Goal: Transaction & Acquisition: Download file/media

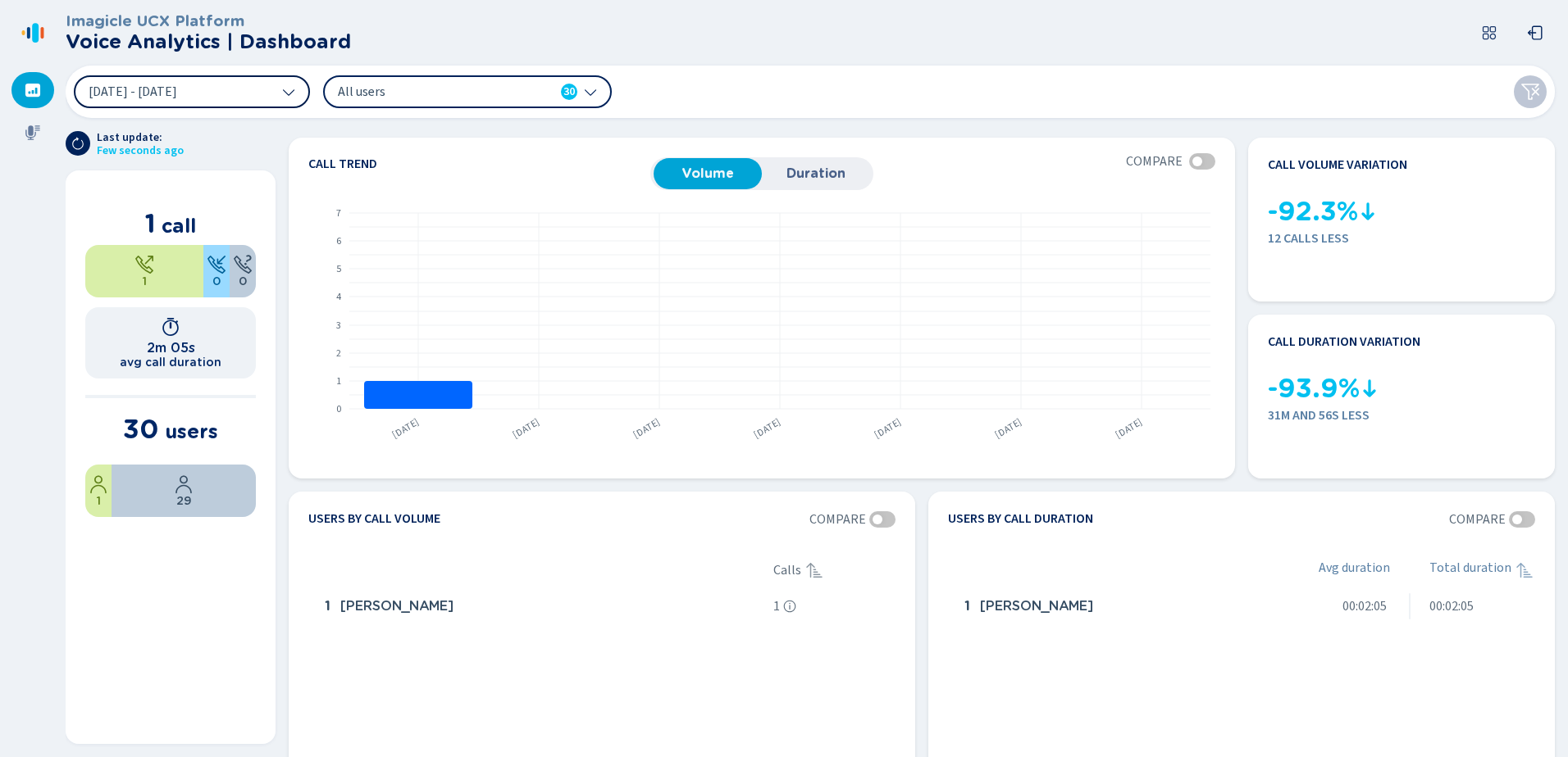
click at [290, 88] on icon at bounding box center [288, 92] width 13 height 13
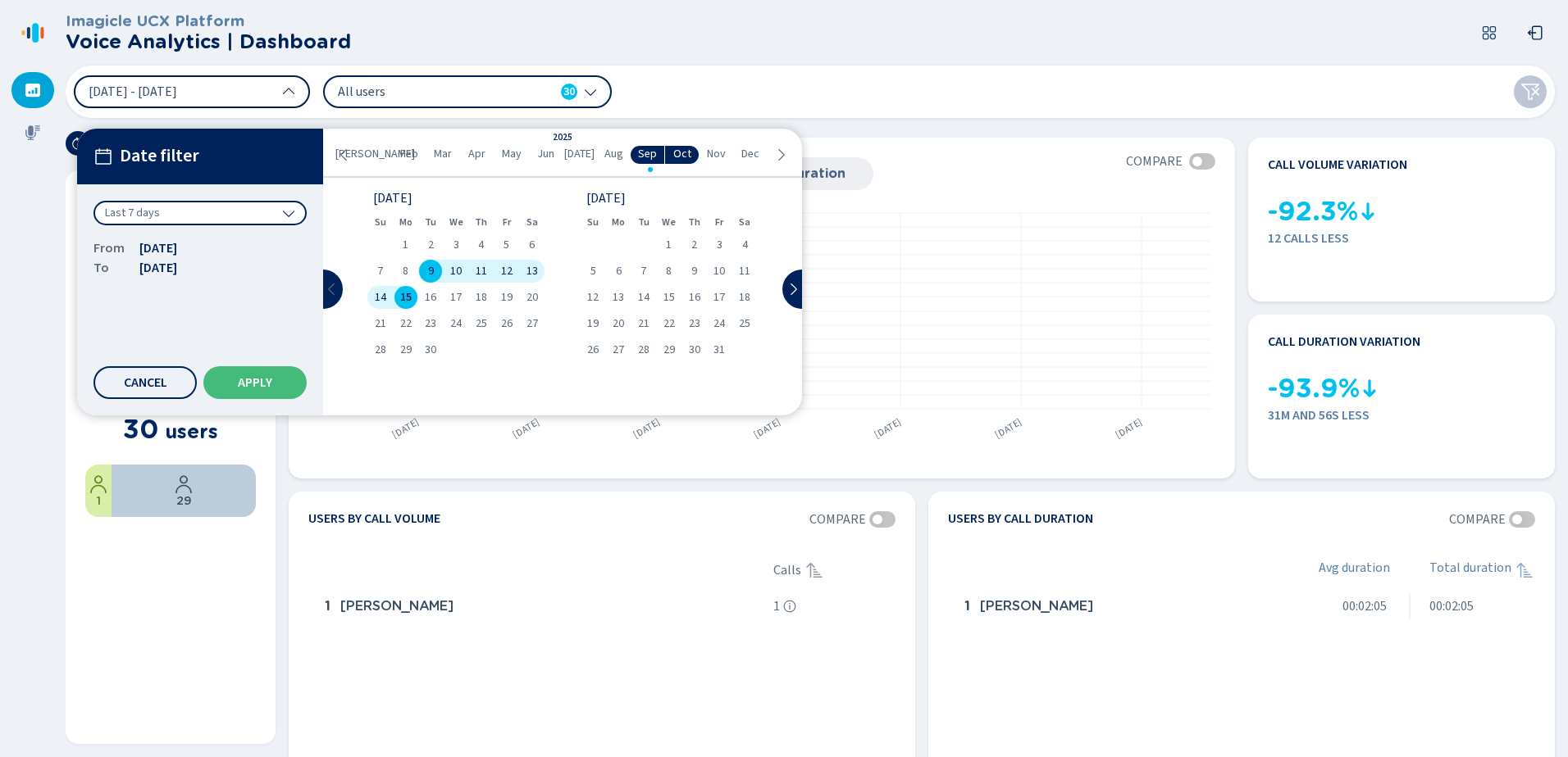
click at [332, 291] on icon at bounding box center [332, 289] width 13 height 13
click at [742, 241] on span "2" at bounding box center [744, 244] width 6 height 11
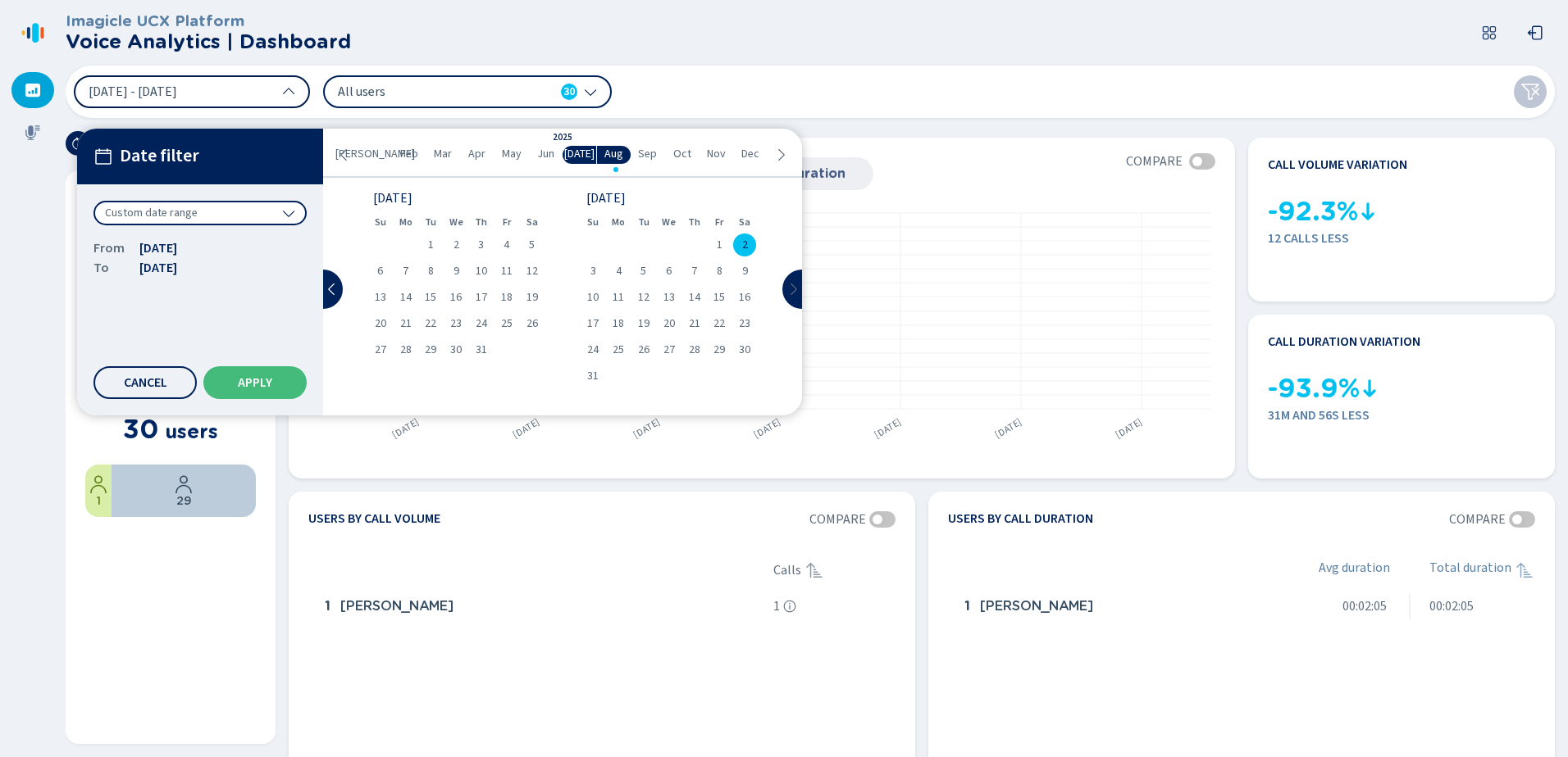
click at [791, 281] on button at bounding box center [791, 289] width 20 height 39
click at [405, 296] on span "15" at bounding box center [406, 297] width 11 height 11
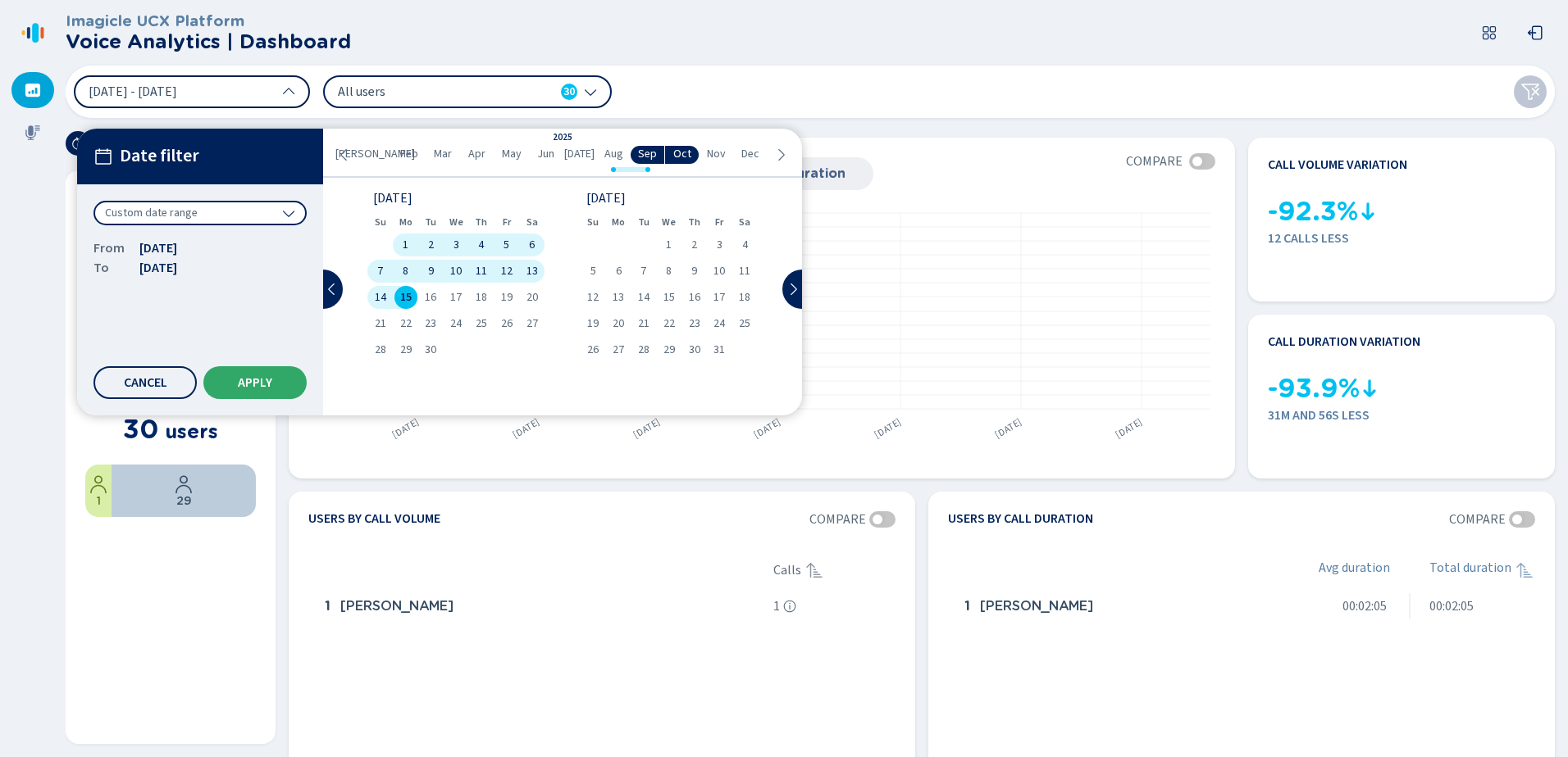
click at [244, 385] on span "Apply" at bounding box center [255, 382] width 34 height 13
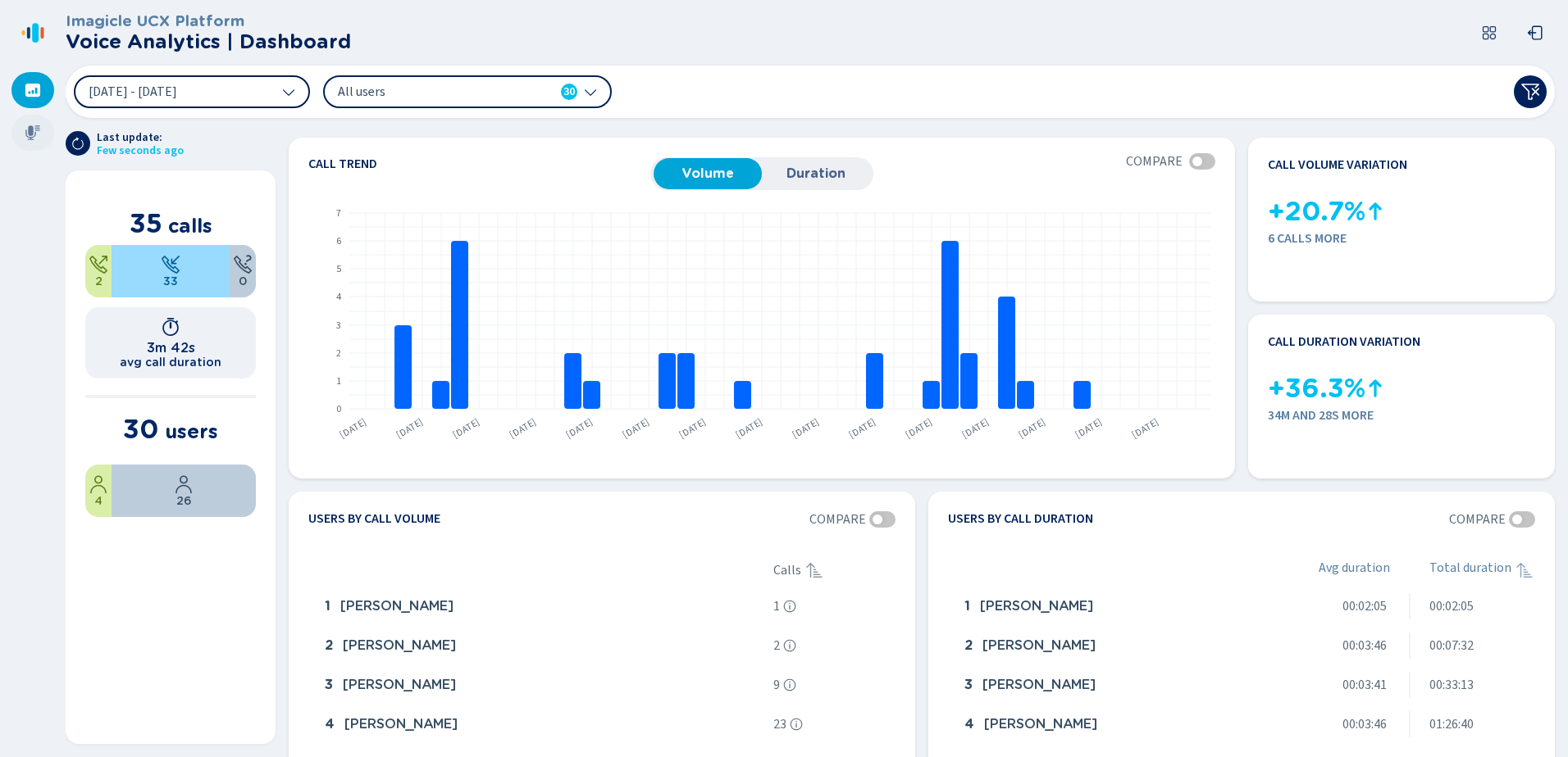
click at [35, 131] on icon at bounding box center [32, 133] width 17 height 17
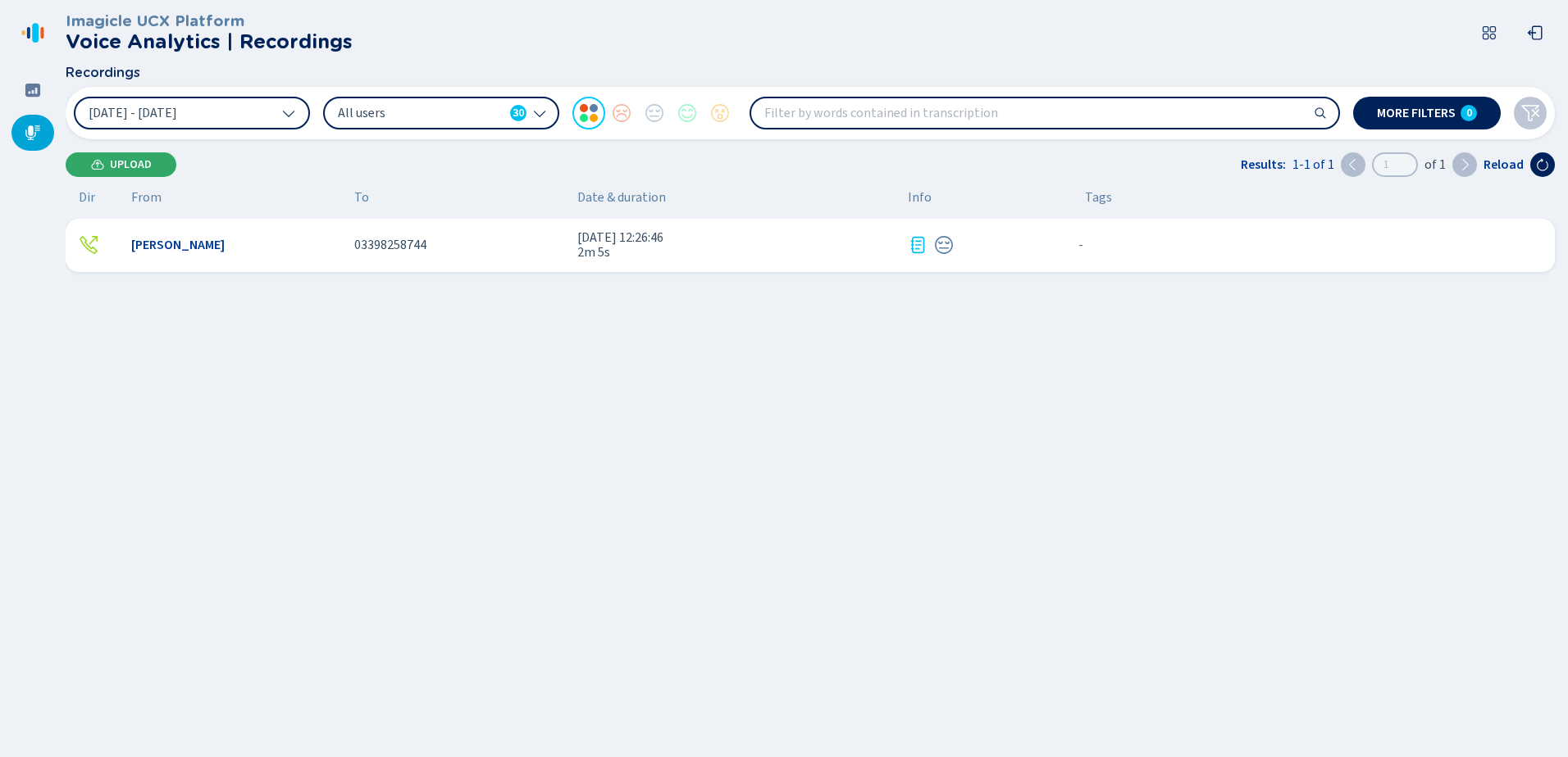
click at [127, 160] on span "Upload" at bounding box center [131, 164] width 42 height 13
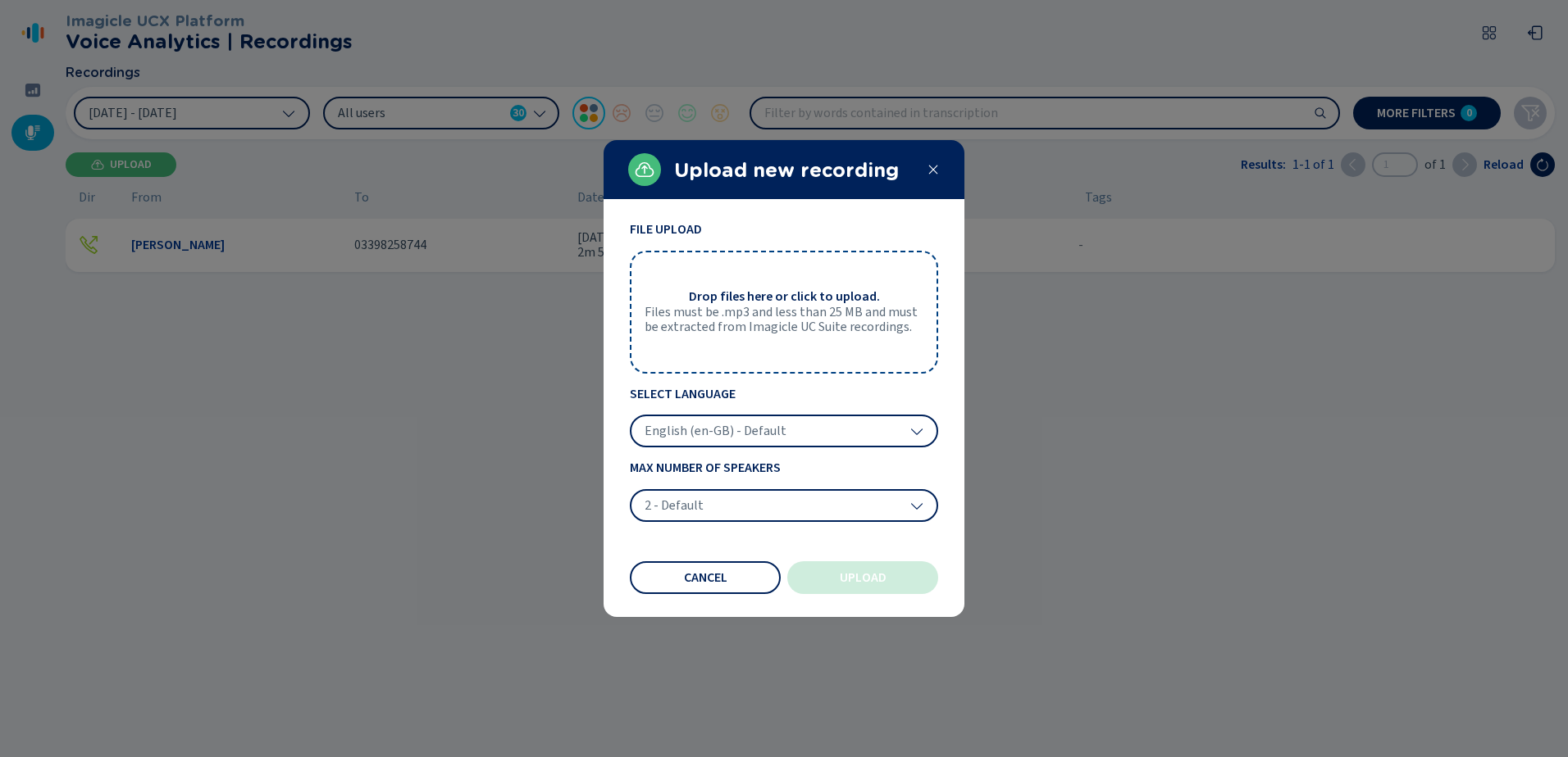
click at [755, 309] on span "Files must be .mp3 and less than 25 MB and must be extracted from Imagicle UC S…" at bounding box center [784, 320] width 278 height 31
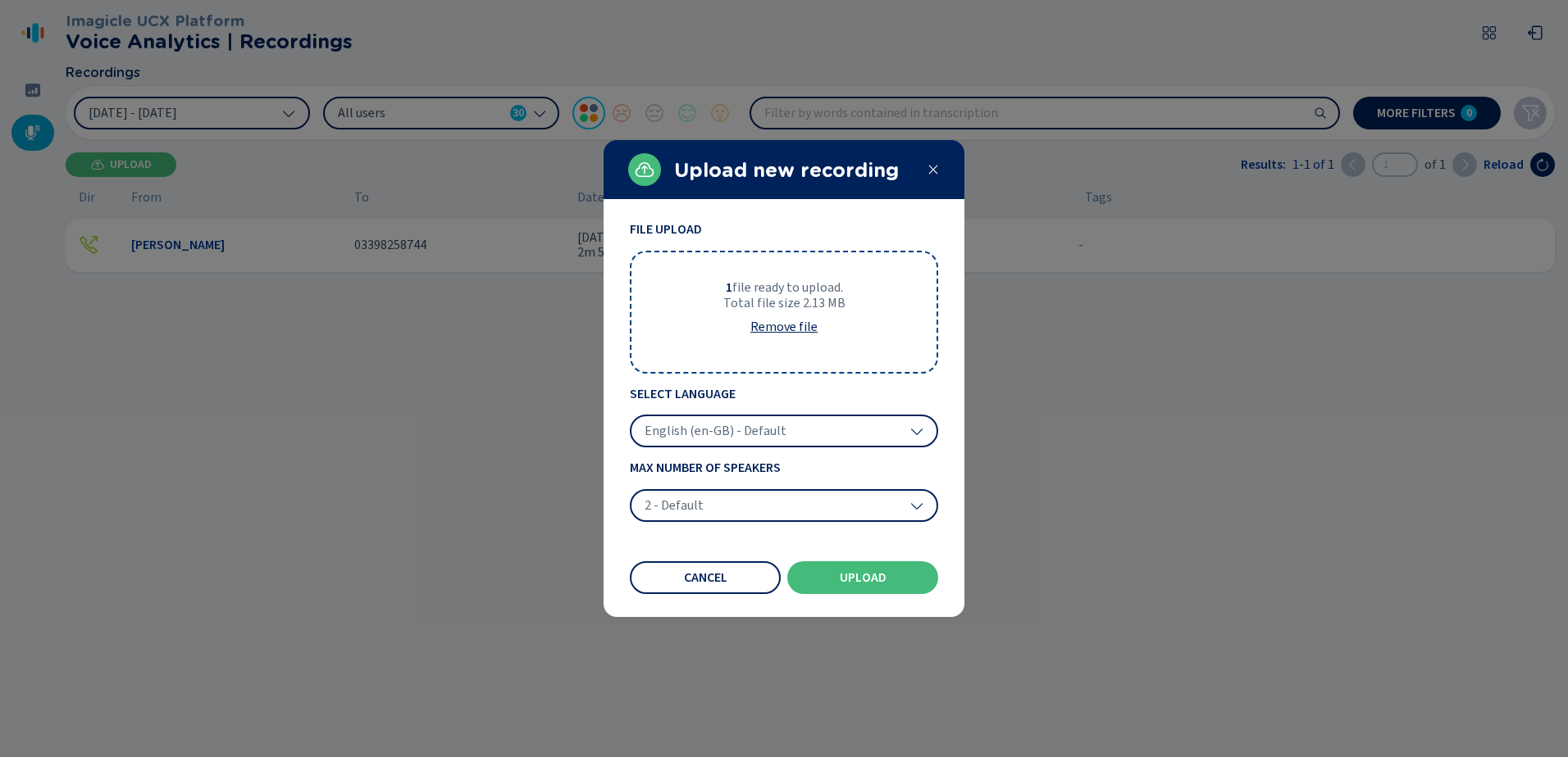
click at [914, 428] on icon at bounding box center [916, 431] width 13 height 13
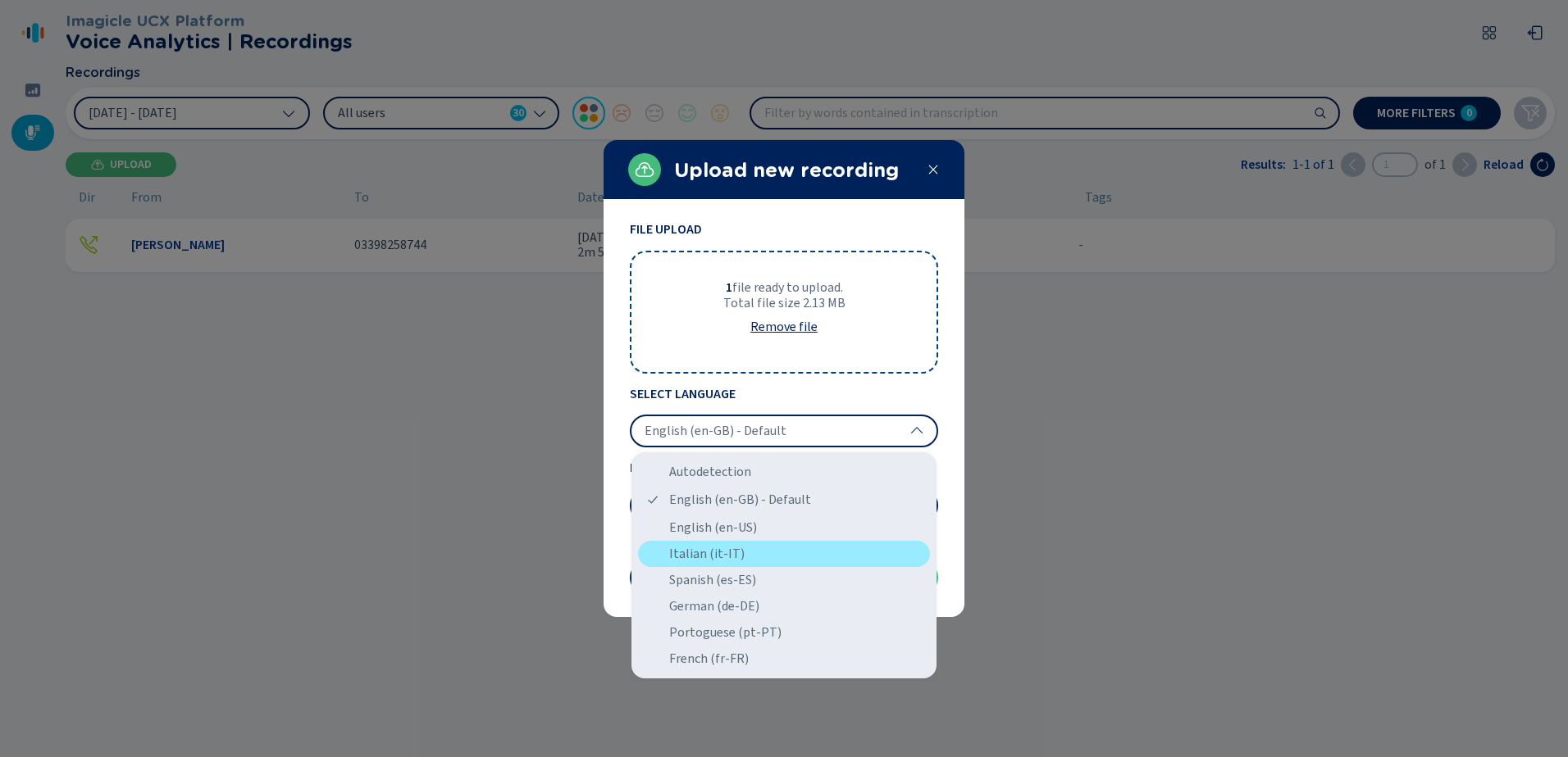
click at [756, 547] on div "Italian (it-IT)" at bounding box center [784, 554] width 292 height 26
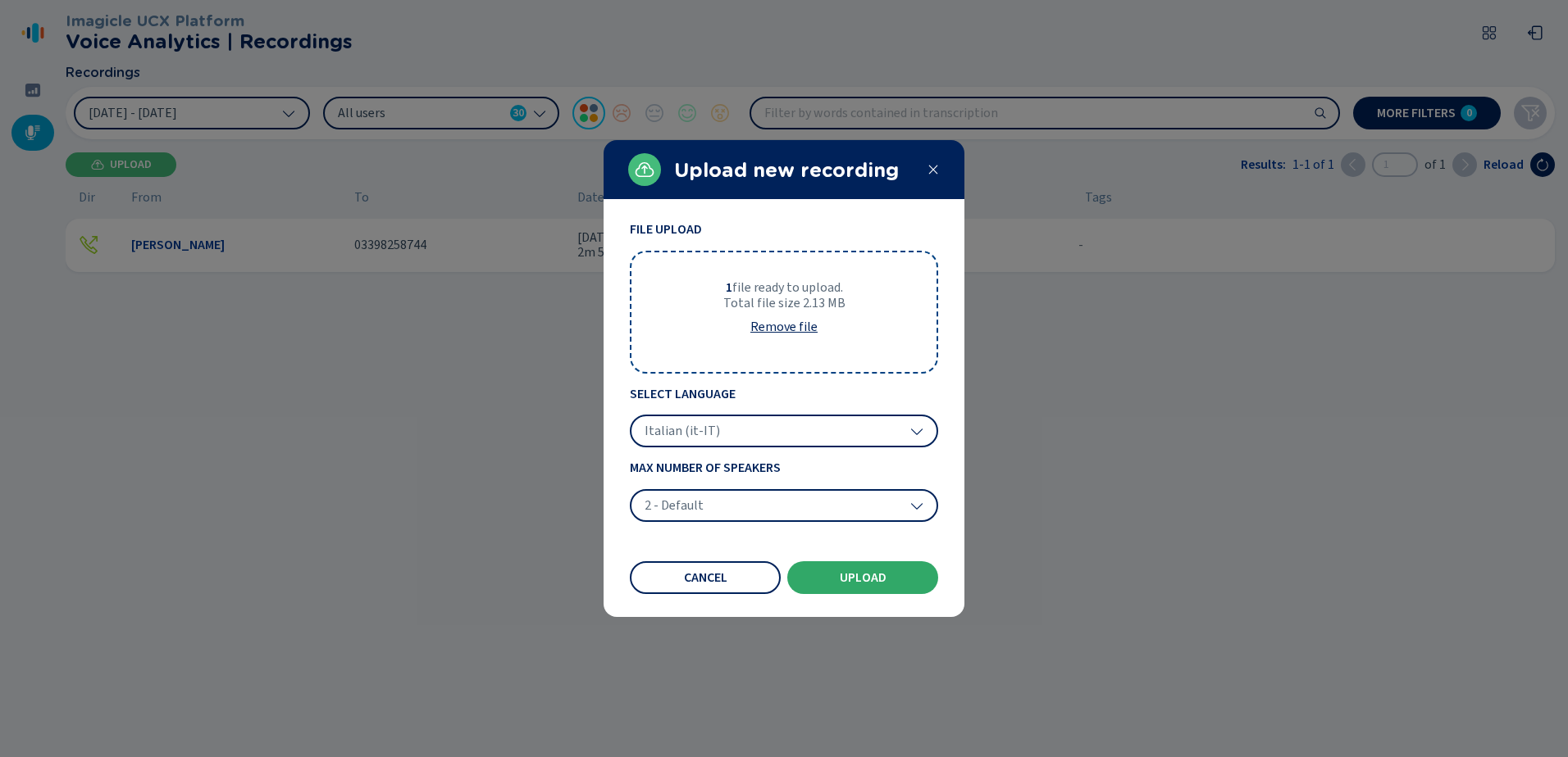
click at [874, 578] on span "Upload" at bounding box center [863, 577] width 47 height 13
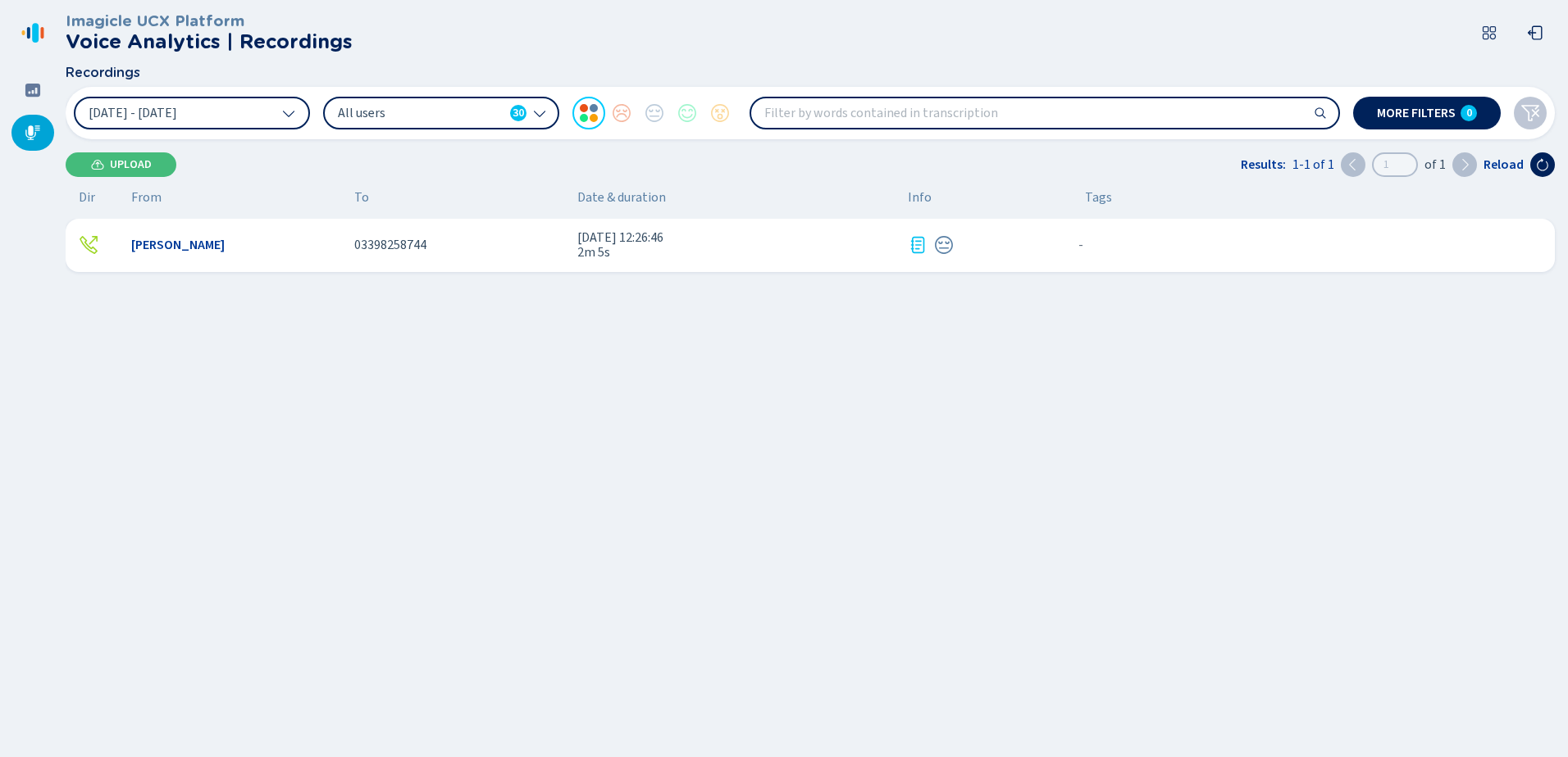
click at [124, 162] on span "Upload" at bounding box center [131, 164] width 42 height 13
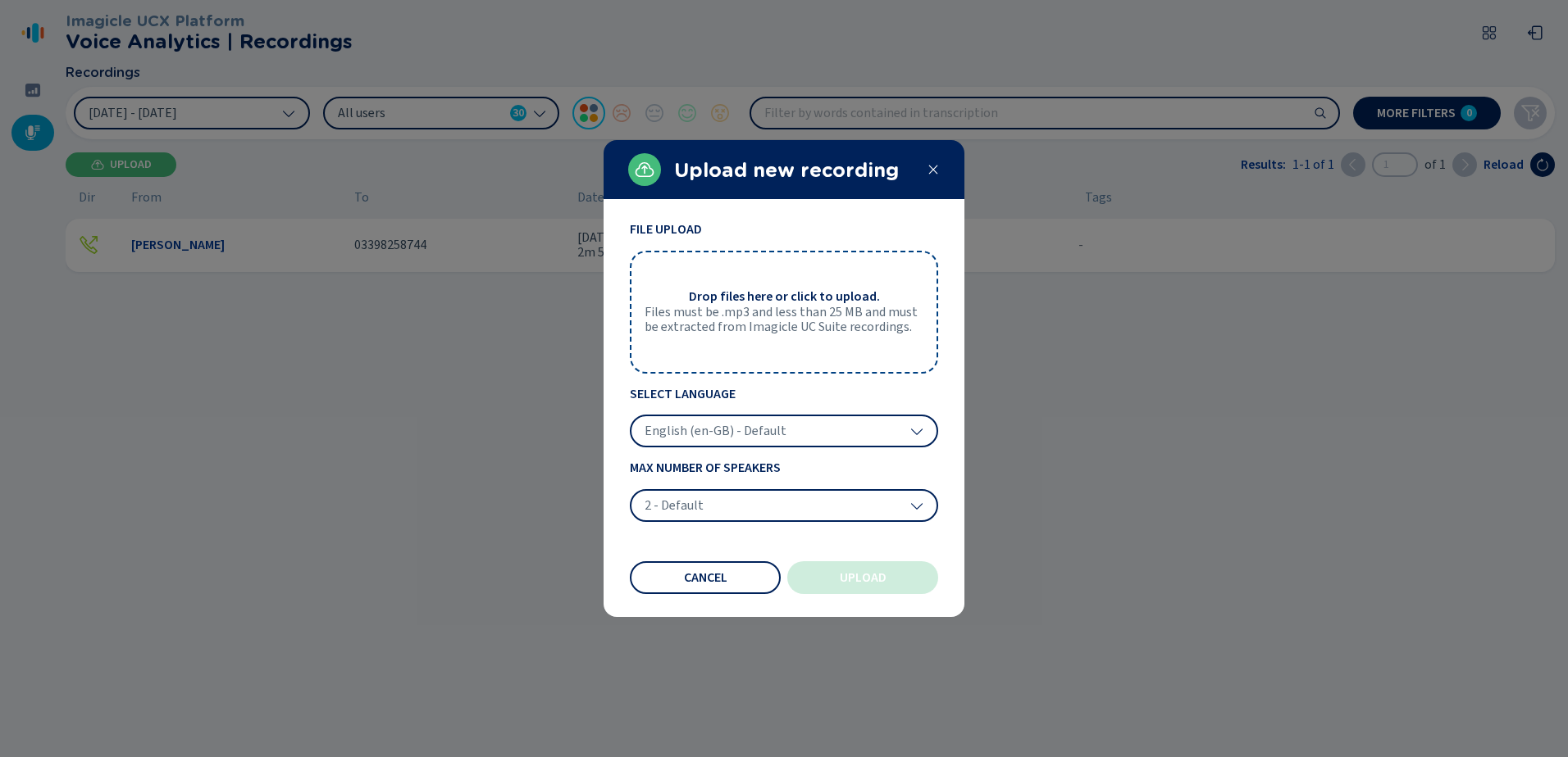
click at [807, 307] on span "Files must be .mp3 and less than 25 MB and must be extracted from Imagicle UC S…" at bounding box center [784, 320] width 278 height 31
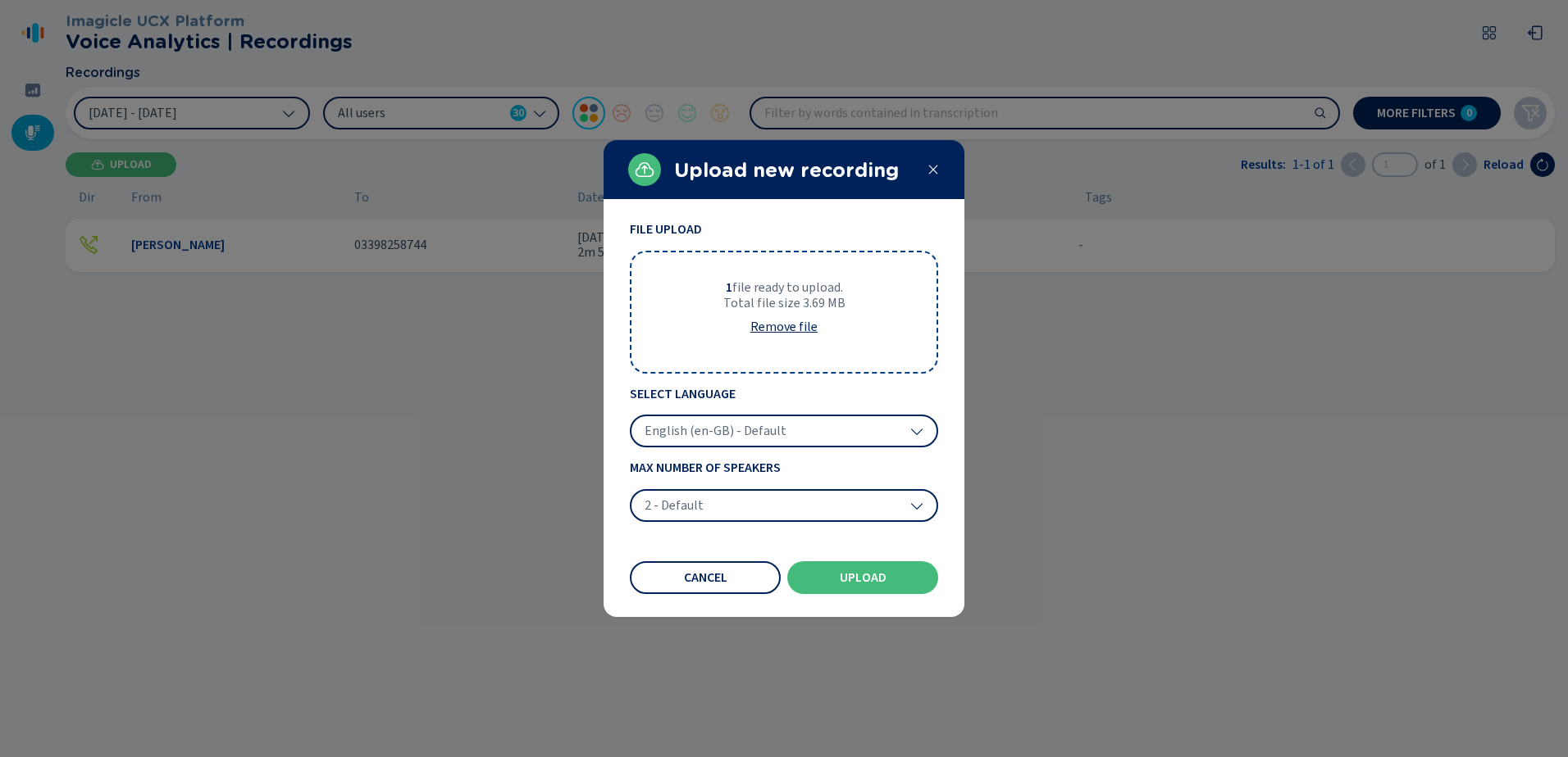
click at [921, 431] on icon at bounding box center [916, 431] width 13 height 13
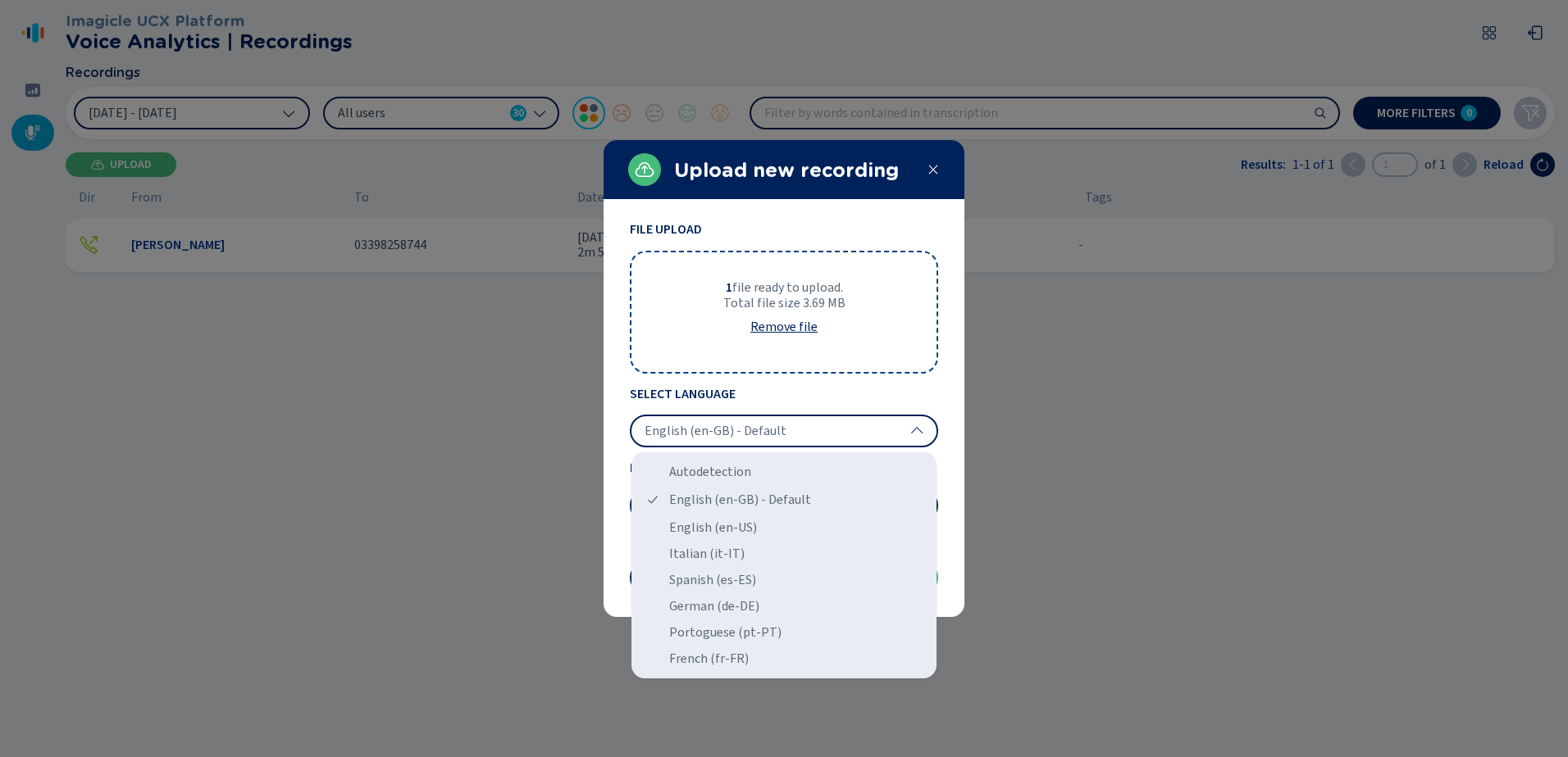
drag, startPoint x: 755, startPoint y: 556, endPoint x: 787, endPoint y: 549, distance: 32.8
click at [757, 552] on div "Italian (it-IT)" at bounding box center [784, 554] width 292 height 26
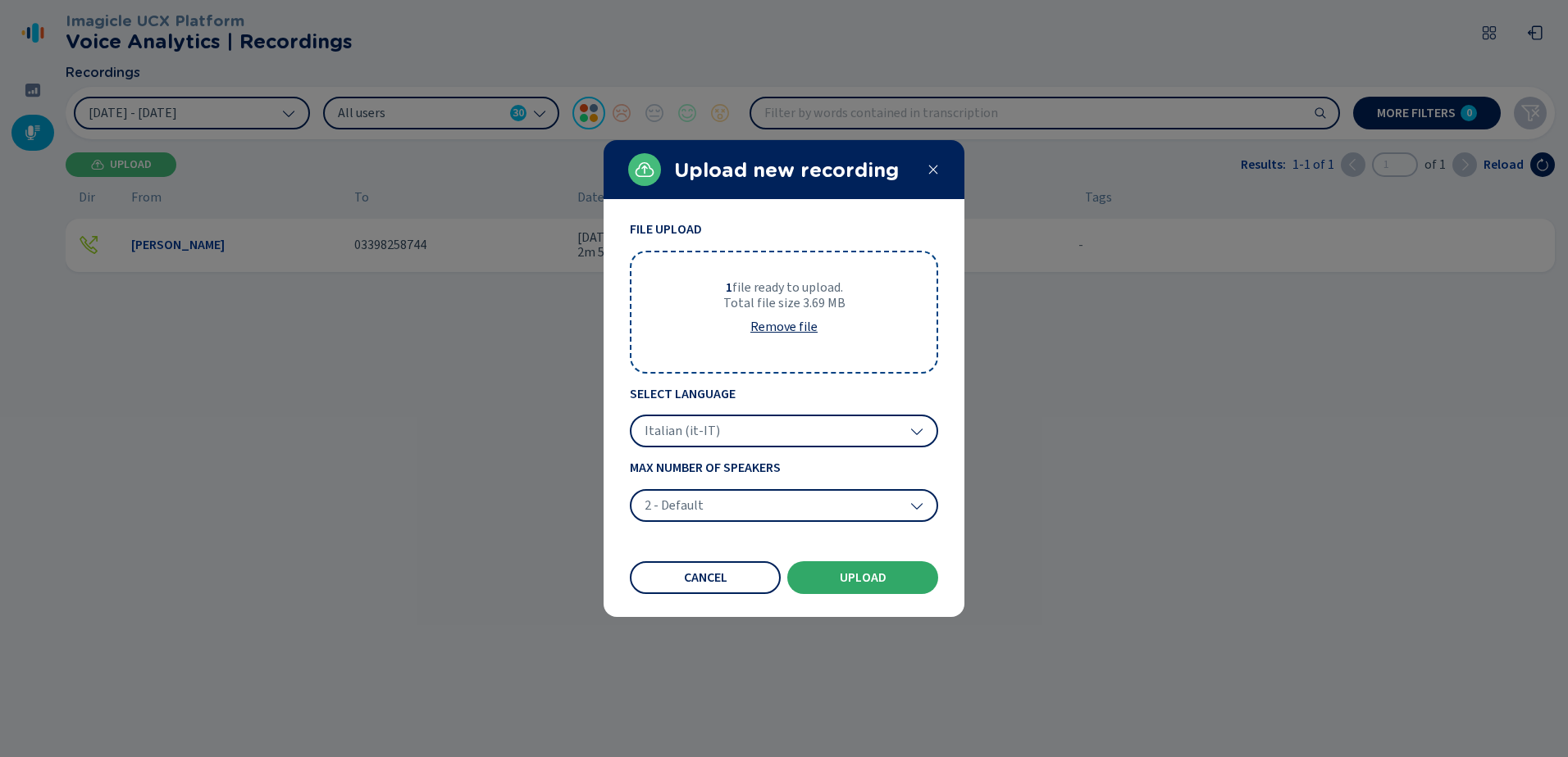
click at [882, 564] on button "Upload" at bounding box center [862, 578] width 151 height 33
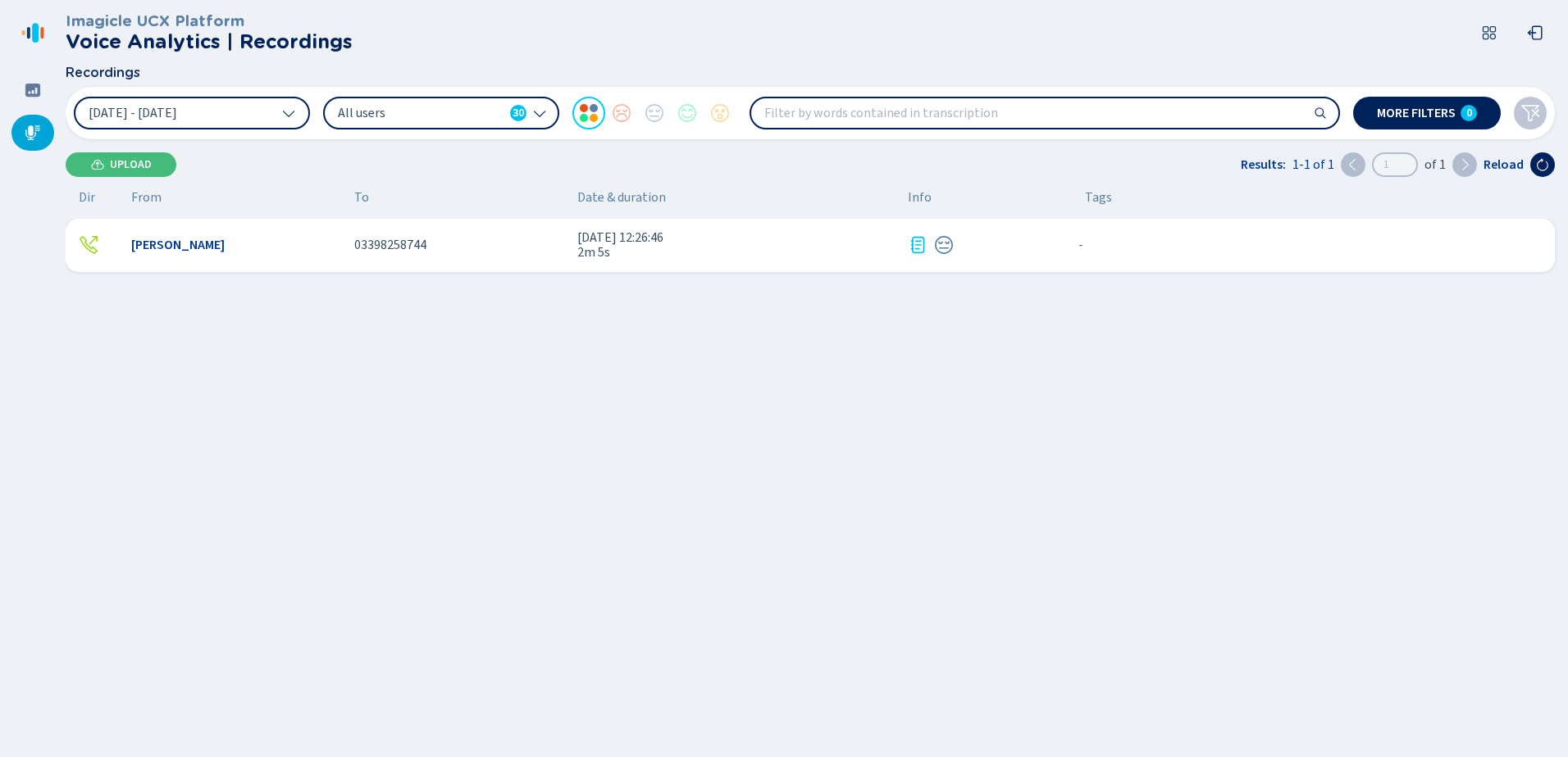
click at [119, 160] on span "Upload" at bounding box center [131, 164] width 42 height 13
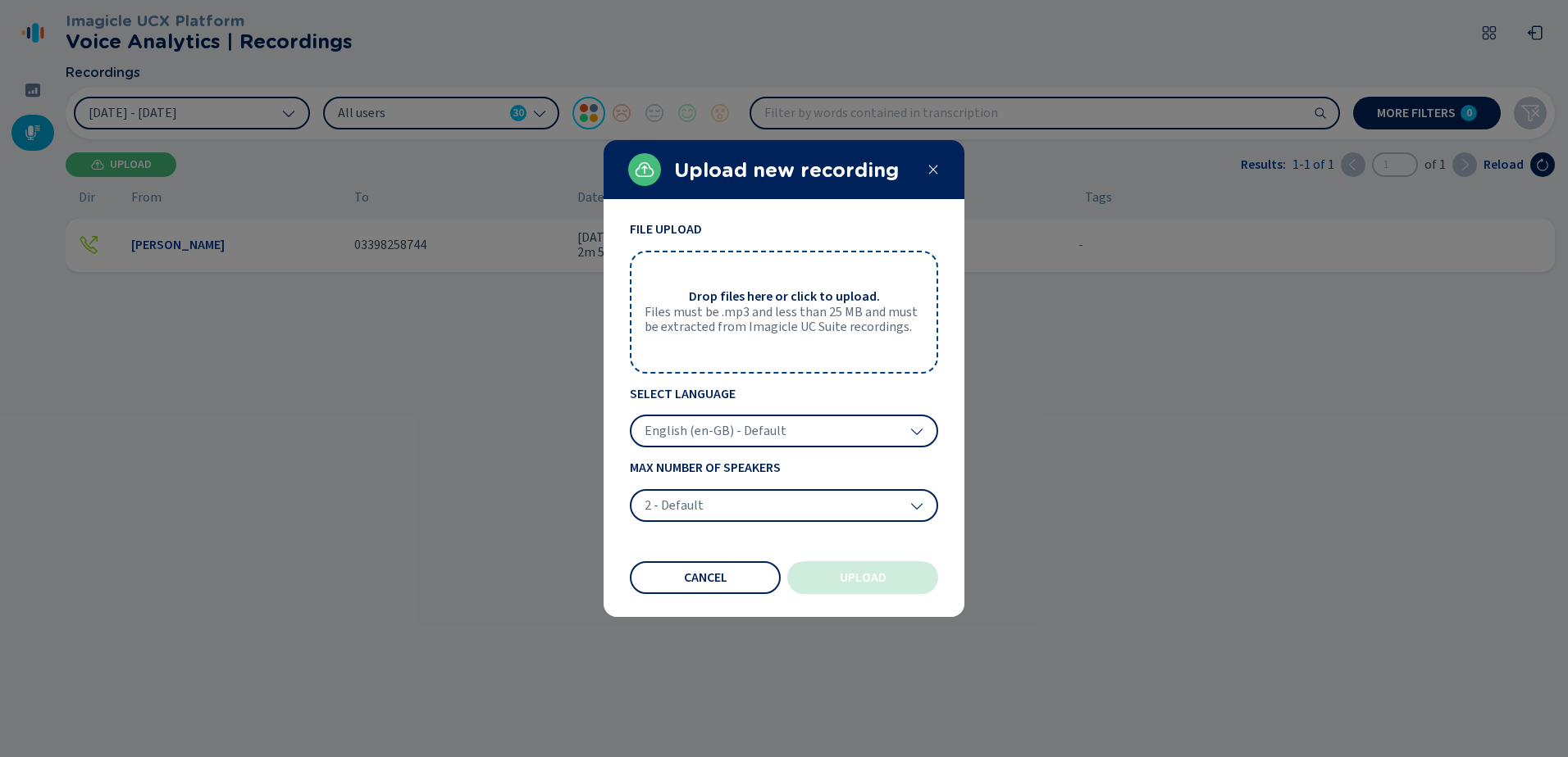
click at [774, 318] on span "Files must be .mp3 and less than 25 MB and must be extracted from Imagicle UC S…" at bounding box center [784, 320] width 278 height 31
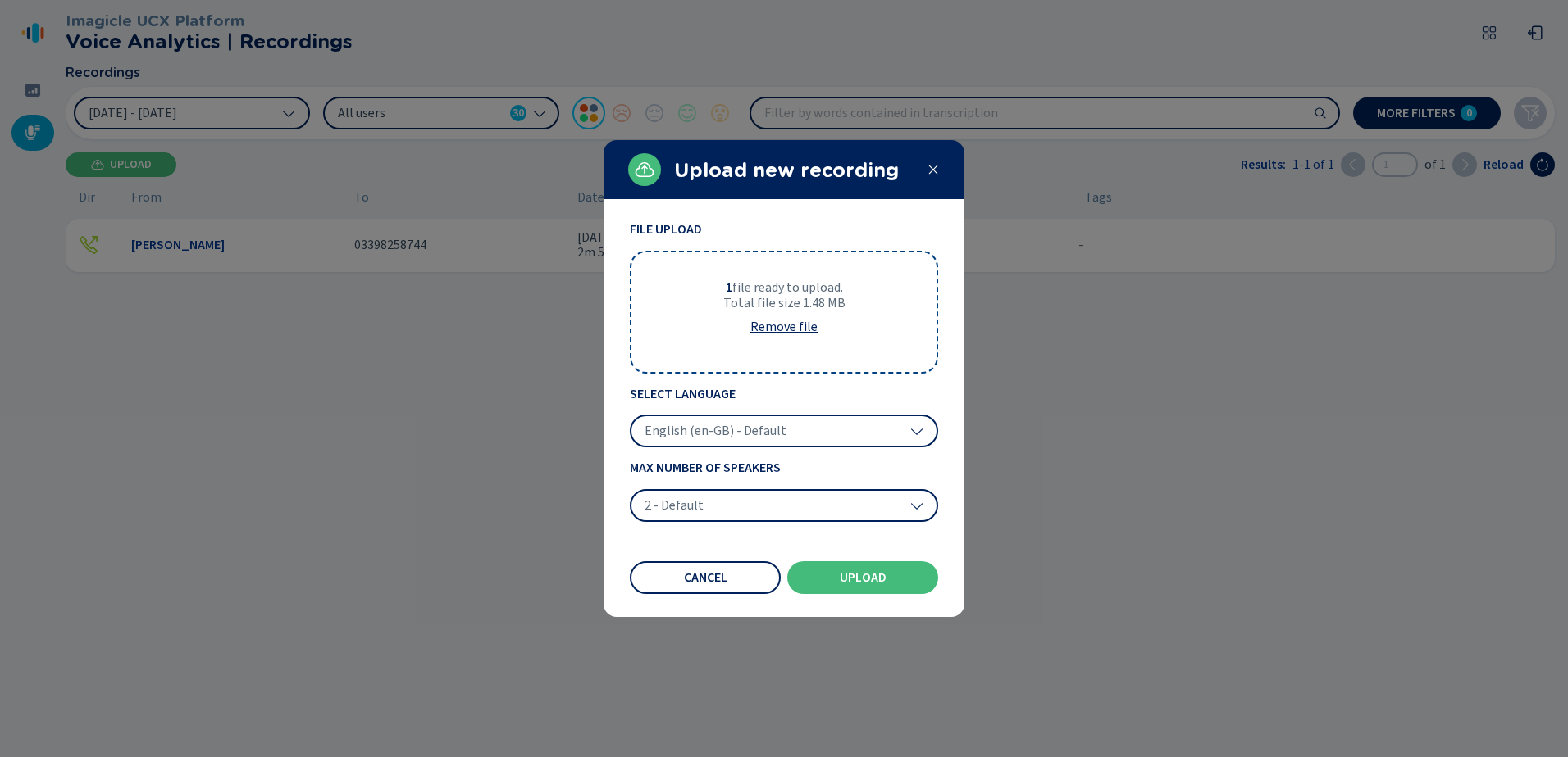
click at [914, 430] on icon at bounding box center [916, 431] width 13 height 13
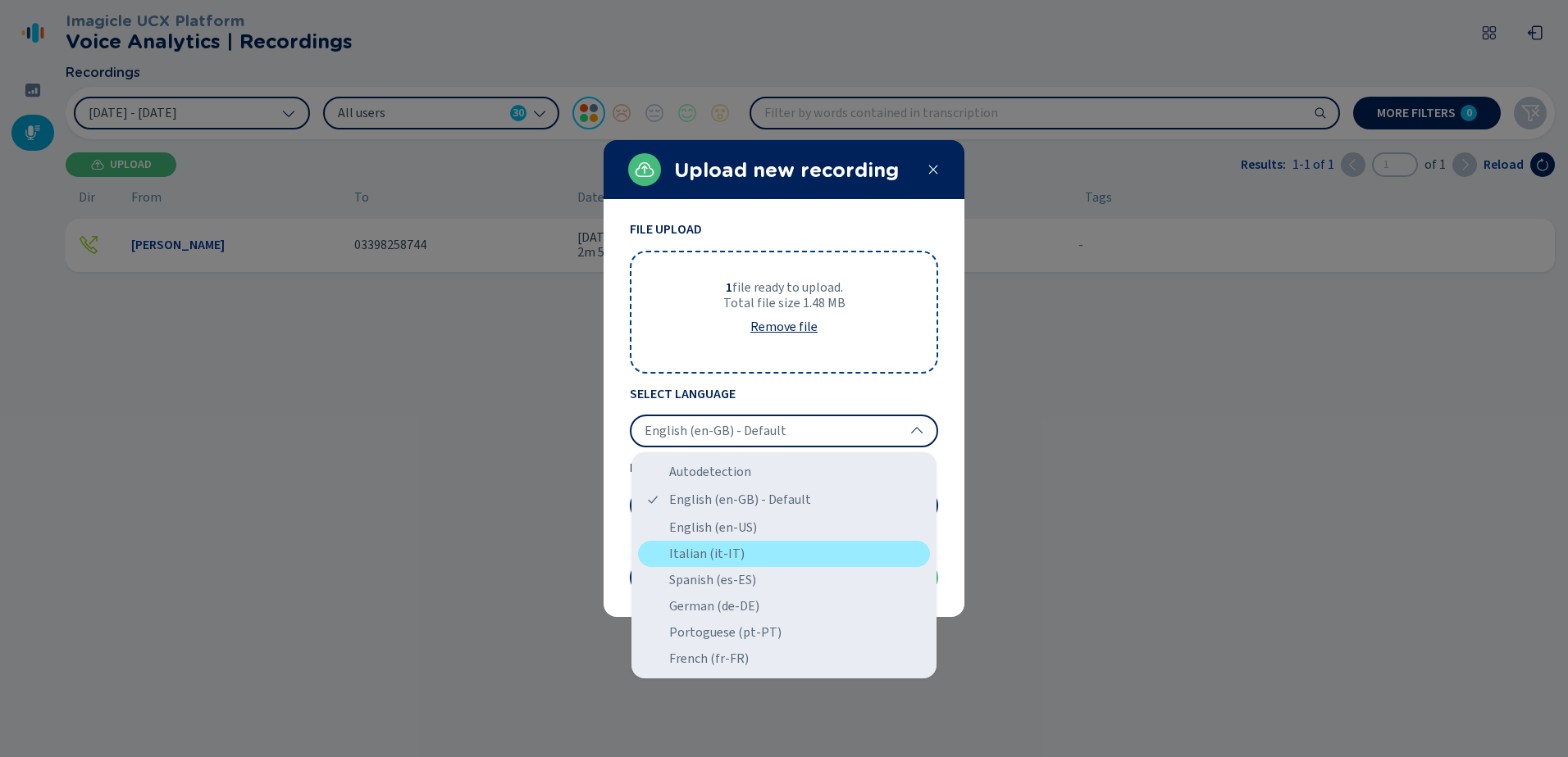
click at [706, 555] on div "Italian (it-IT)" at bounding box center [784, 554] width 292 height 26
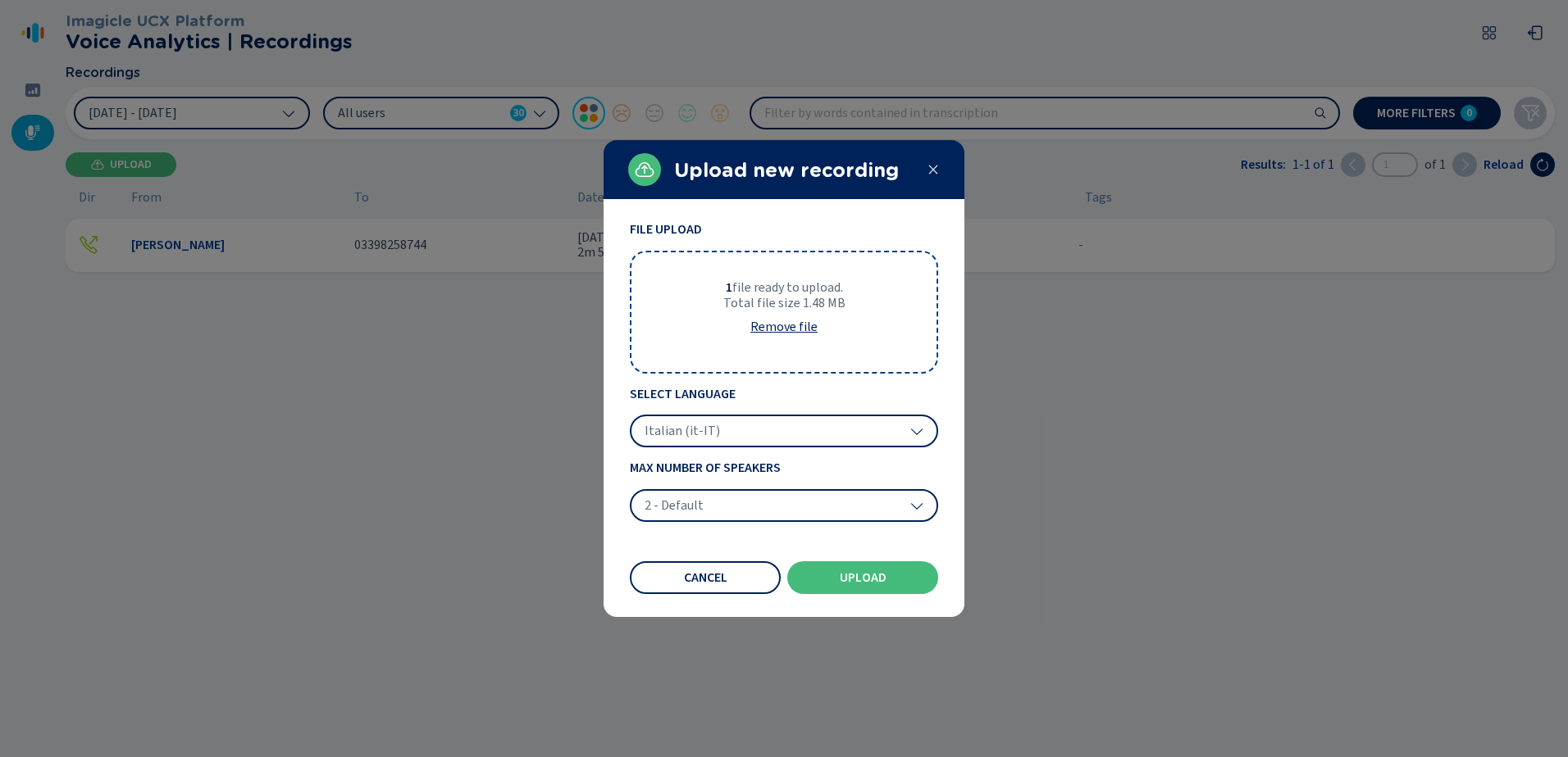
click at [886, 577] on span "Upload" at bounding box center [863, 577] width 47 height 13
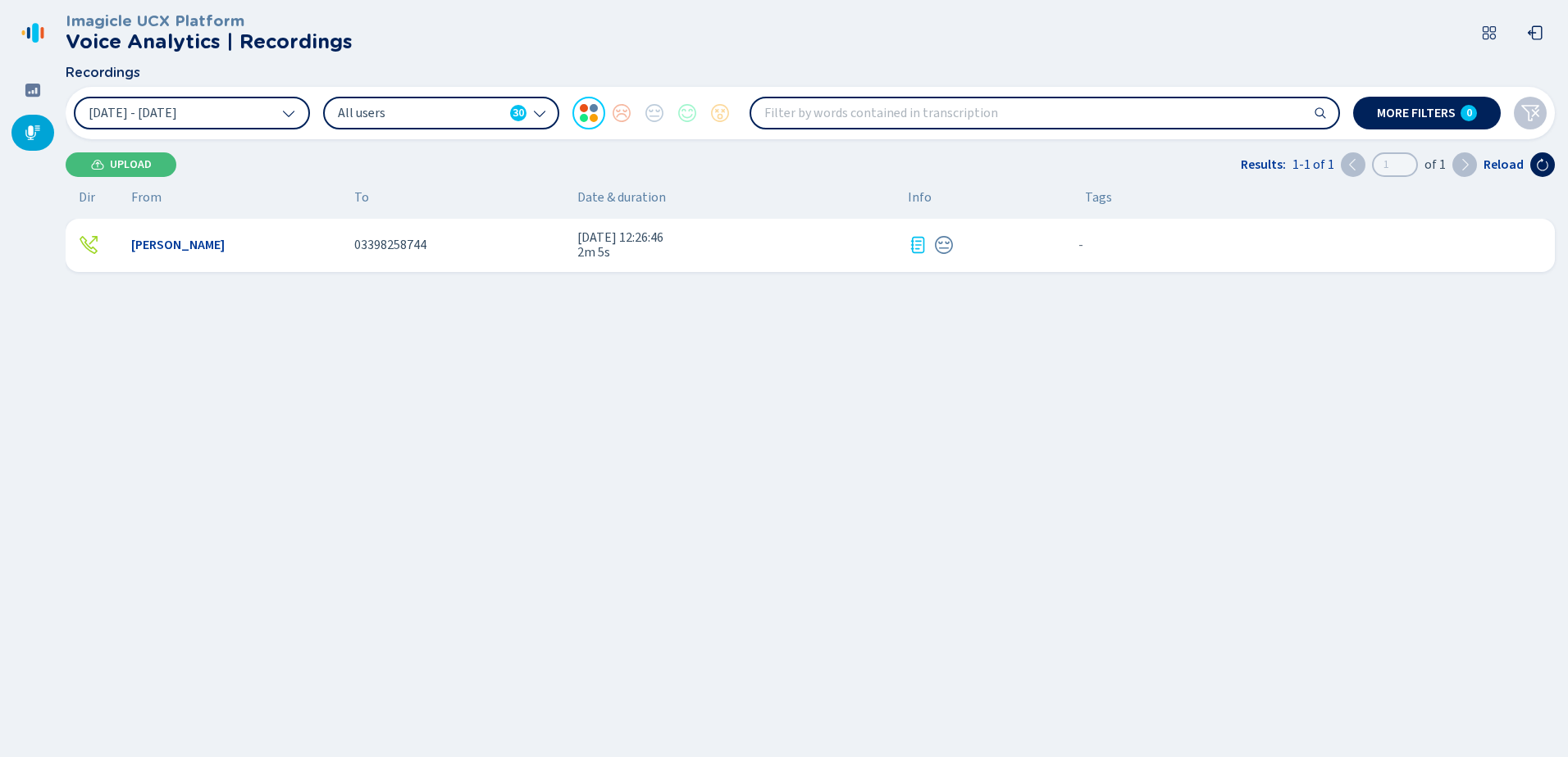
click at [537, 110] on icon at bounding box center [539, 113] width 13 height 13
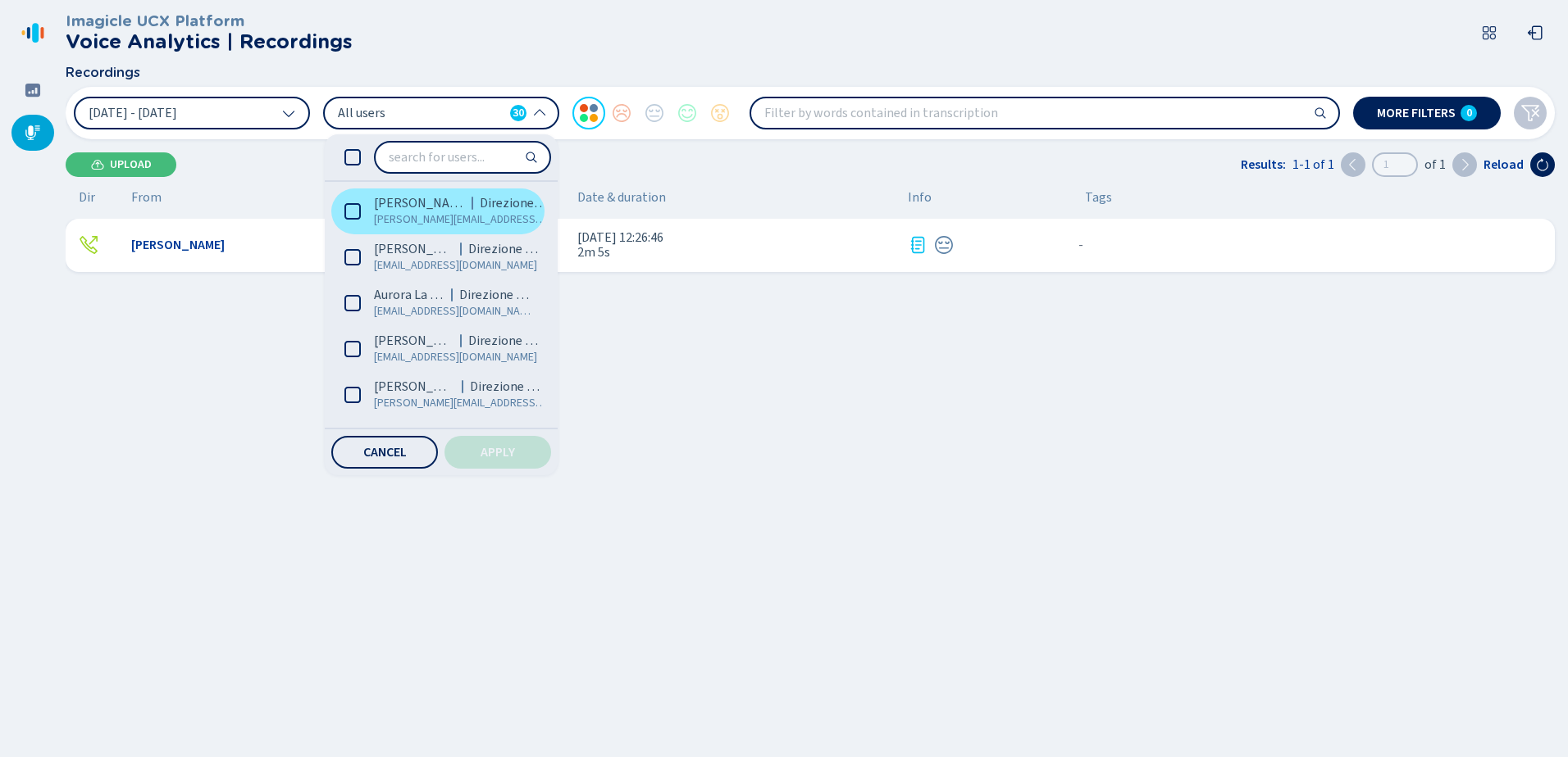
click at [354, 213] on icon at bounding box center [353, 211] width 17 height 17
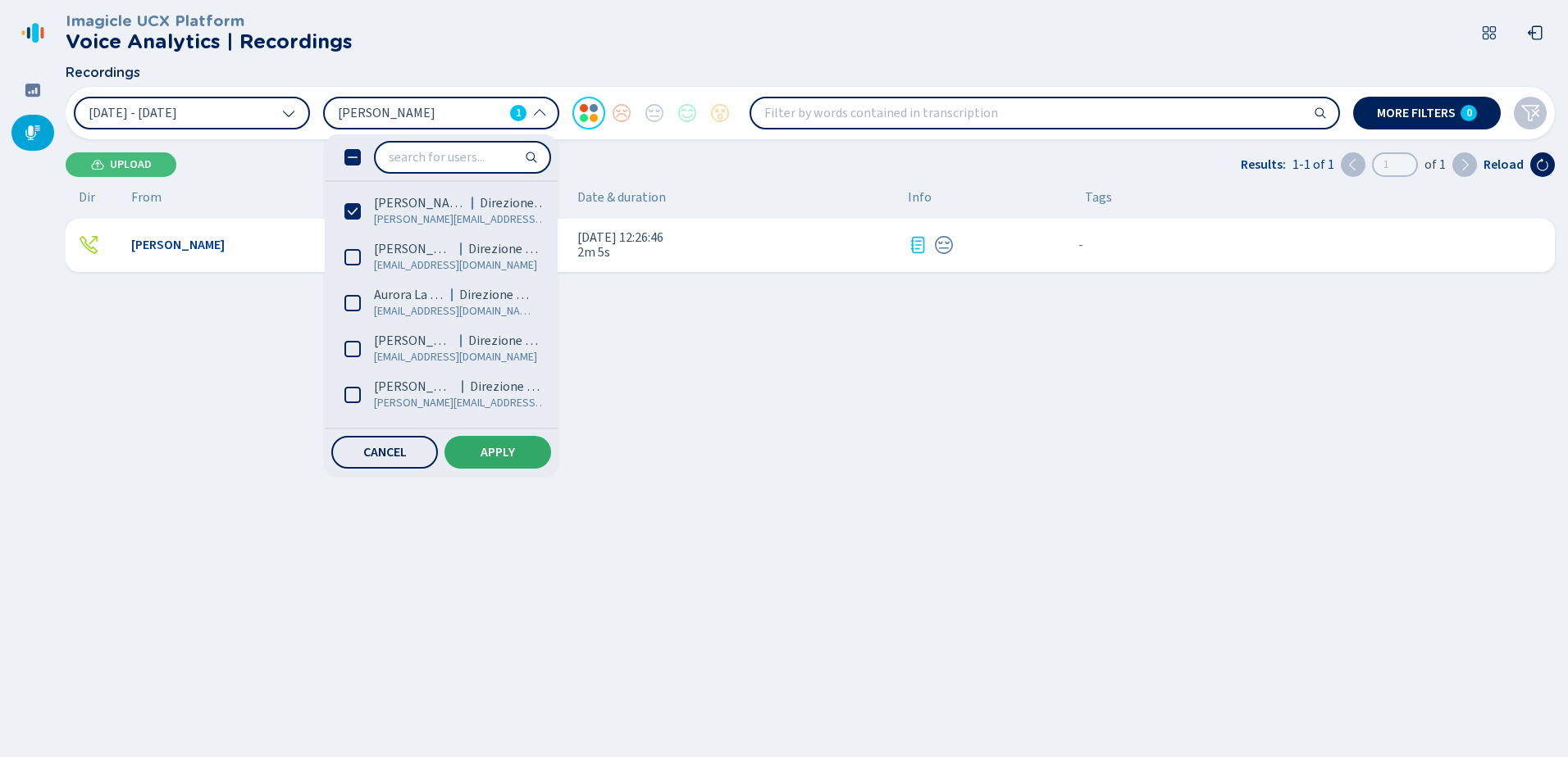
click at [491, 457] on span "Apply" at bounding box center [497, 452] width 34 height 13
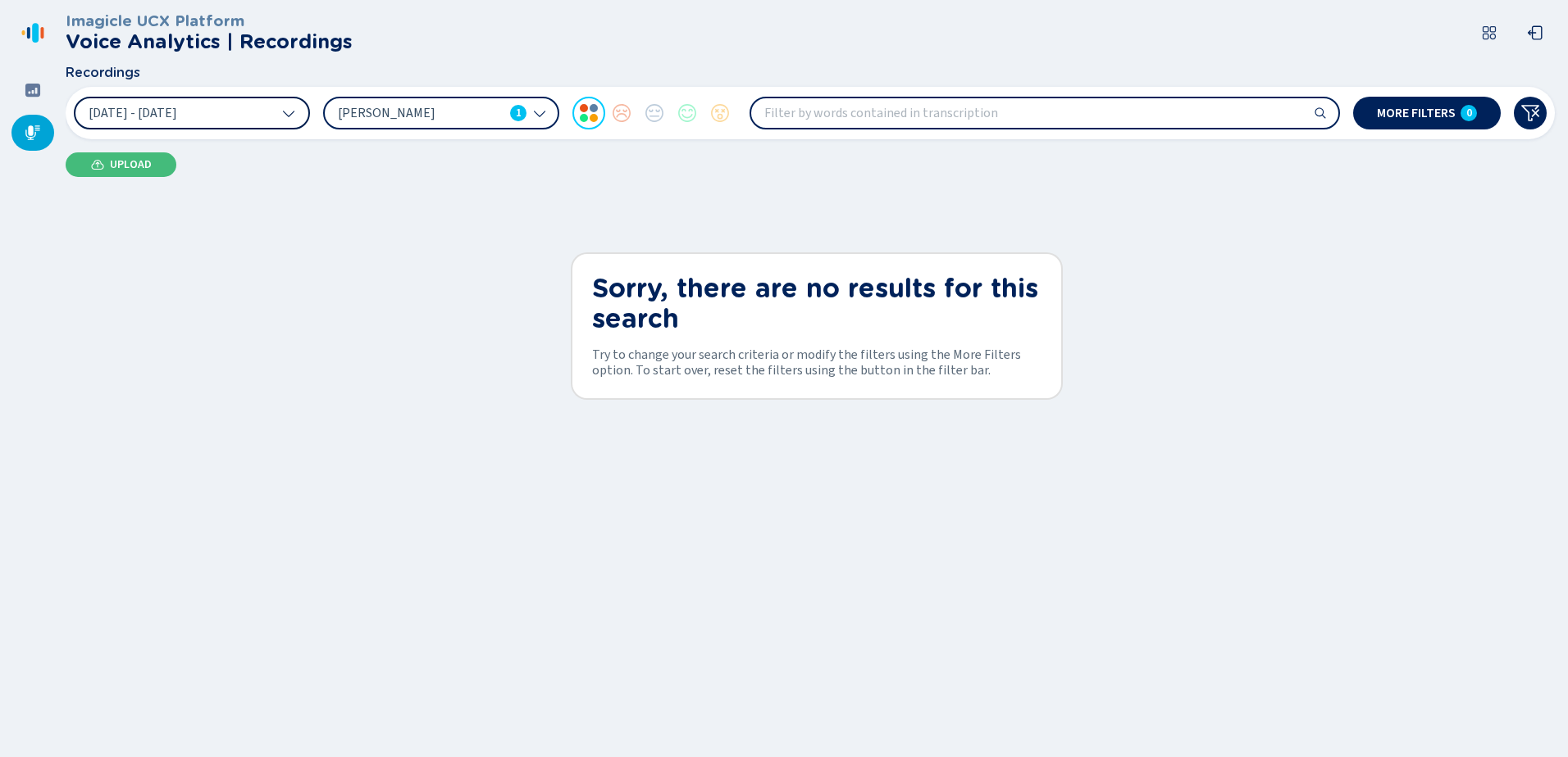
click at [289, 111] on icon at bounding box center [288, 113] width 13 height 13
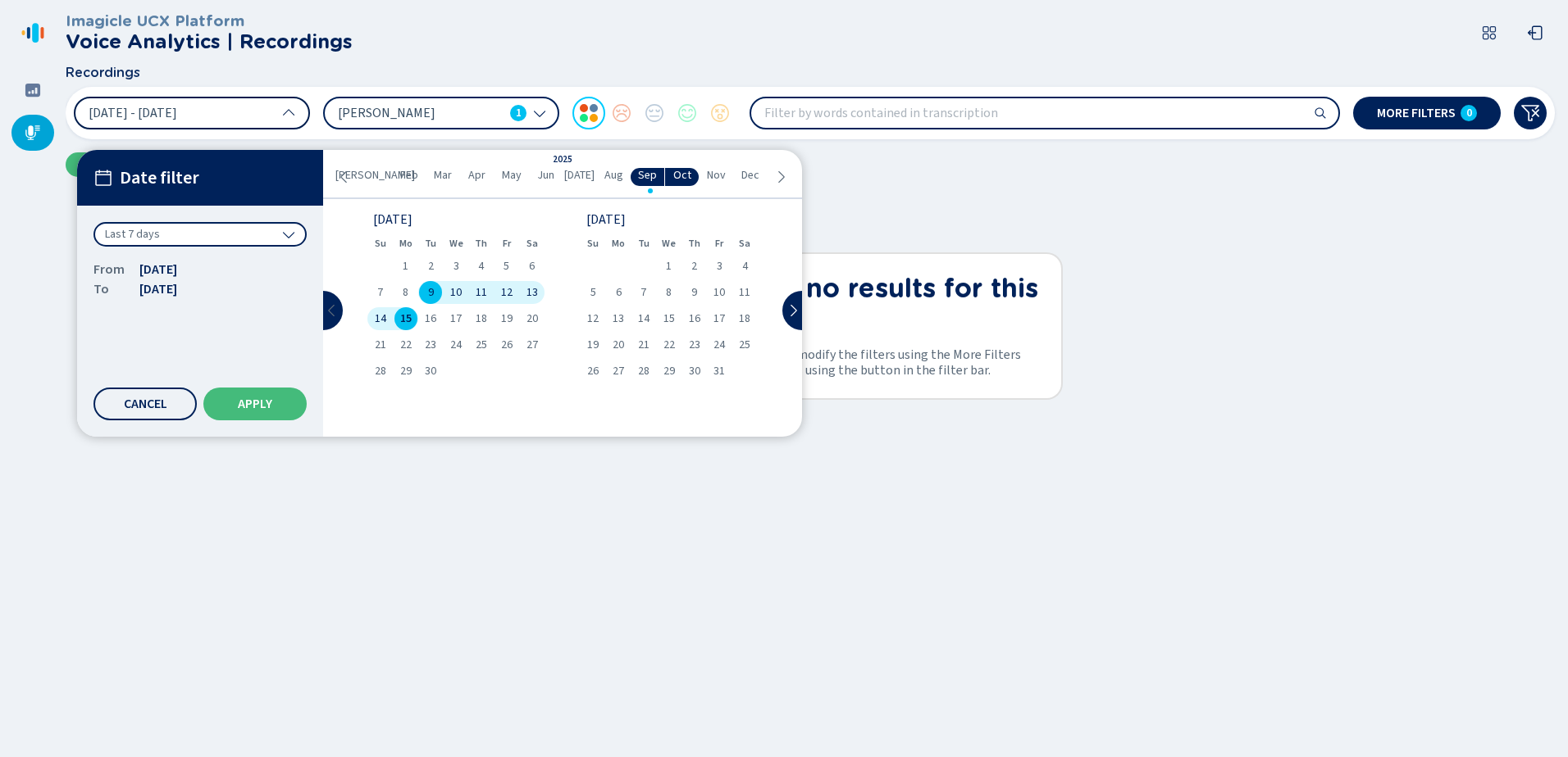
click at [328, 302] on button at bounding box center [332, 310] width 20 height 39
click at [745, 265] on span "2" at bounding box center [744, 266] width 6 height 11
click at [788, 309] on icon at bounding box center [792, 310] width 13 height 13
click at [402, 320] on span "15" at bounding box center [406, 318] width 11 height 11
click at [259, 401] on span "Apply" at bounding box center [255, 404] width 34 height 13
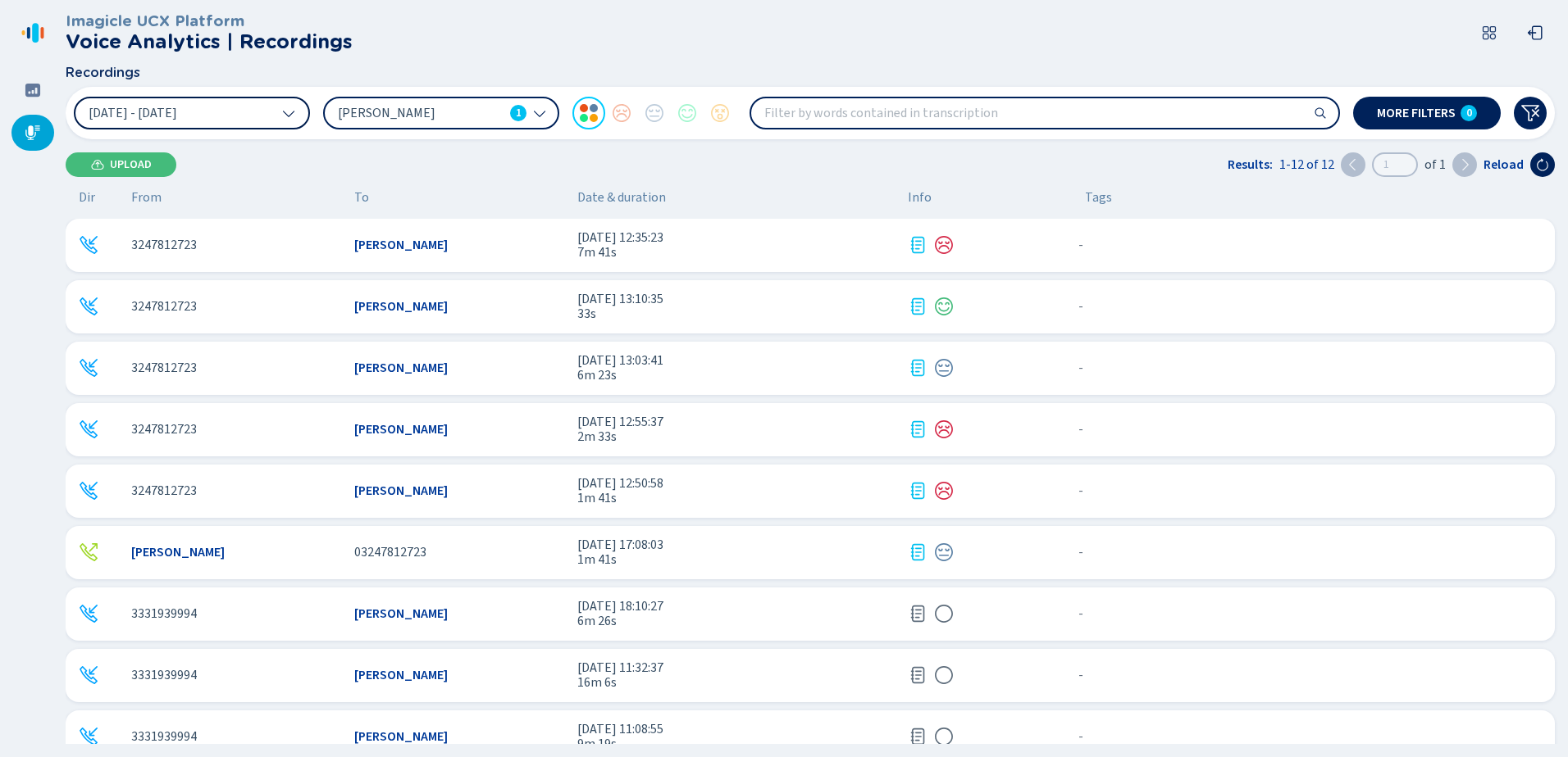
click at [534, 119] on icon at bounding box center [539, 113] width 13 height 13
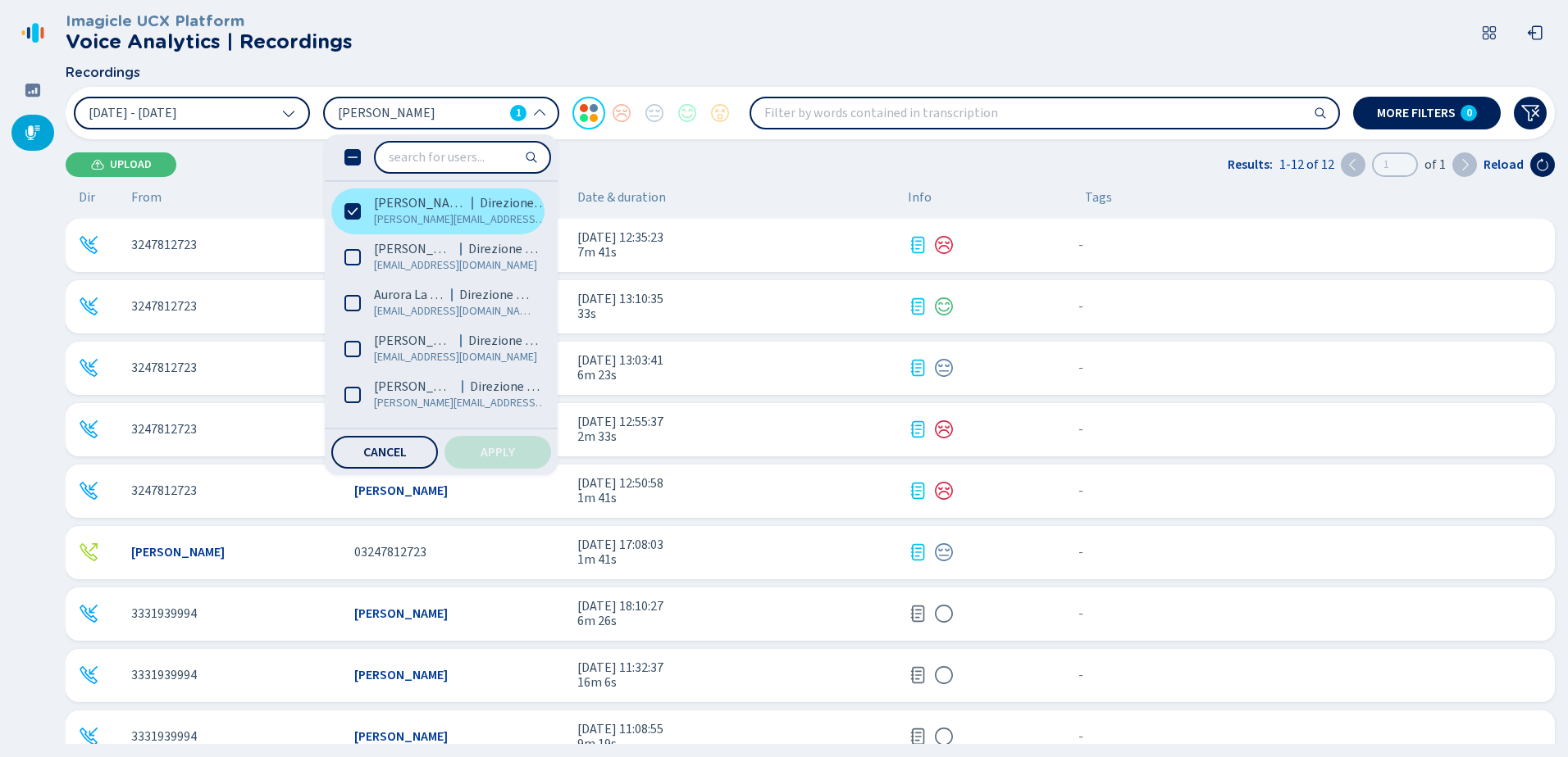
click at [352, 210] on icon at bounding box center [353, 211] width 17 height 17
click at [353, 214] on icon at bounding box center [353, 211] width 17 height 17
click at [353, 214] on icon at bounding box center [352, 212] width 10 height 7
click at [353, 214] on icon at bounding box center [353, 211] width 17 height 17
click at [490, 461] on button "Apply" at bounding box center [497, 453] width 106 height 33
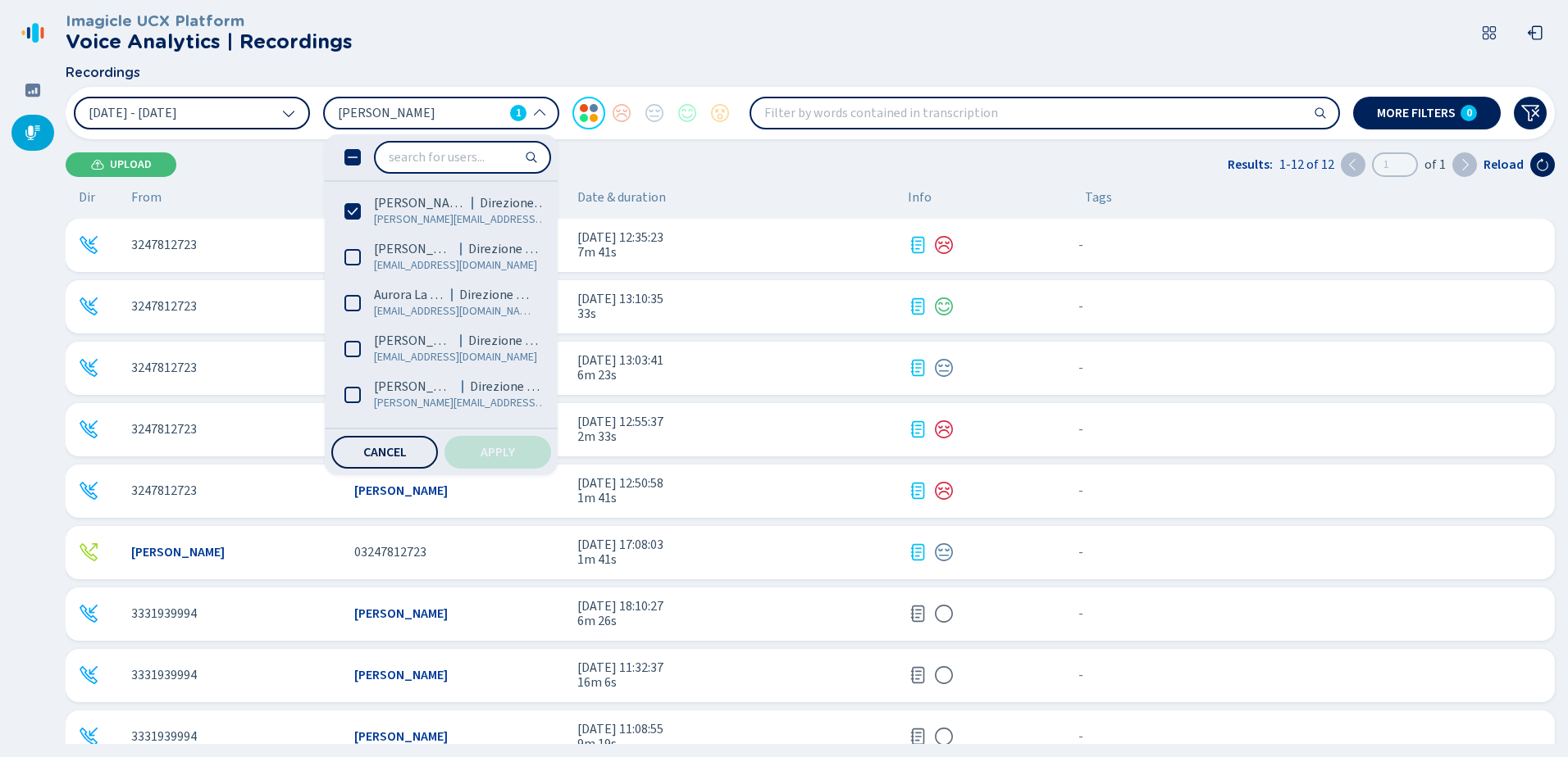
click at [382, 449] on span "Cancel" at bounding box center [385, 452] width 44 height 13
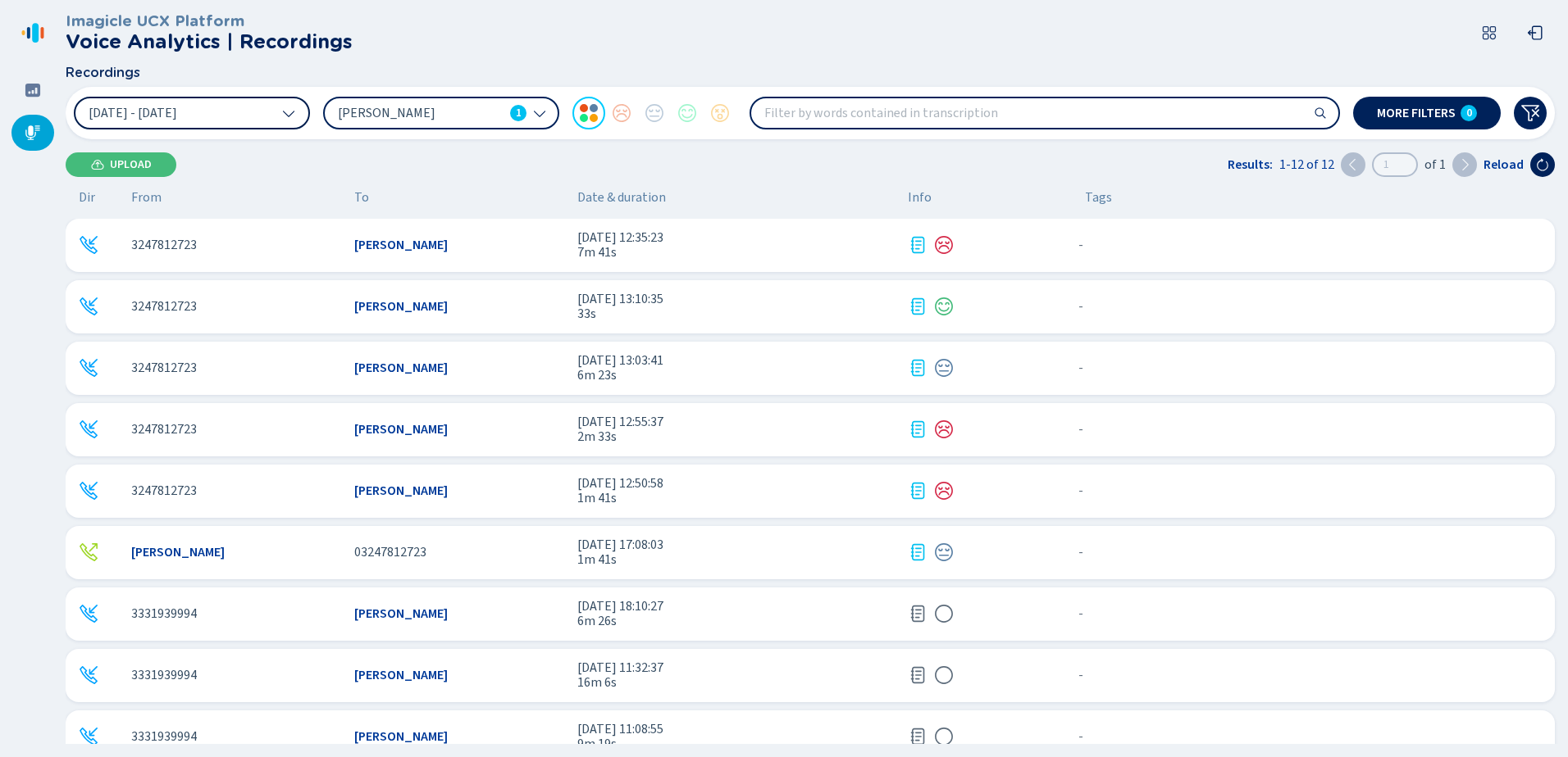
click at [540, 111] on icon at bounding box center [539, 113] width 13 height 13
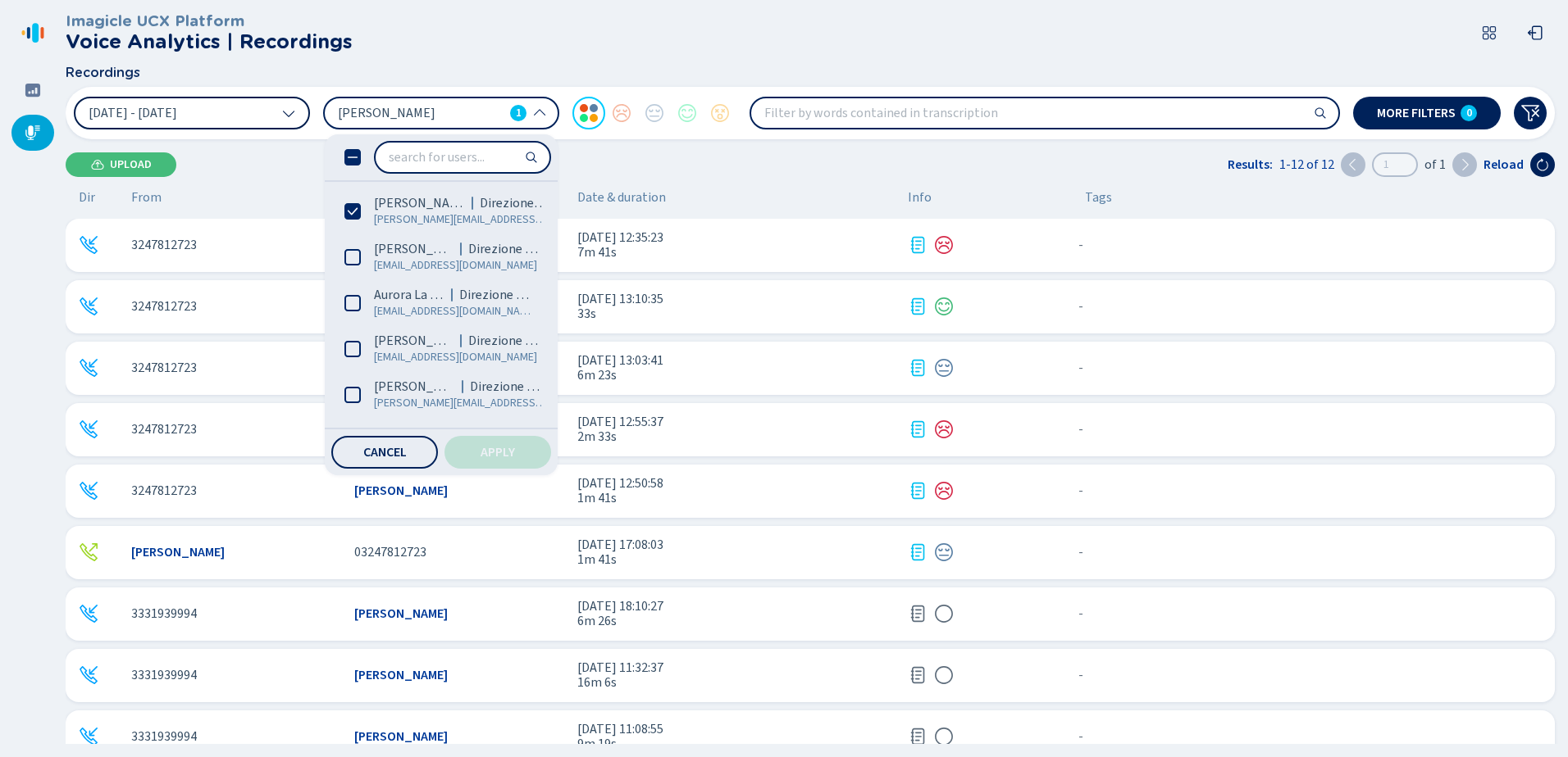
click at [674, 162] on div "Upload Results: 1-12 of 12 1 of 1 Reload" at bounding box center [810, 165] width 1489 height 24
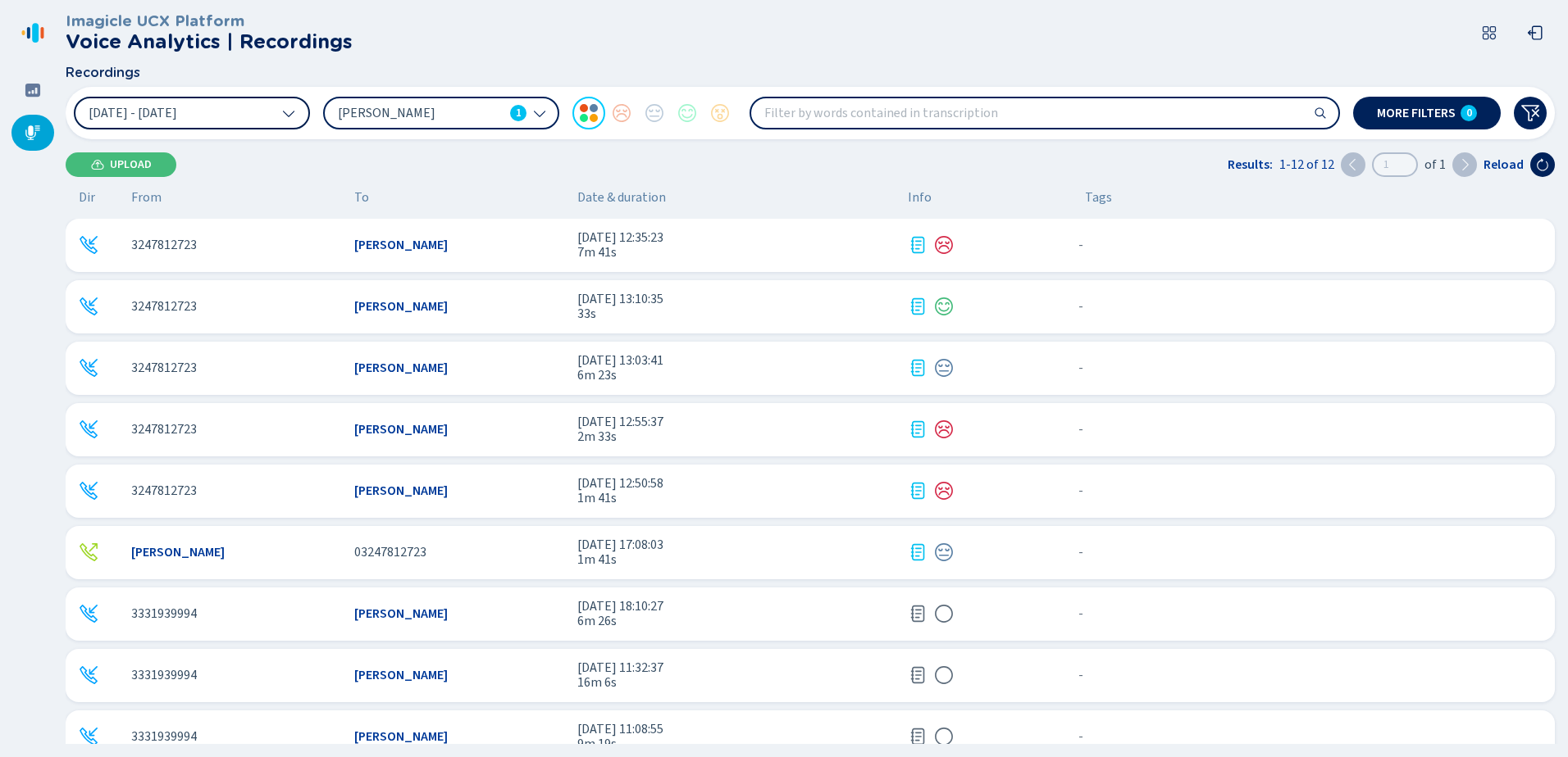
paste input "3331939994"
type input "3331939994"
click at [1542, 158] on icon at bounding box center [1542, 164] width 13 height 13
drag, startPoint x: 1538, startPoint y: 160, endPoint x: 1484, endPoint y: 191, distance: 62.3
click at [1538, 160] on icon at bounding box center [1542, 164] width 13 height 13
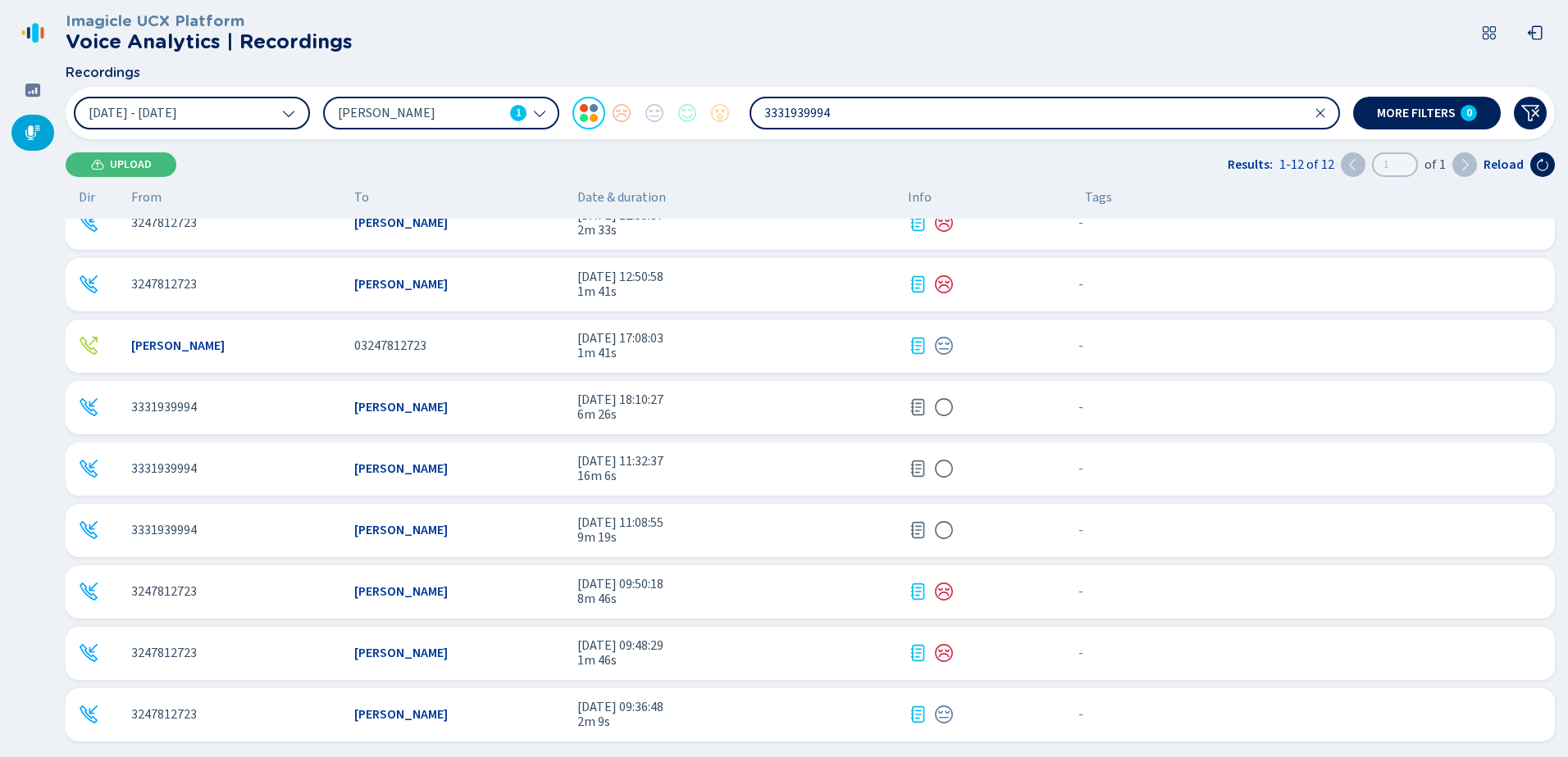
scroll to position [210, 0]
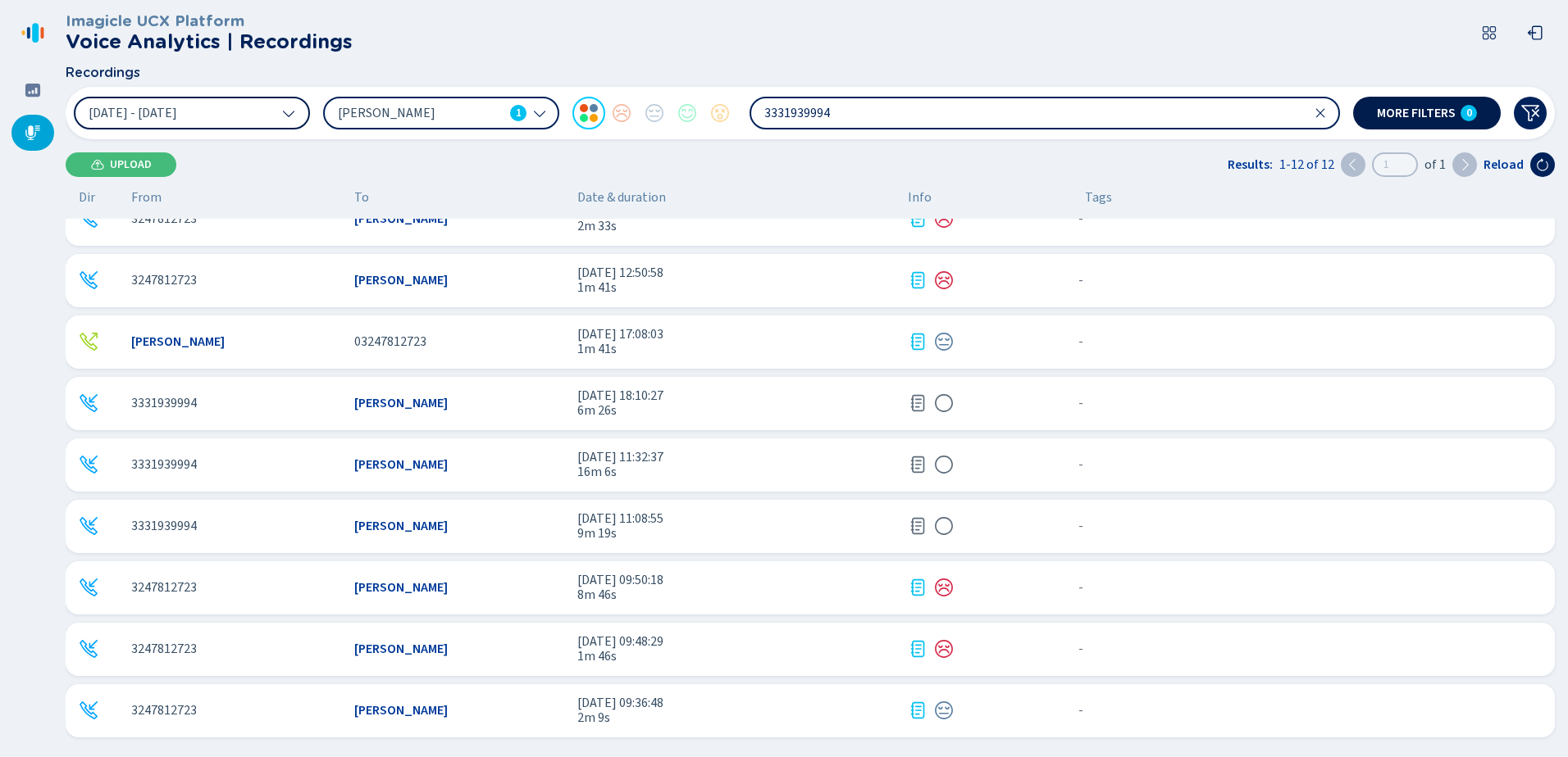
click at [1423, 108] on span "More filters" at bounding box center [1416, 113] width 79 height 13
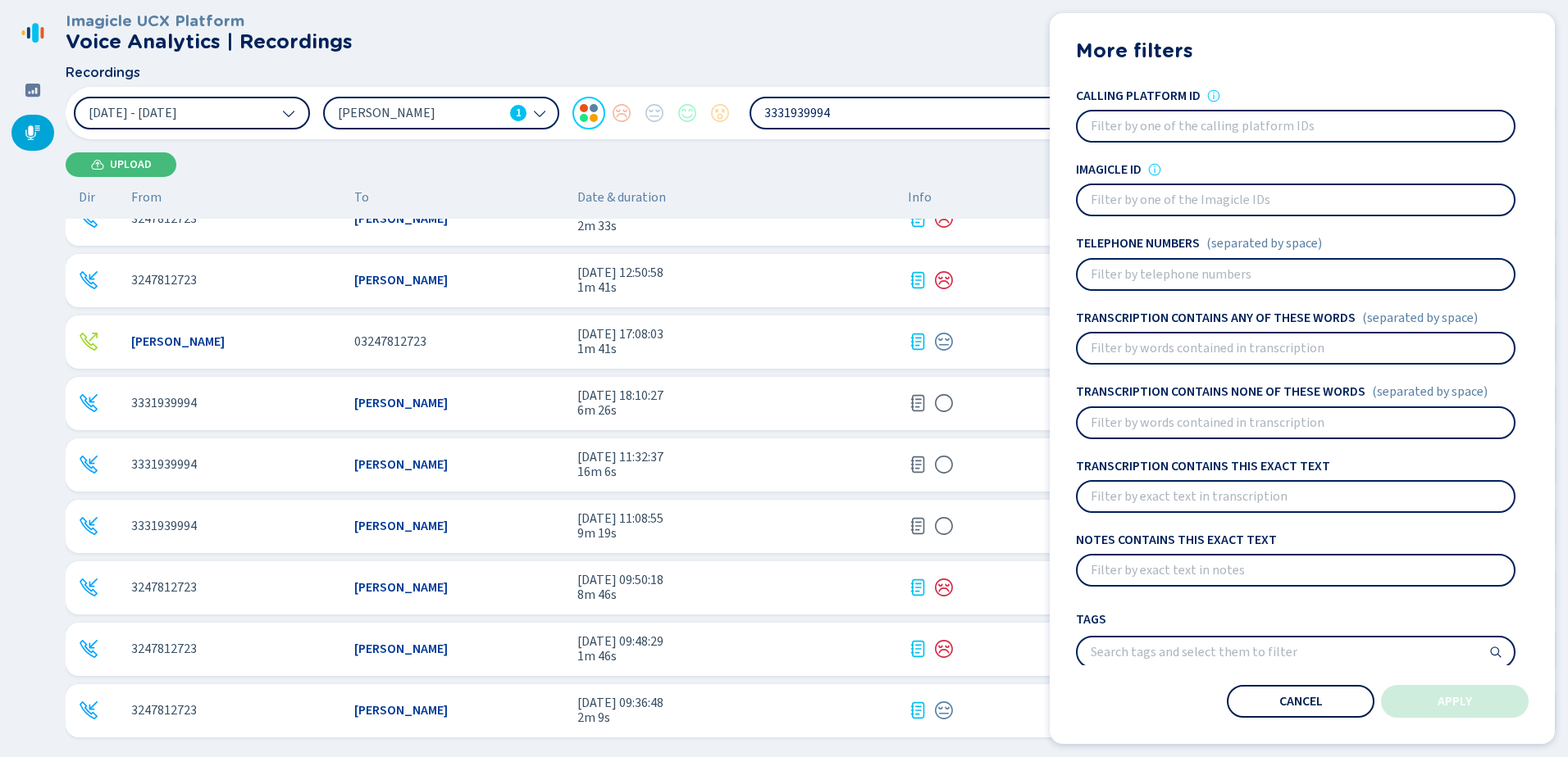
click at [1270, 699] on button "Cancel" at bounding box center [1300, 702] width 147 height 33
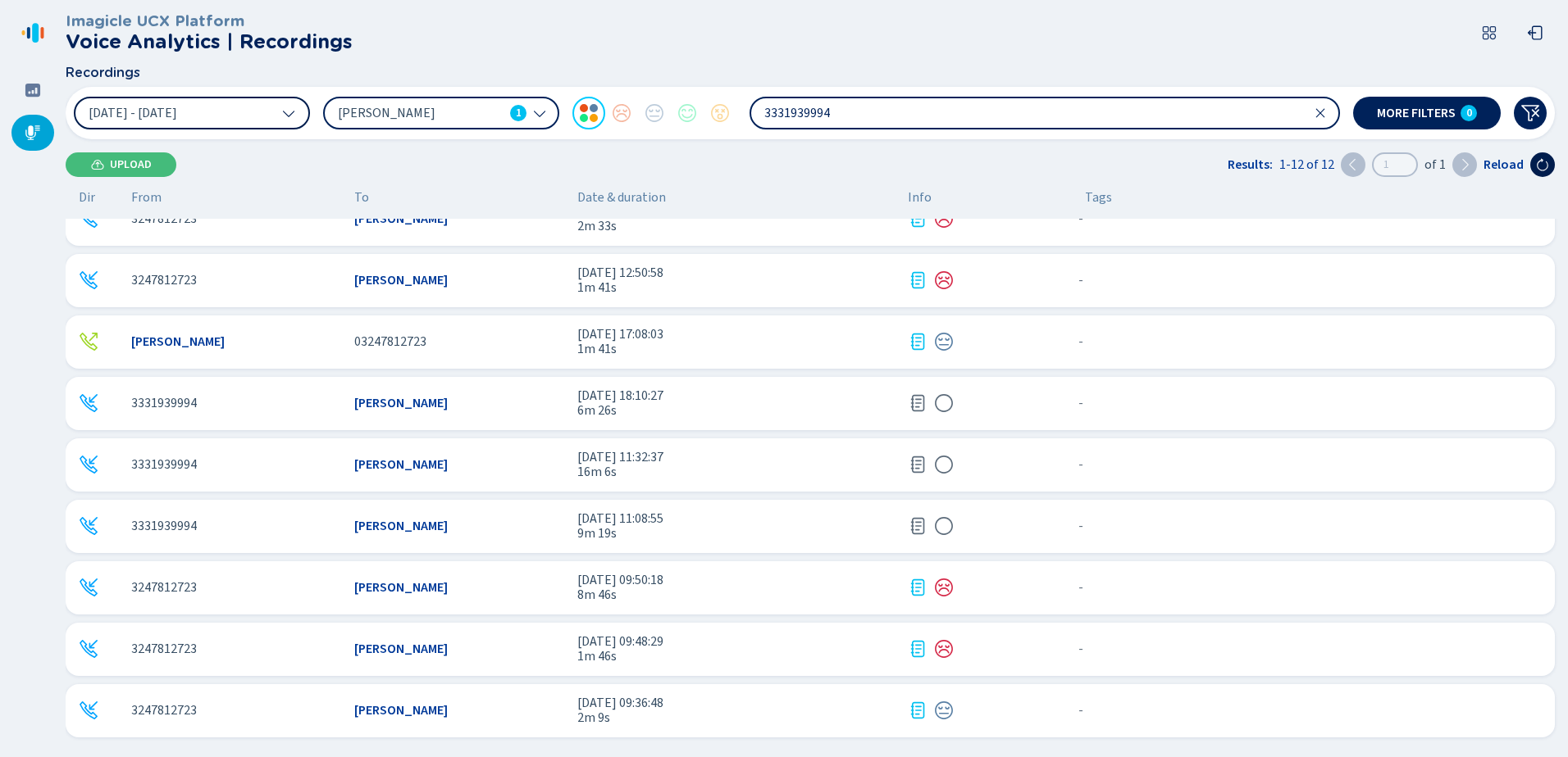
click at [1539, 156] on button at bounding box center [1542, 165] width 24 height 24
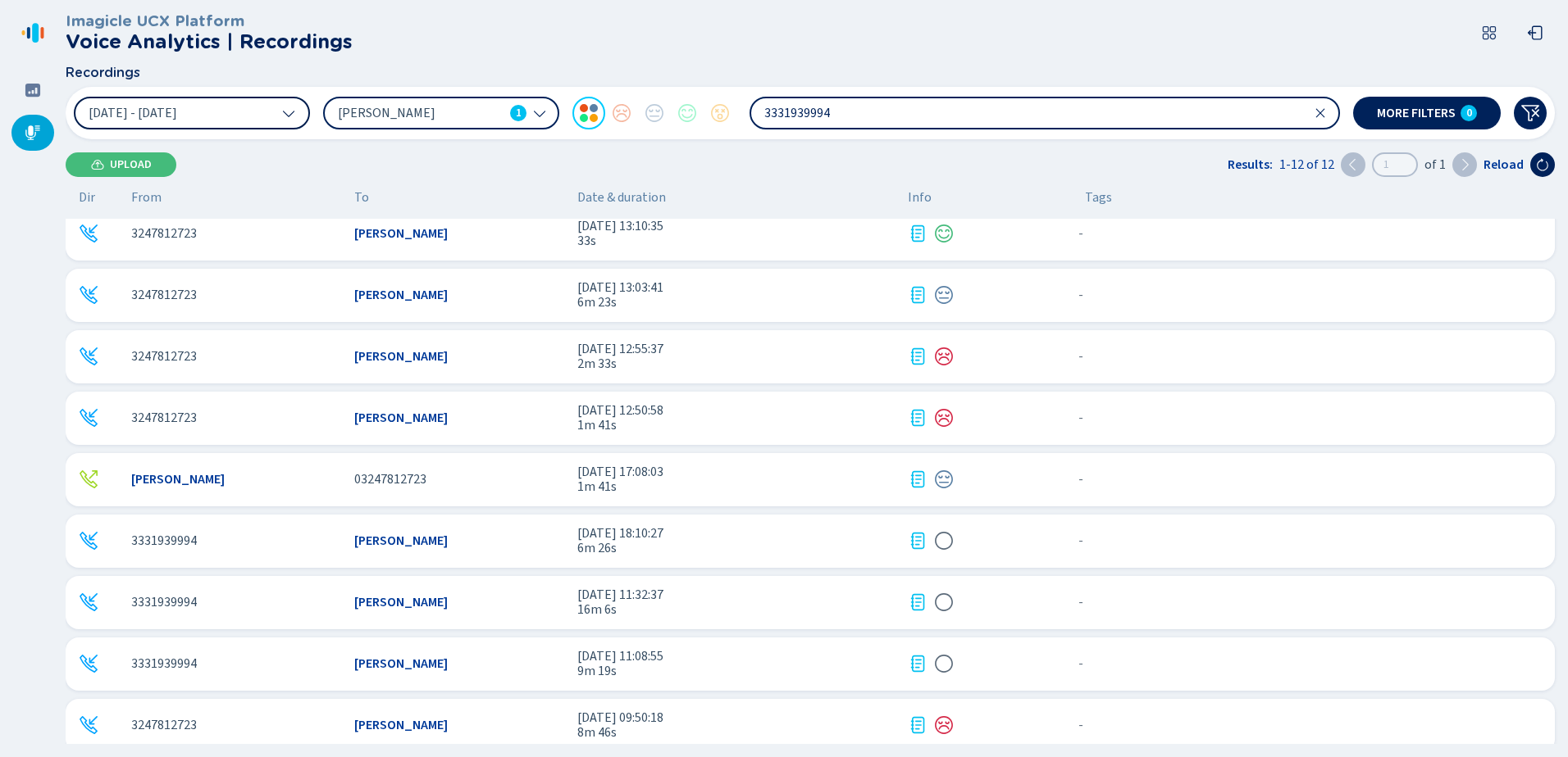
click at [546, 107] on div "[PERSON_NAME] 1" at bounding box center [441, 113] width 236 height 33
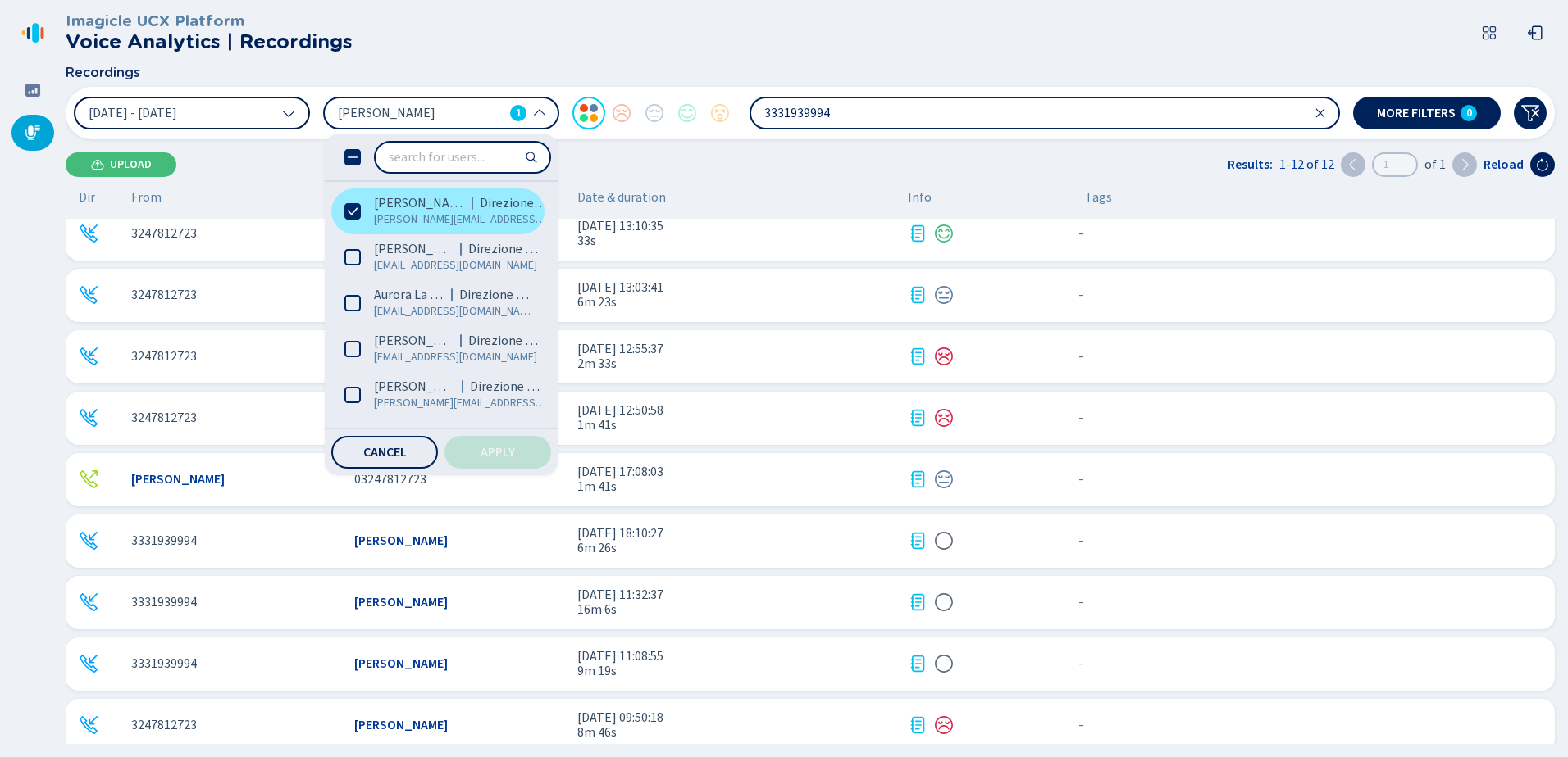
click at [355, 207] on icon at bounding box center [353, 211] width 17 height 17
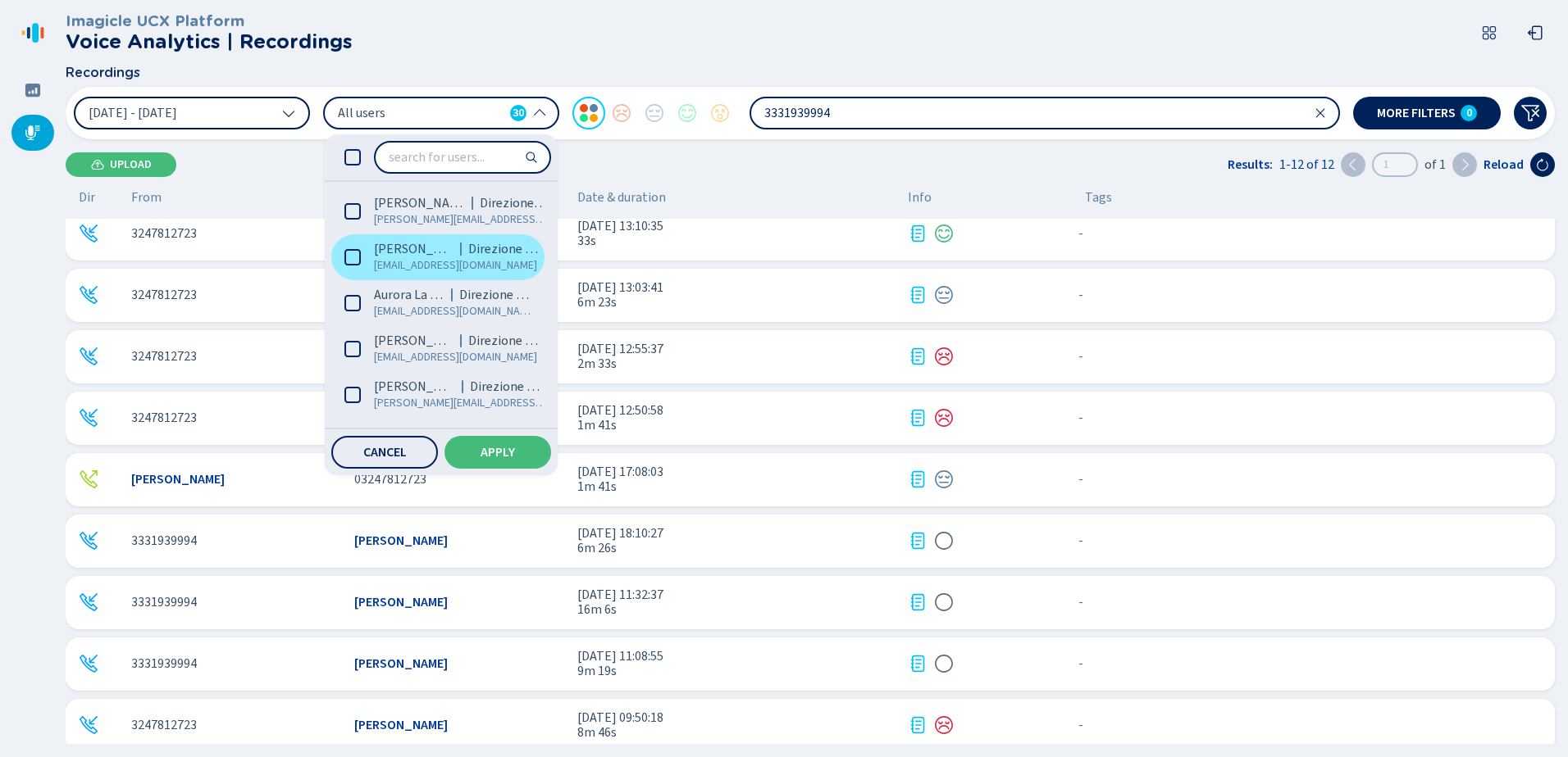
click at [359, 251] on icon at bounding box center [353, 257] width 17 height 17
click at [360, 252] on label "[PERSON_NAME] Direzione Widiba [EMAIL_ADDRESS][DOMAIN_NAME]" at bounding box center [438, 257] width 213 height 46
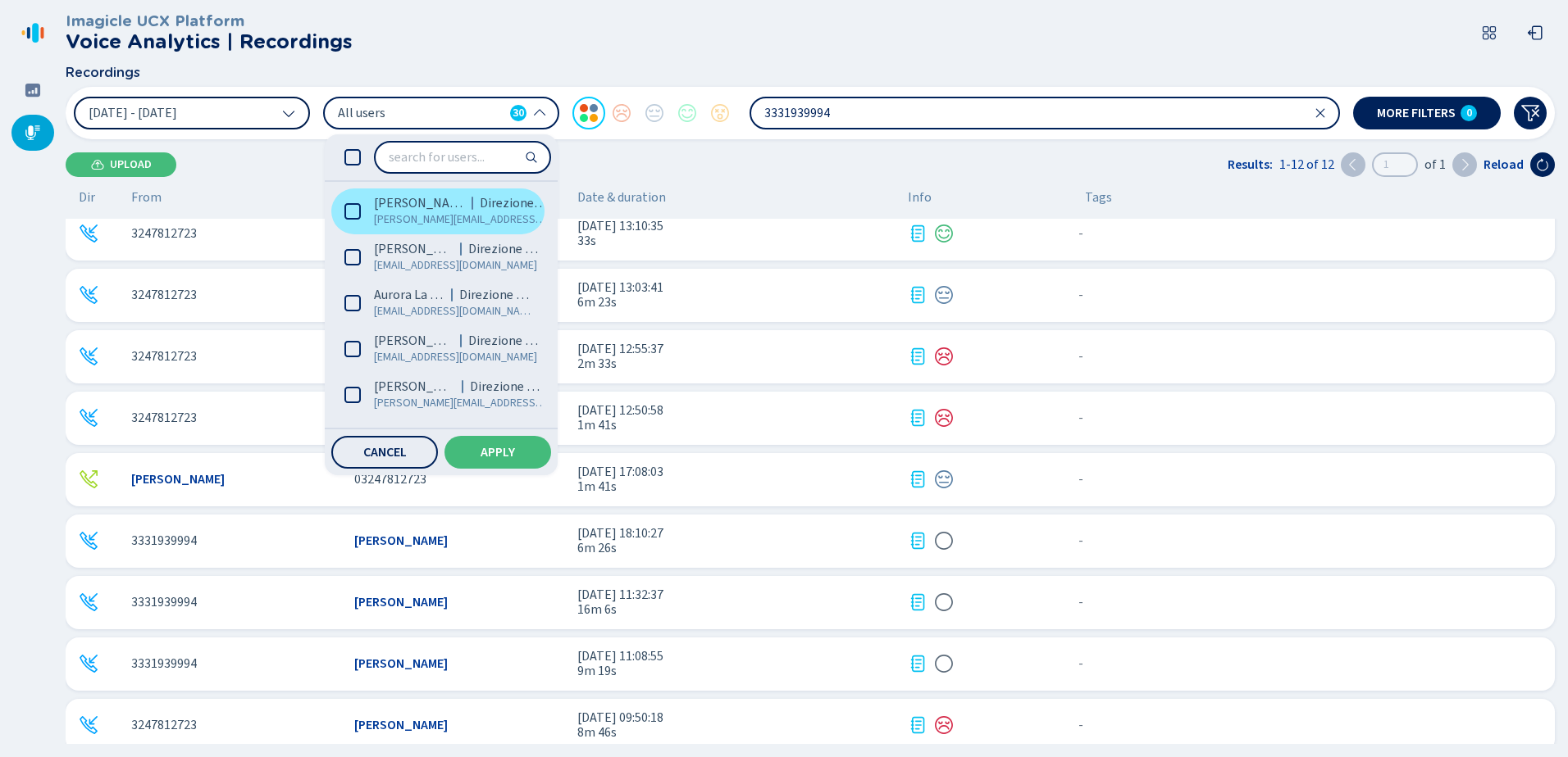
click at [348, 210] on icon at bounding box center [353, 211] width 17 height 17
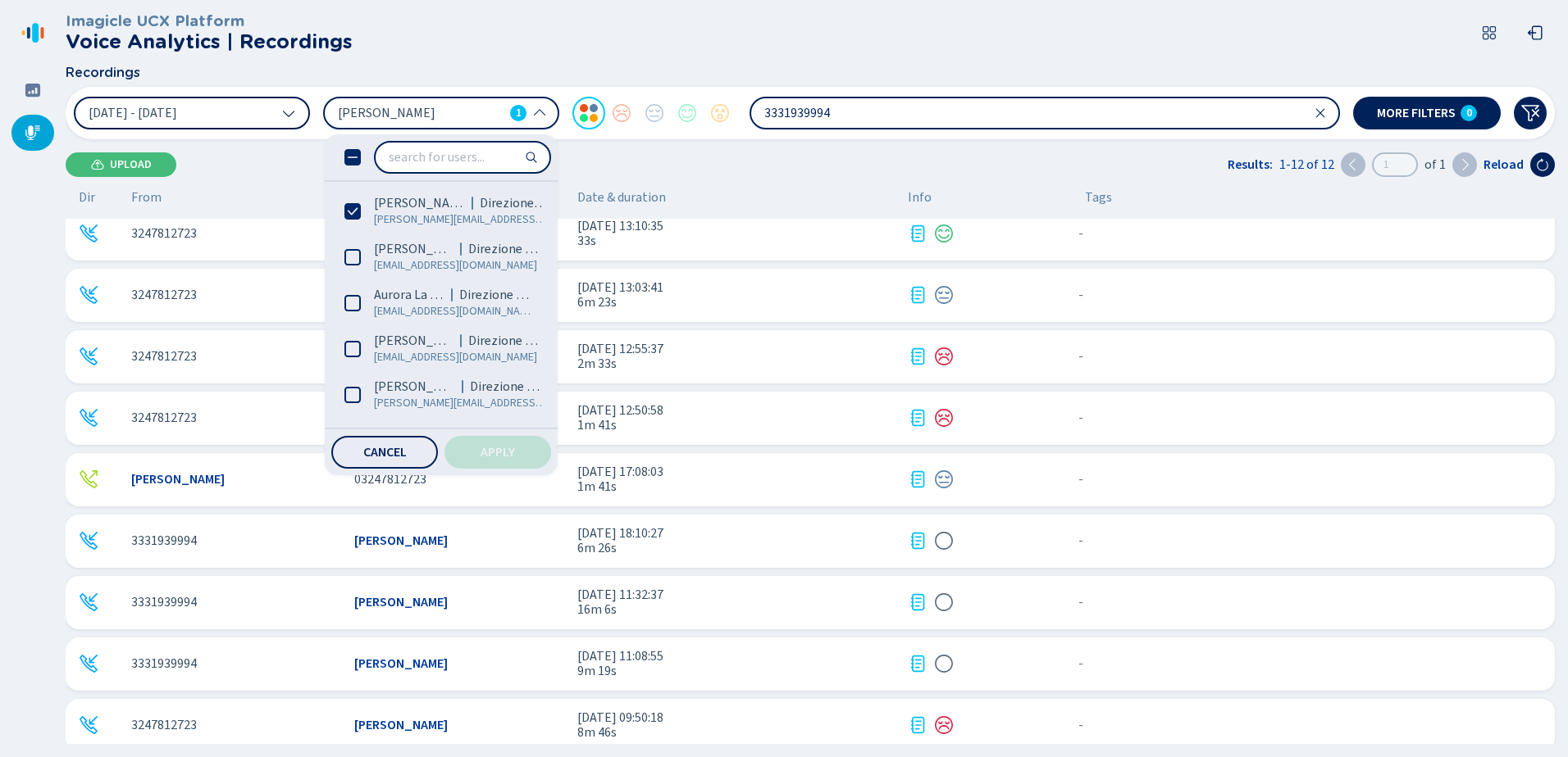
click at [500, 453] on span "Apply" at bounding box center [497, 452] width 34 height 13
click at [363, 451] on span "Cancel" at bounding box center [385, 452] width 44 height 13
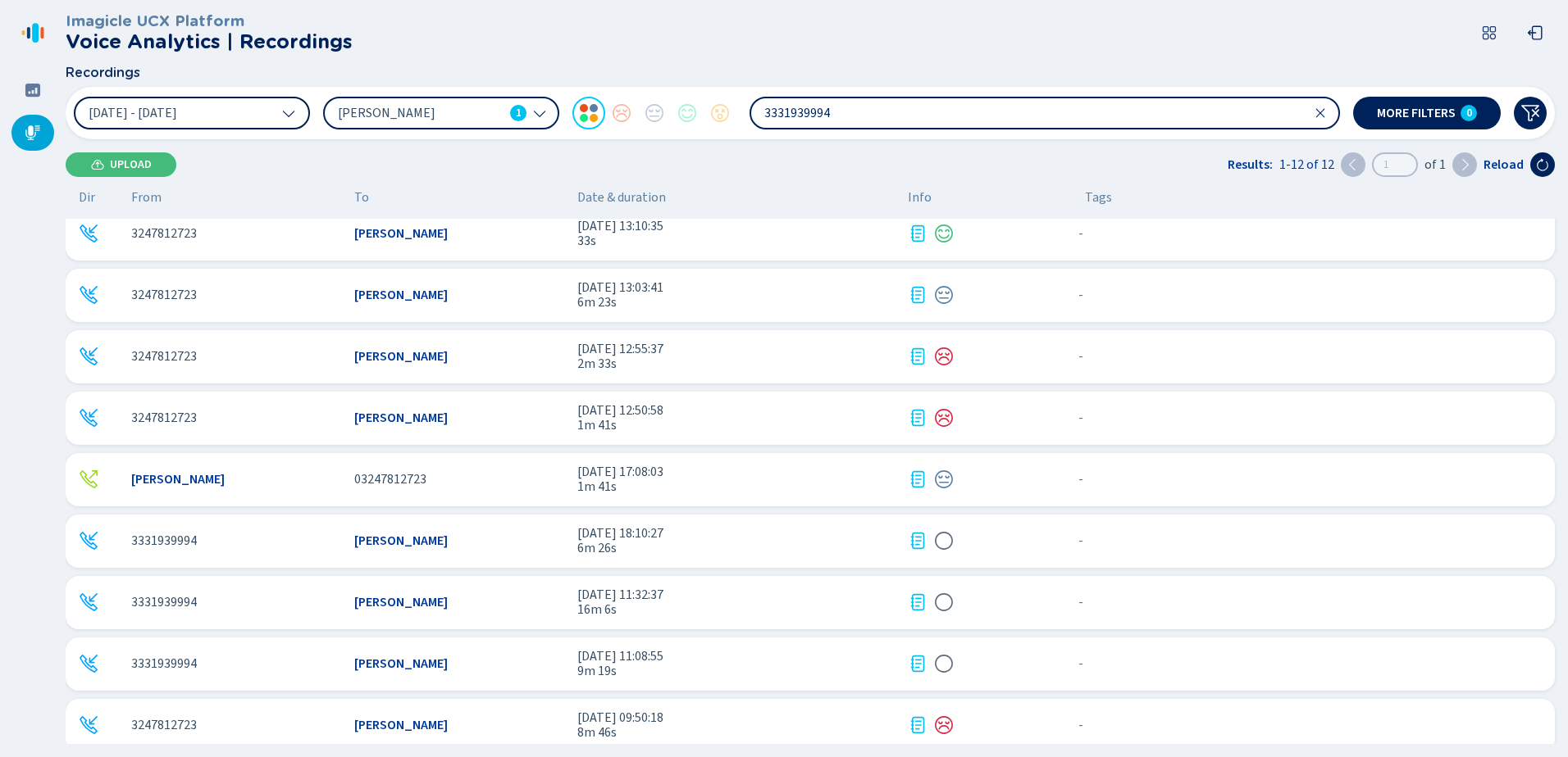
click at [541, 113] on icon at bounding box center [539, 113] width 13 height 13
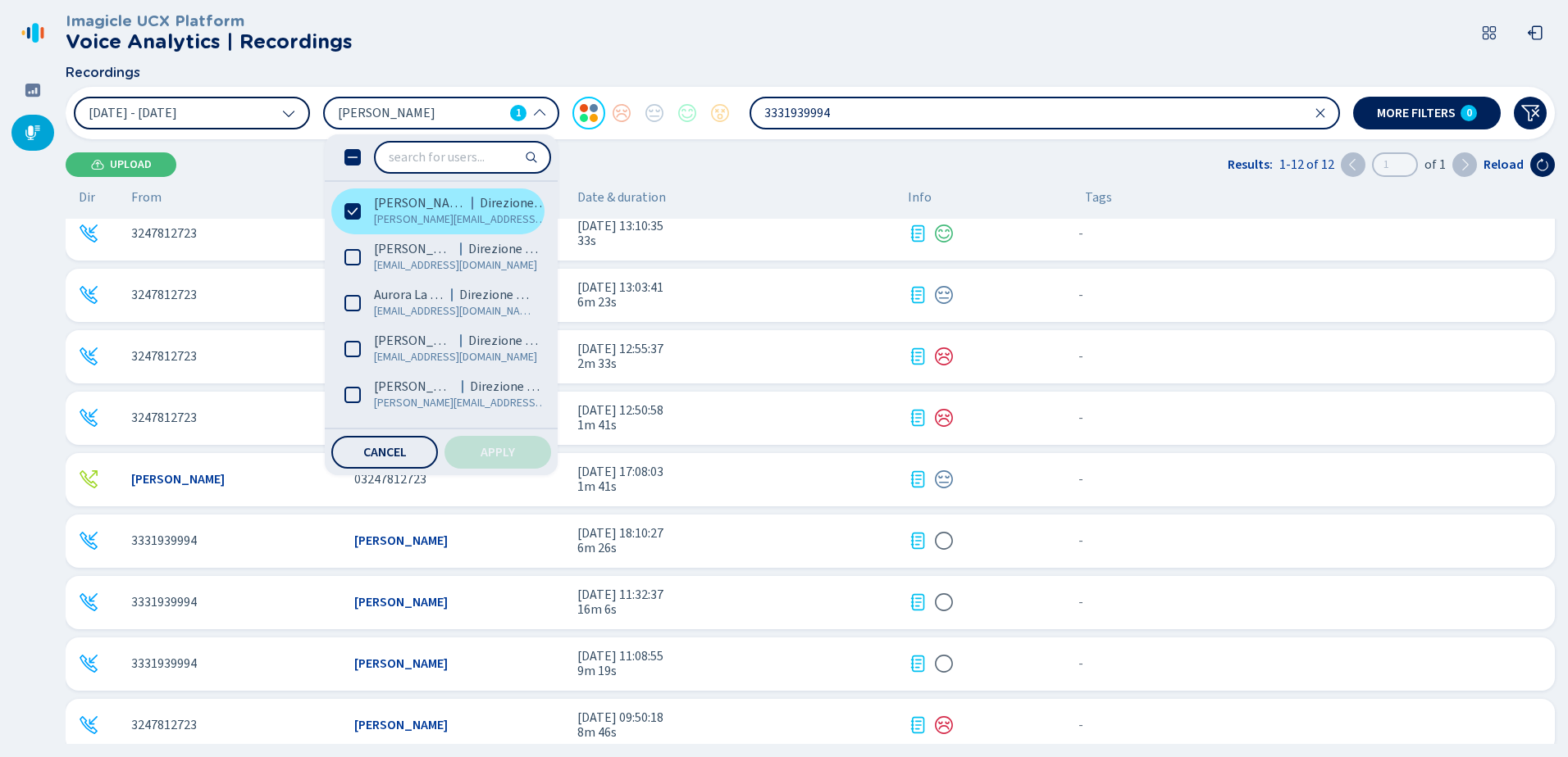
click at [360, 213] on label "[PERSON_NAME] (Me) Direzione Widiba [PERSON_NAME][EMAIL_ADDRESS][PERSON_NAME][D…" at bounding box center [438, 211] width 213 height 46
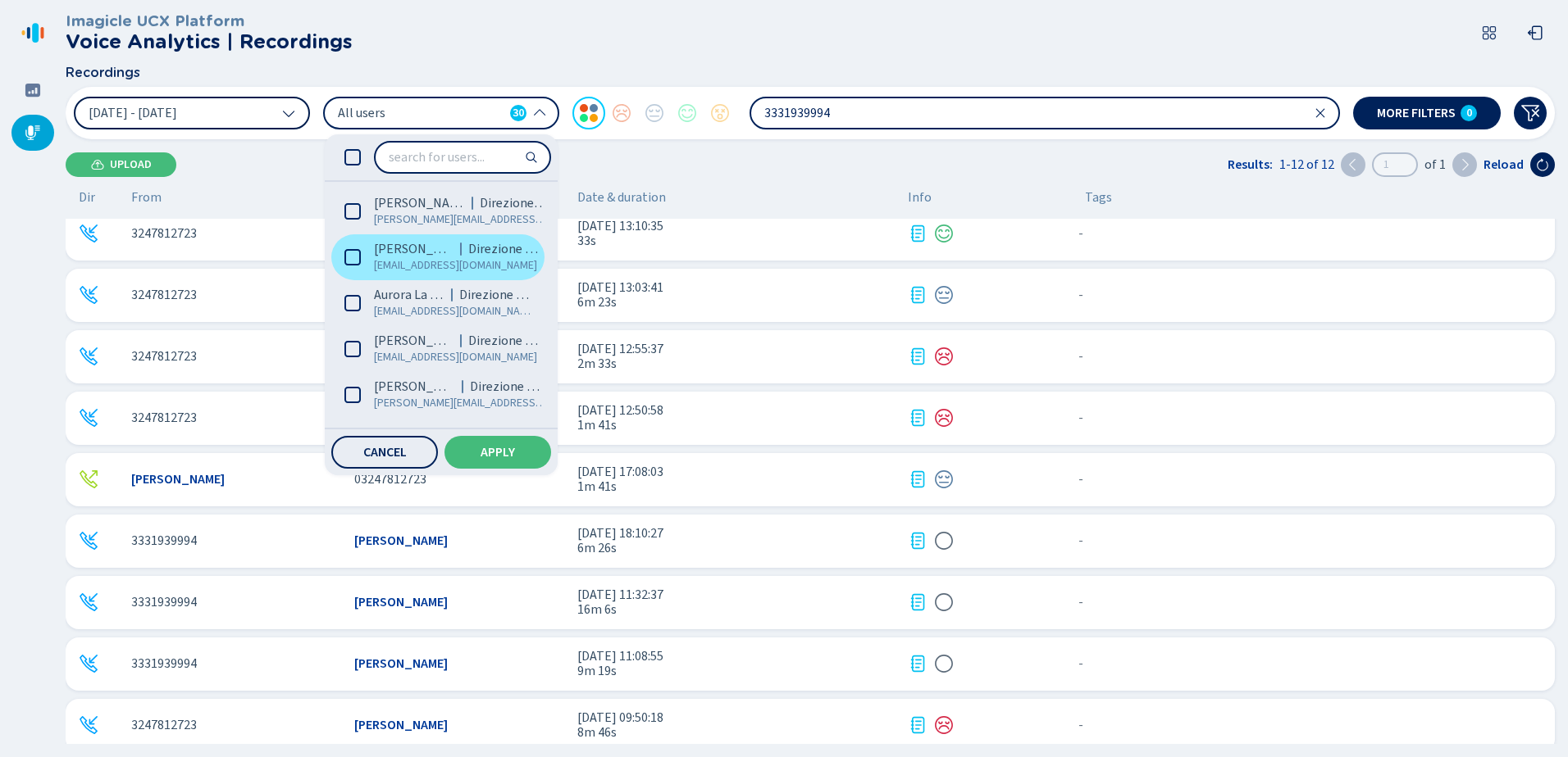
click at [346, 257] on icon at bounding box center [353, 257] width 17 height 17
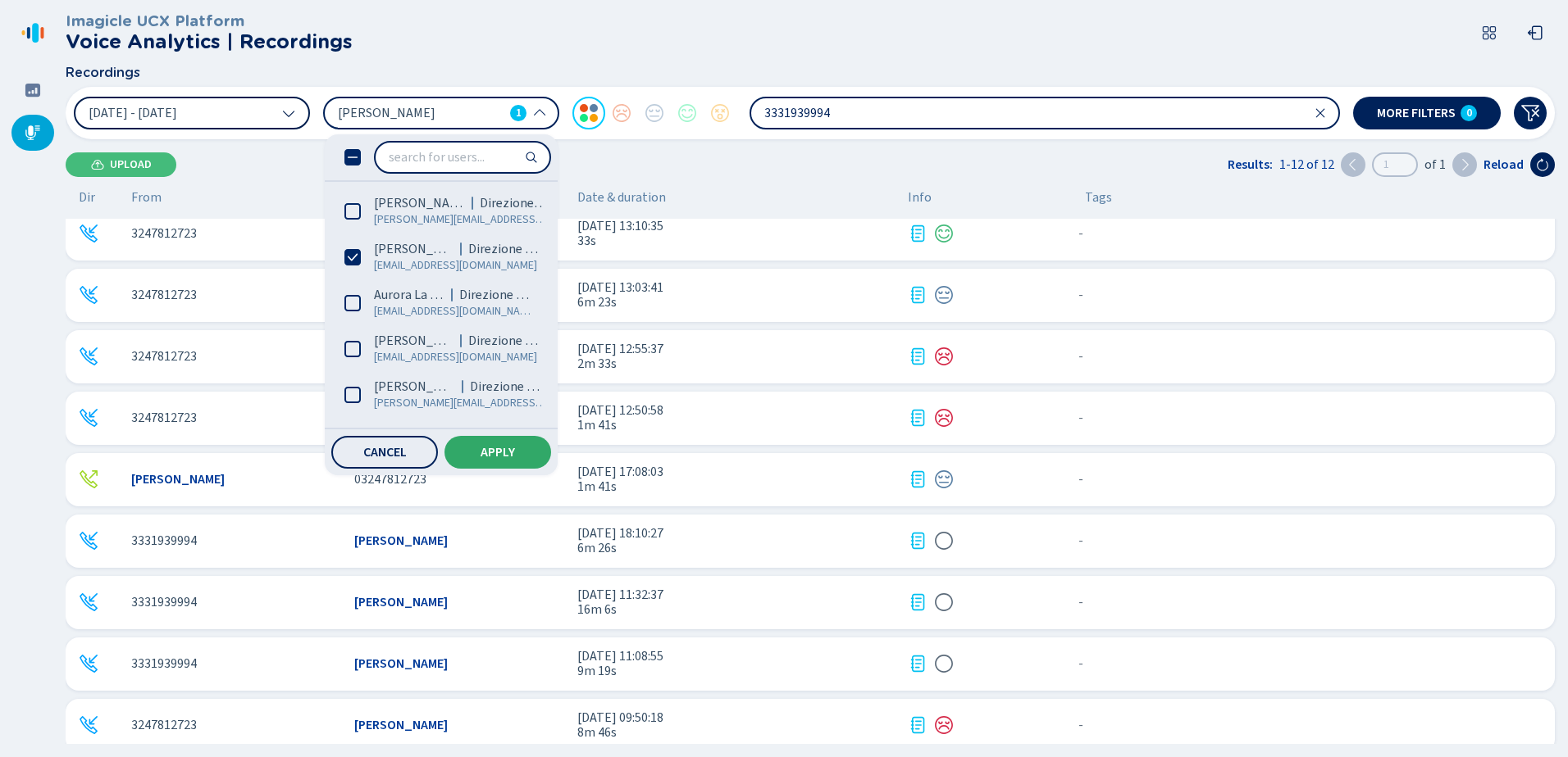
click at [532, 459] on button "Apply" at bounding box center [497, 453] width 106 height 33
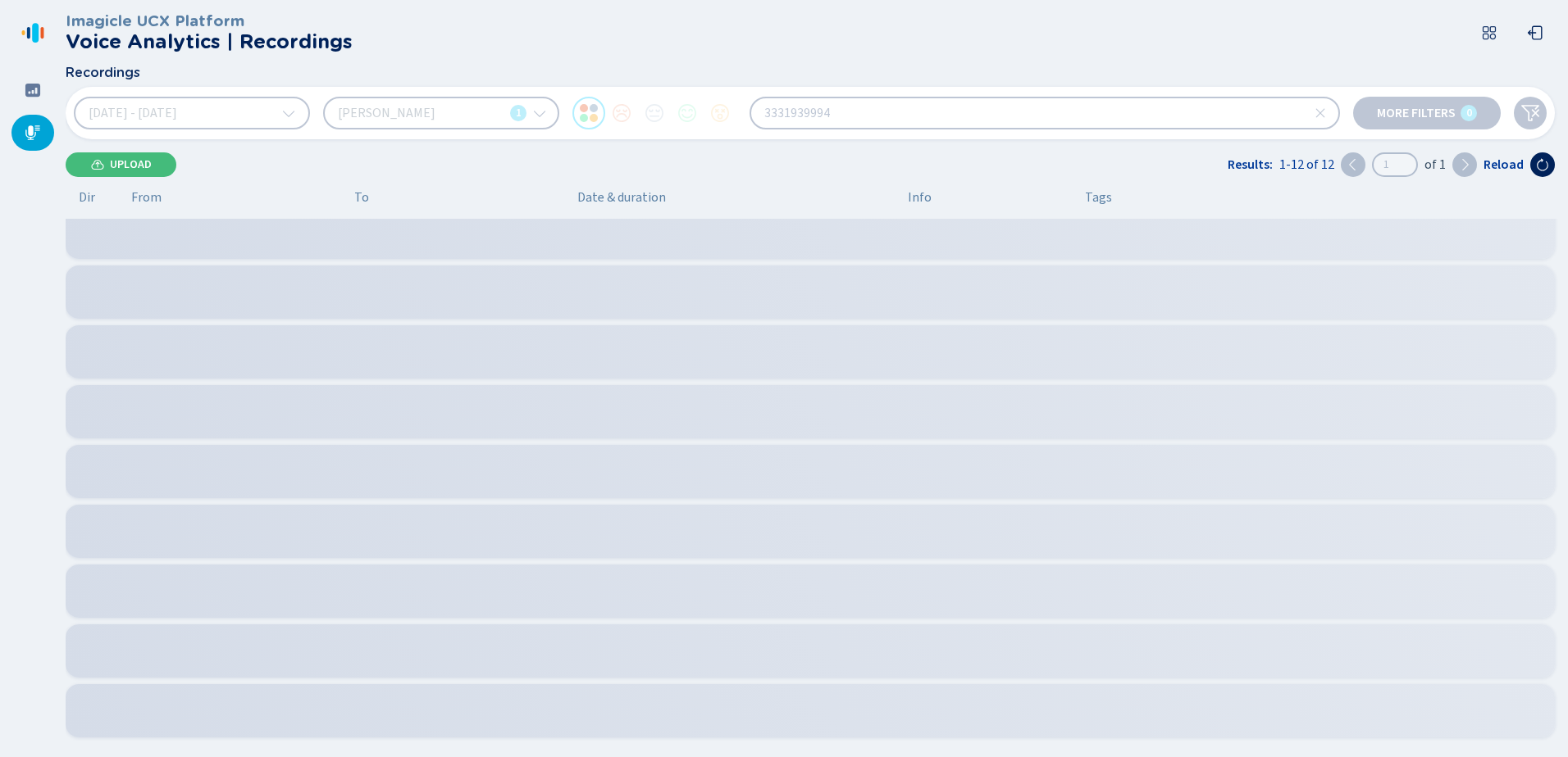
scroll to position [0, 0]
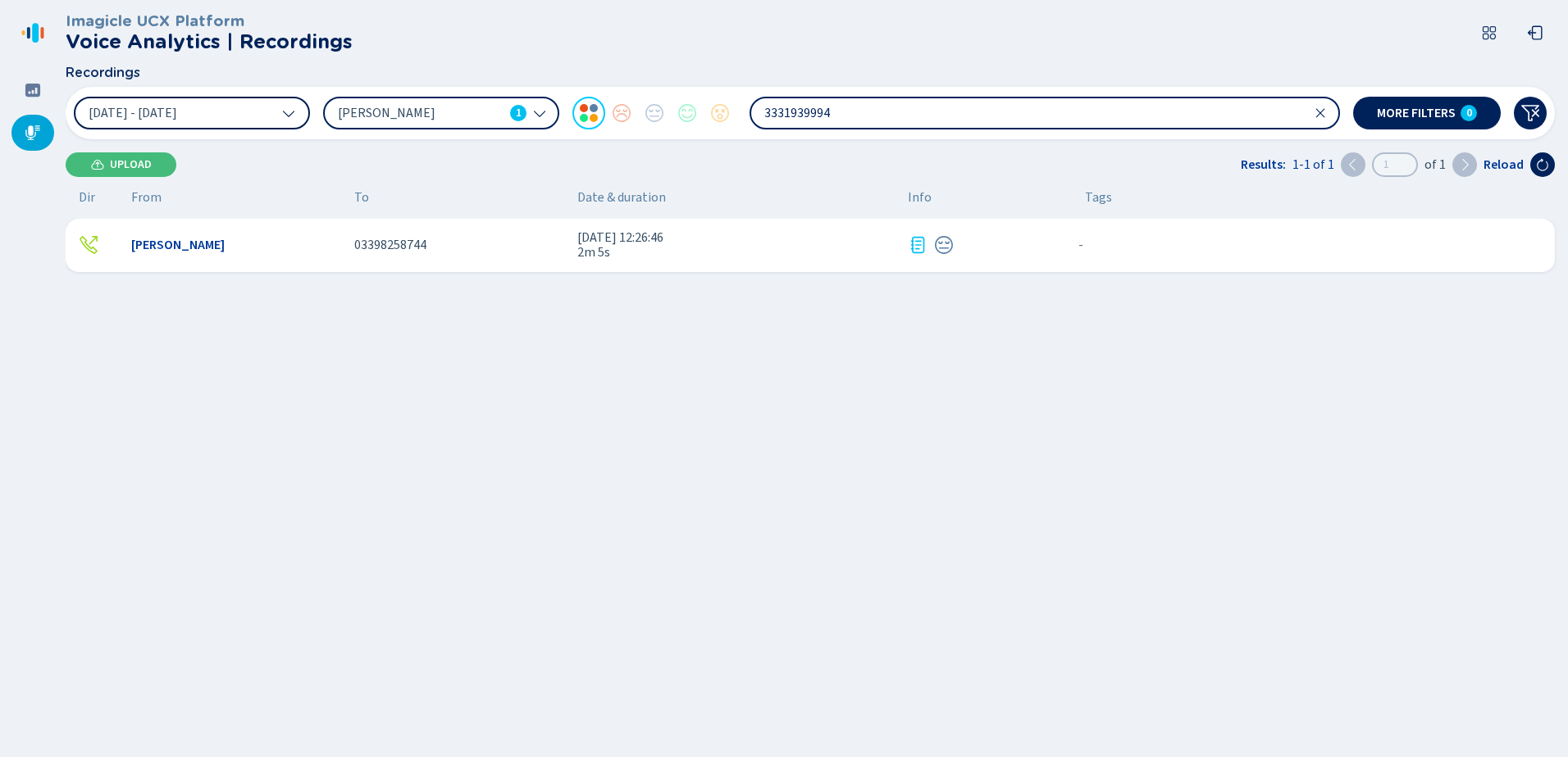
click at [544, 109] on icon at bounding box center [539, 113] width 13 height 13
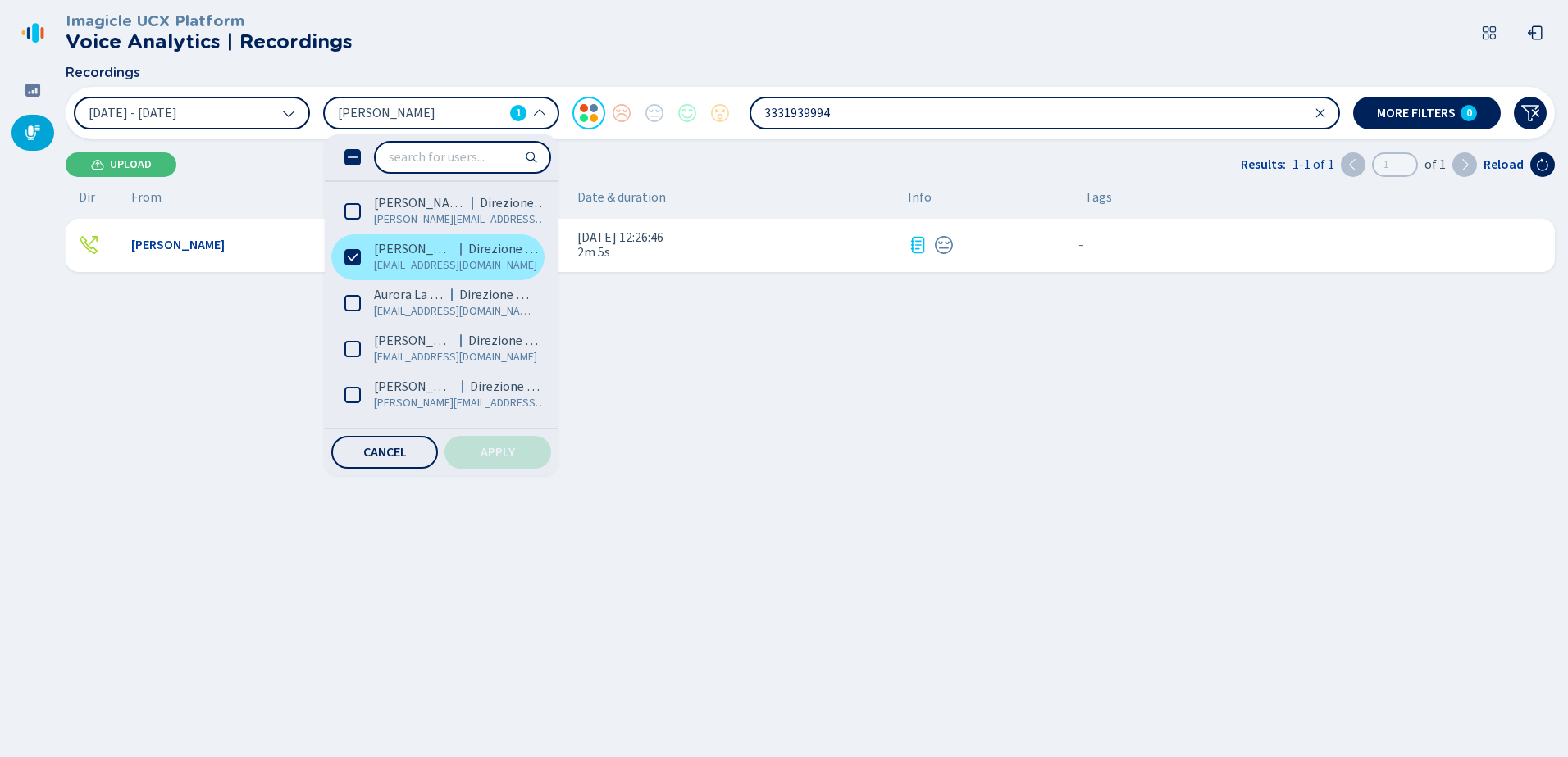
click at [354, 255] on icon at bounding box center [353, 257] width 17 height 17
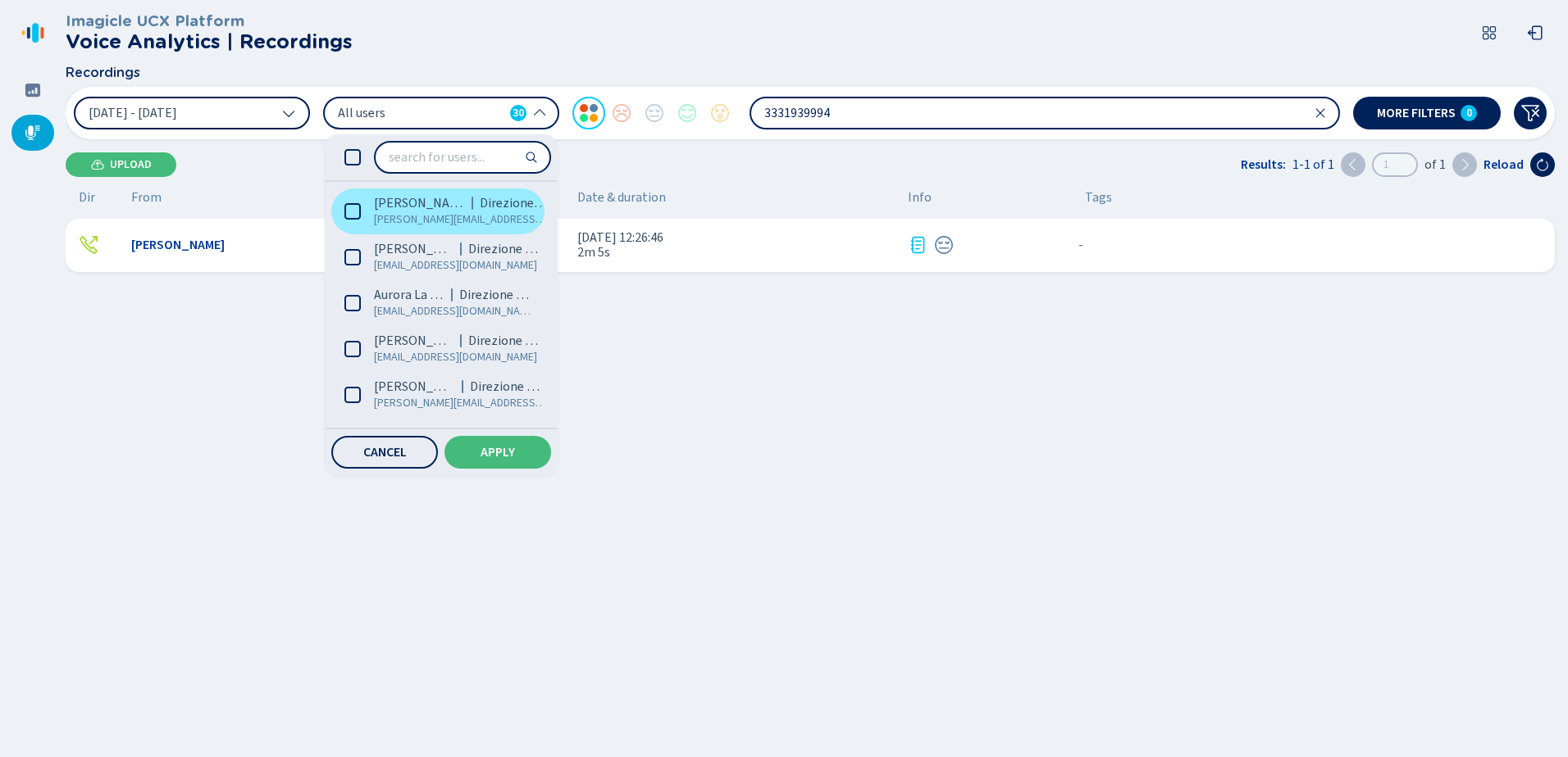
click at [353, 210] on icon at bounding box center [353, 211] width 17 height 17
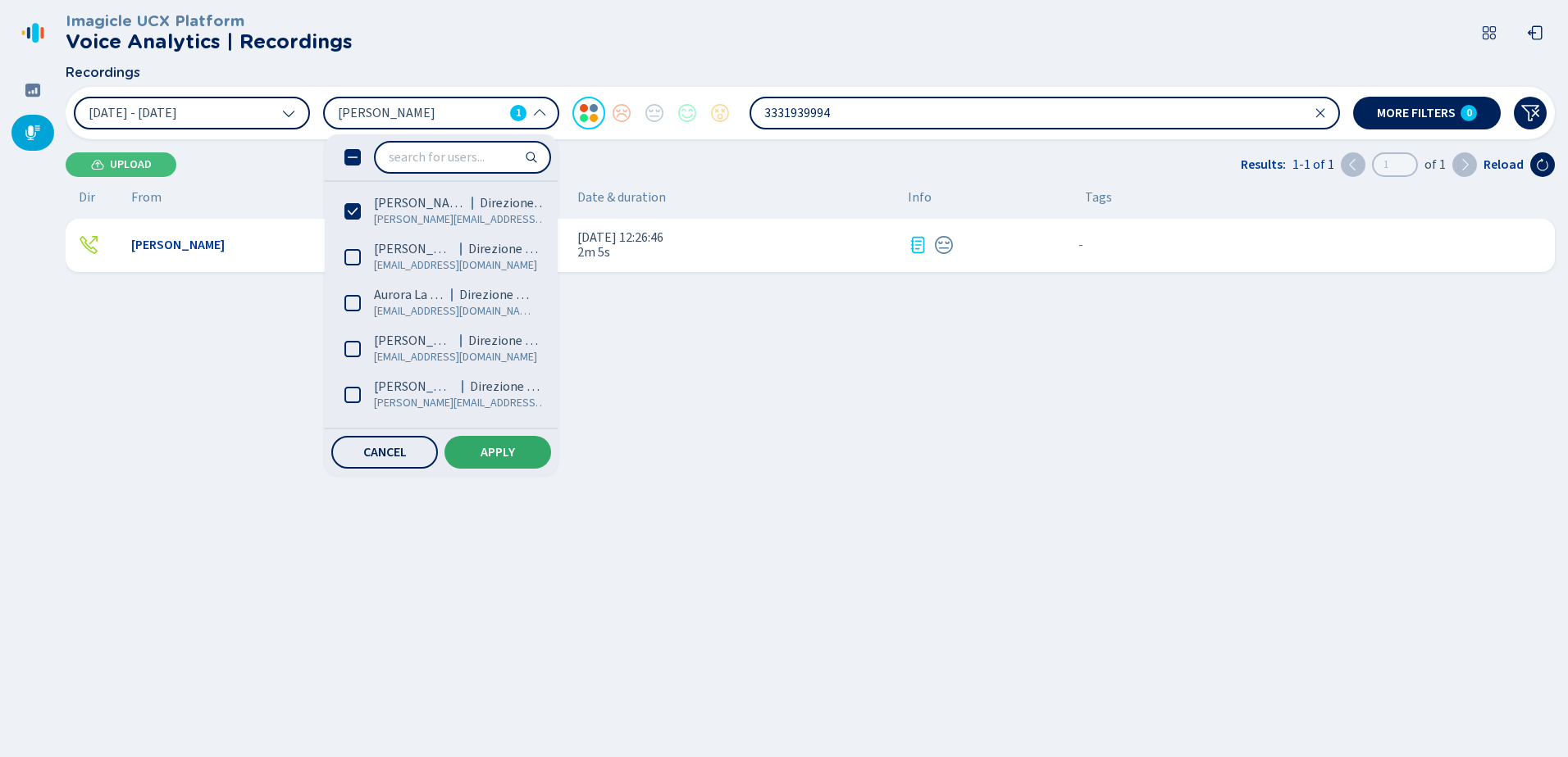
click at [506, 444] on button "Apply" at bounding box center [497, 453] width 106 height 33
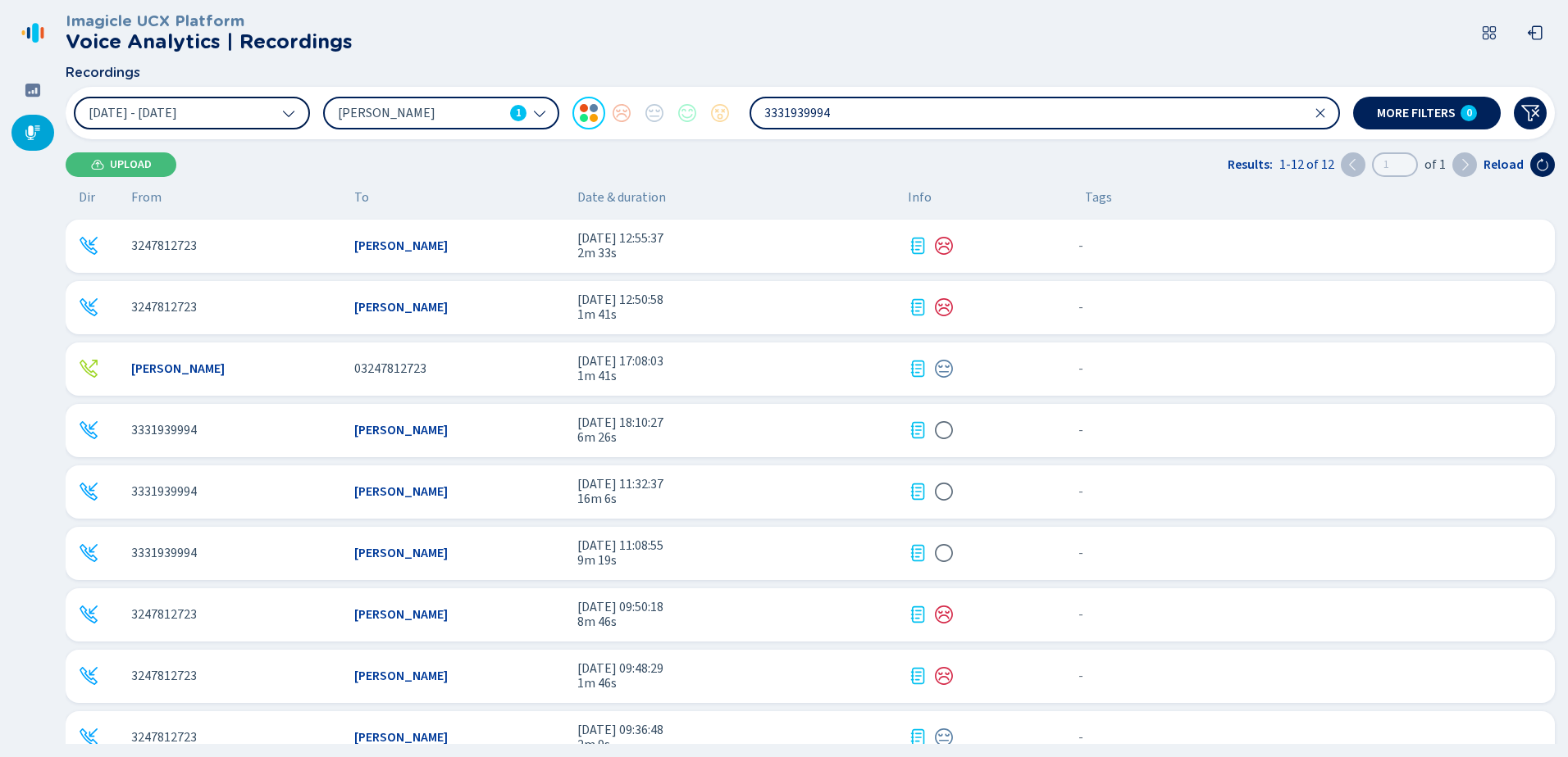
scroll to position [210, 0]
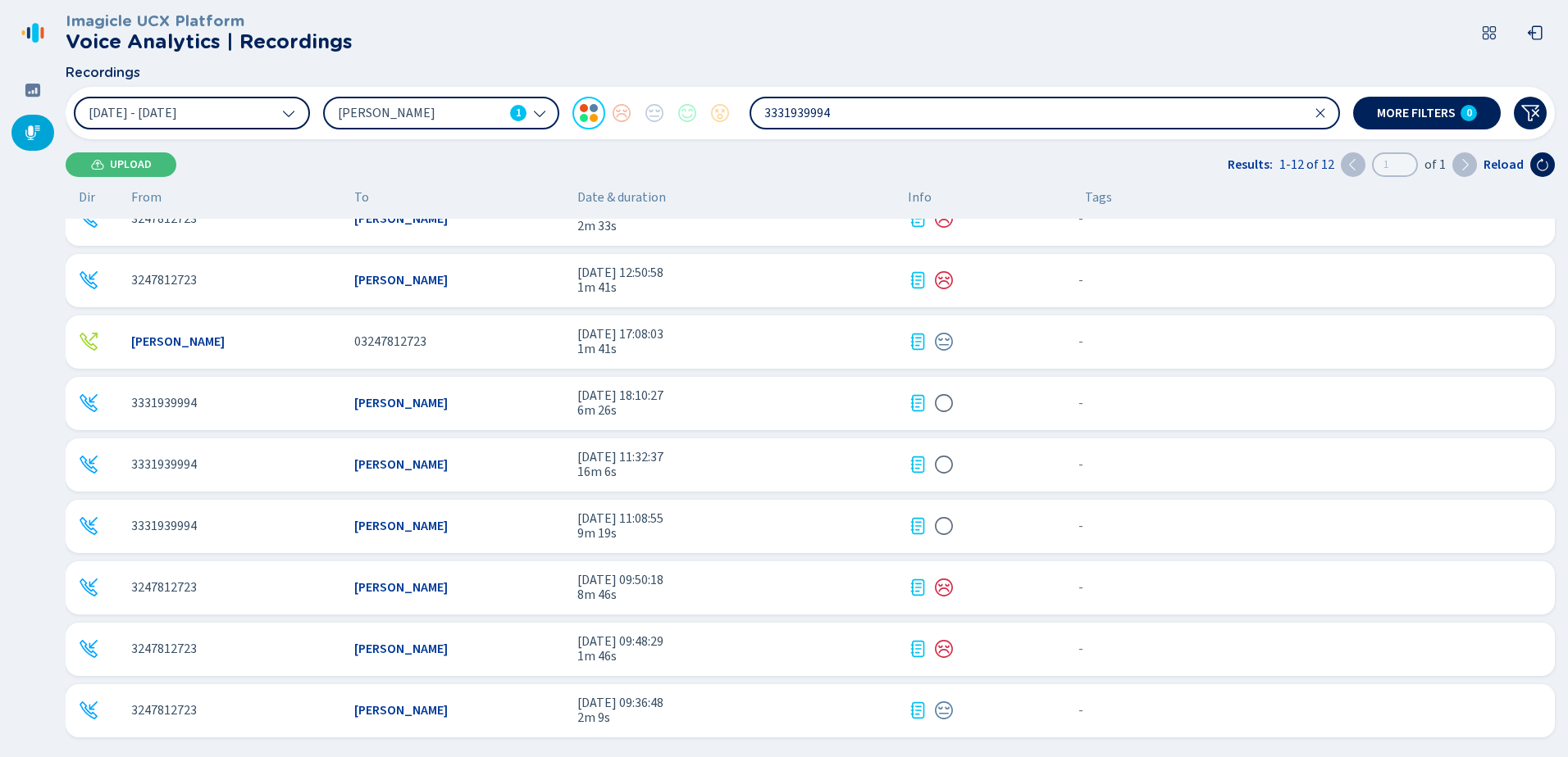
click at [892, 120] on input "3331939994" at bounding box center [1044, 113] width 587 height 30
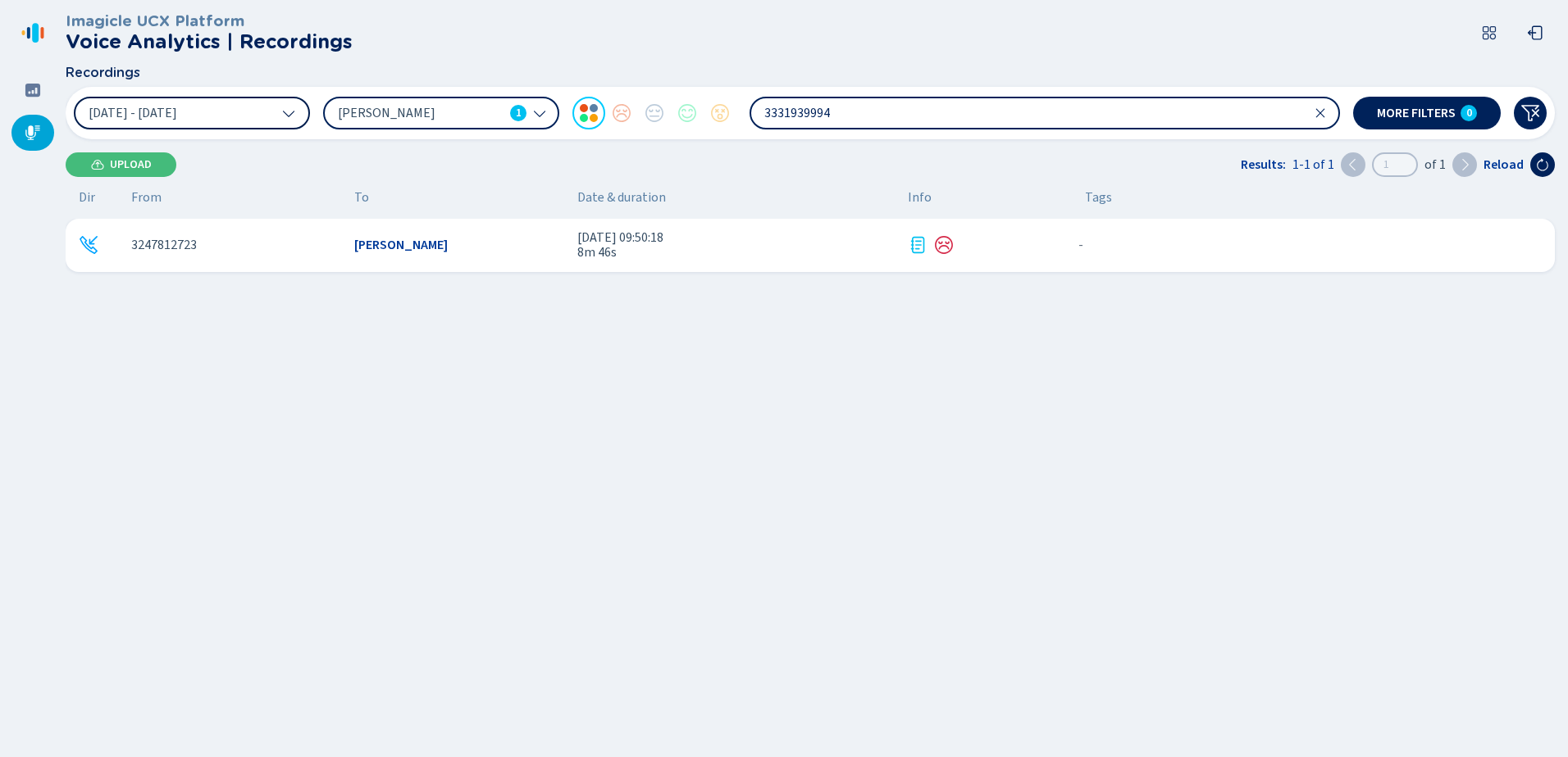
scroll to position [0, 0]
click at [894, 126] on input "3331939994" at bounding box center [1044, 113] width 587 height 30
click at [1536, 161] on icon at bounding box center [1542, 164] width 13 height 13
click at [1324, 112] on icon at bounding box center [1319, 113] width 13 height 13
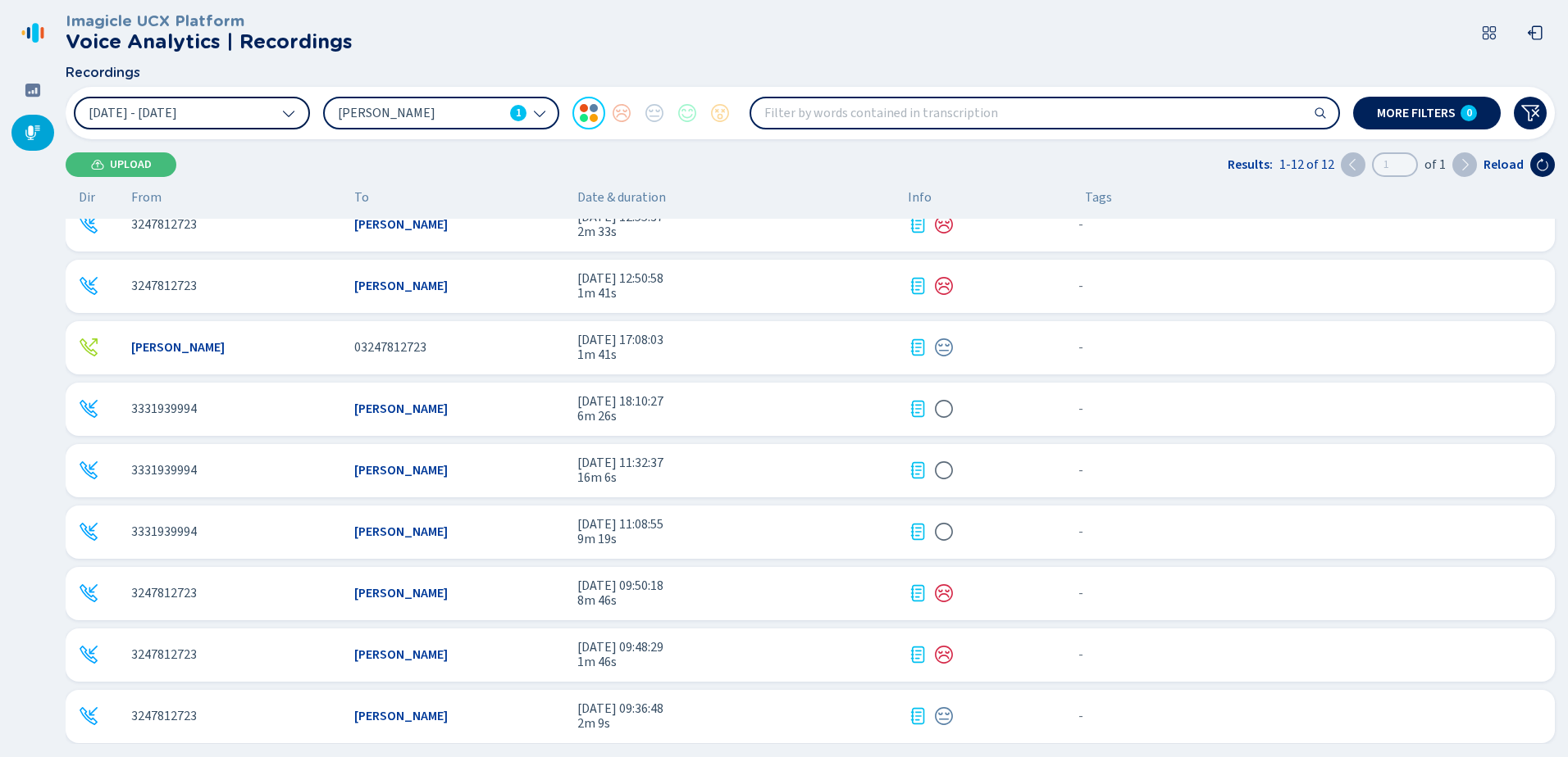
scroll to position [210, 0]
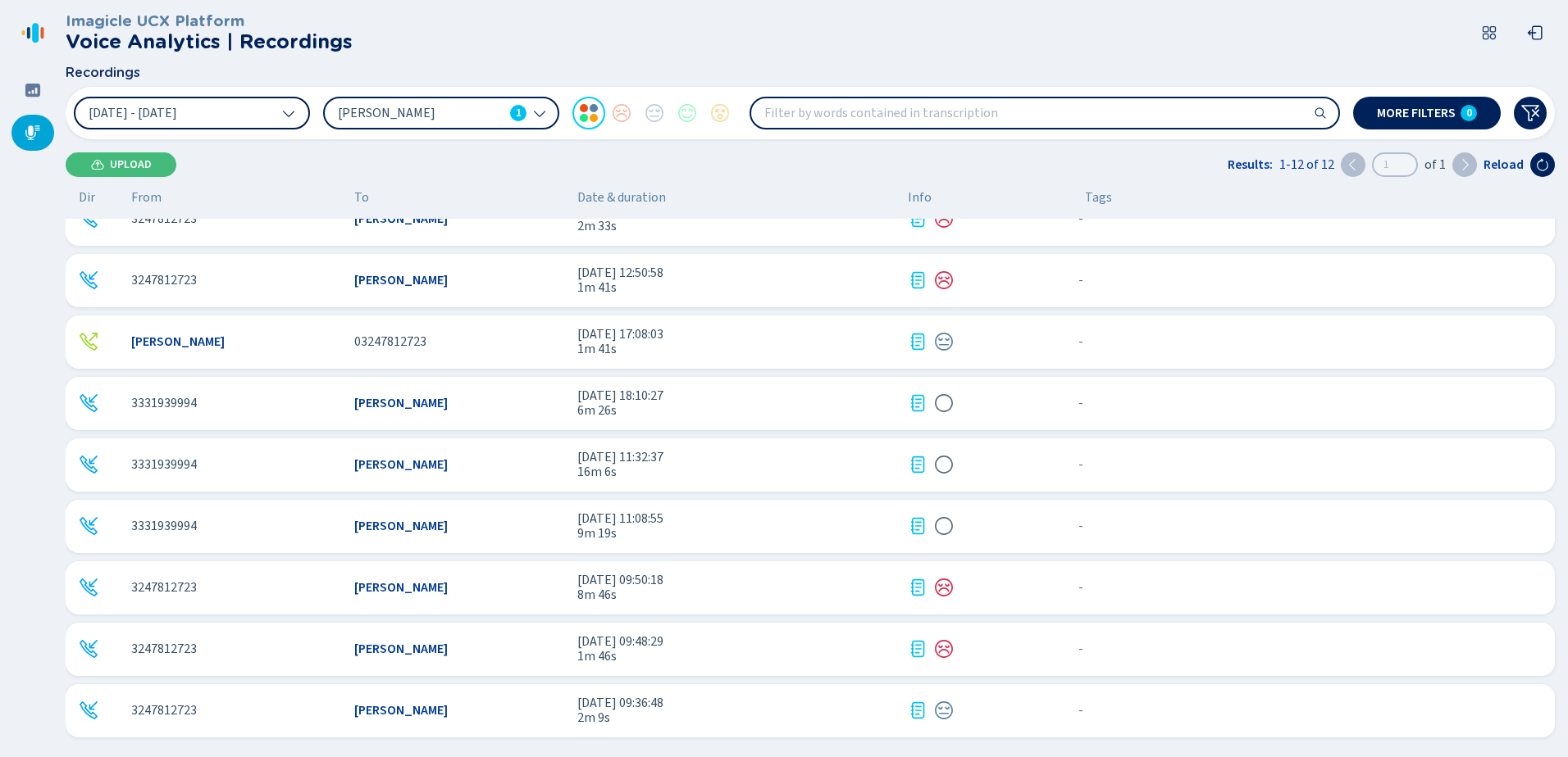
click at [915, 406] on icon at bounding box center [917, 403] width 20 height 20
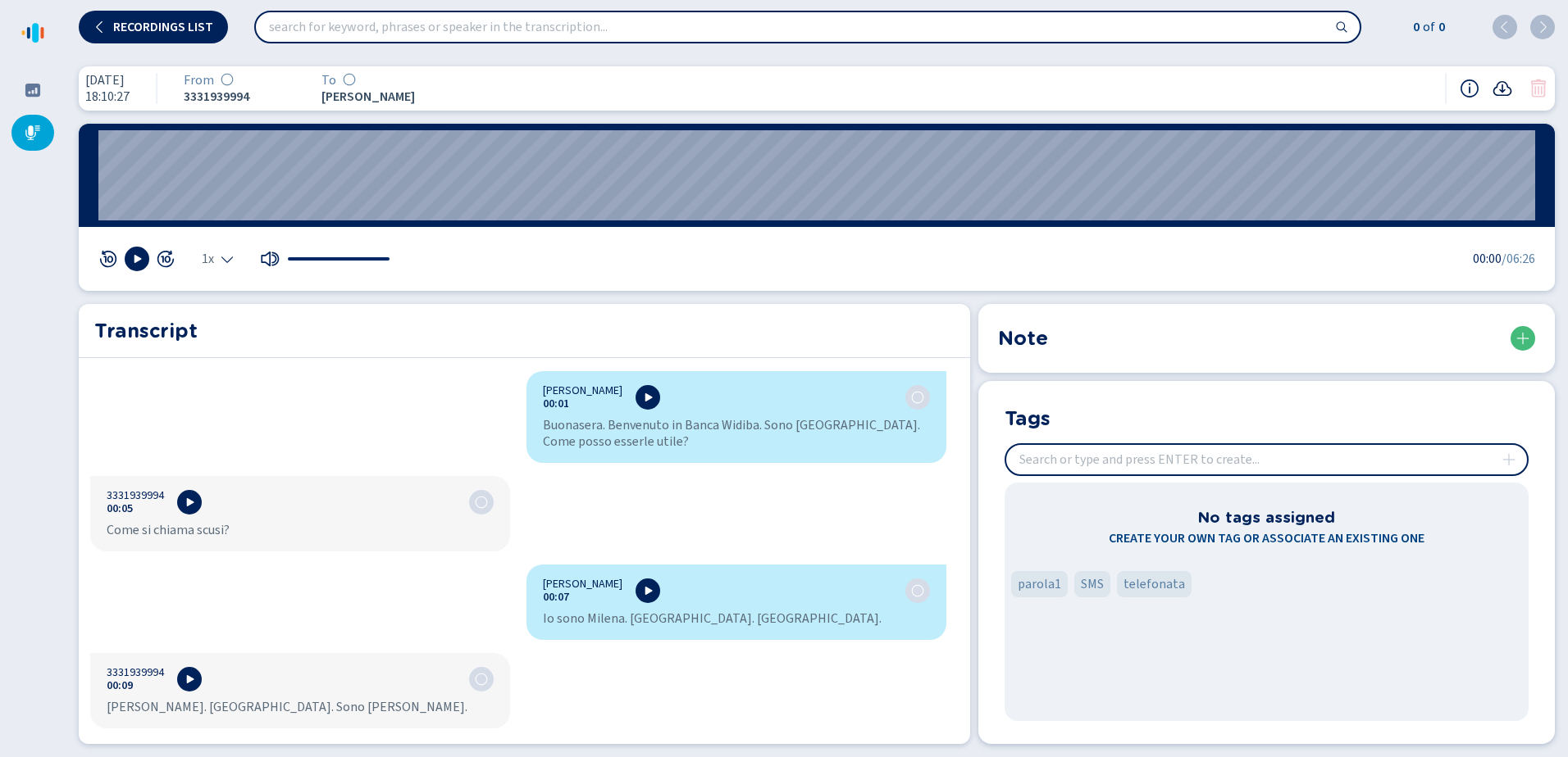
click at [1506, 88] on icon at bounding box center [1502, 88] width 20 height 20
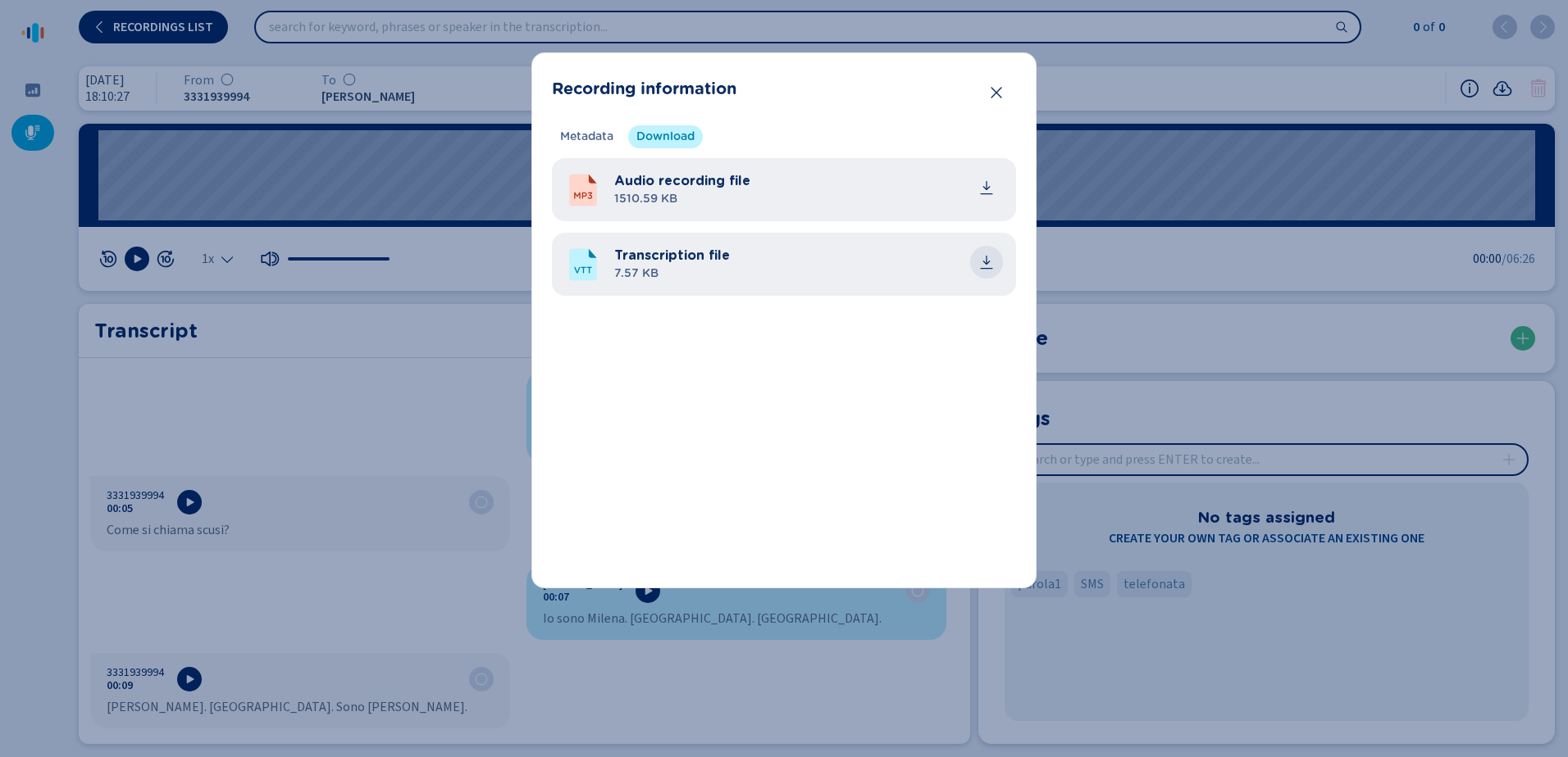
click at [987, 264] on icon "common.download" at bounding box center [987, 260] width 7 height 9
click at [996, 92] on icon "Close" at bounding box center [996, 92] width 10 height 11
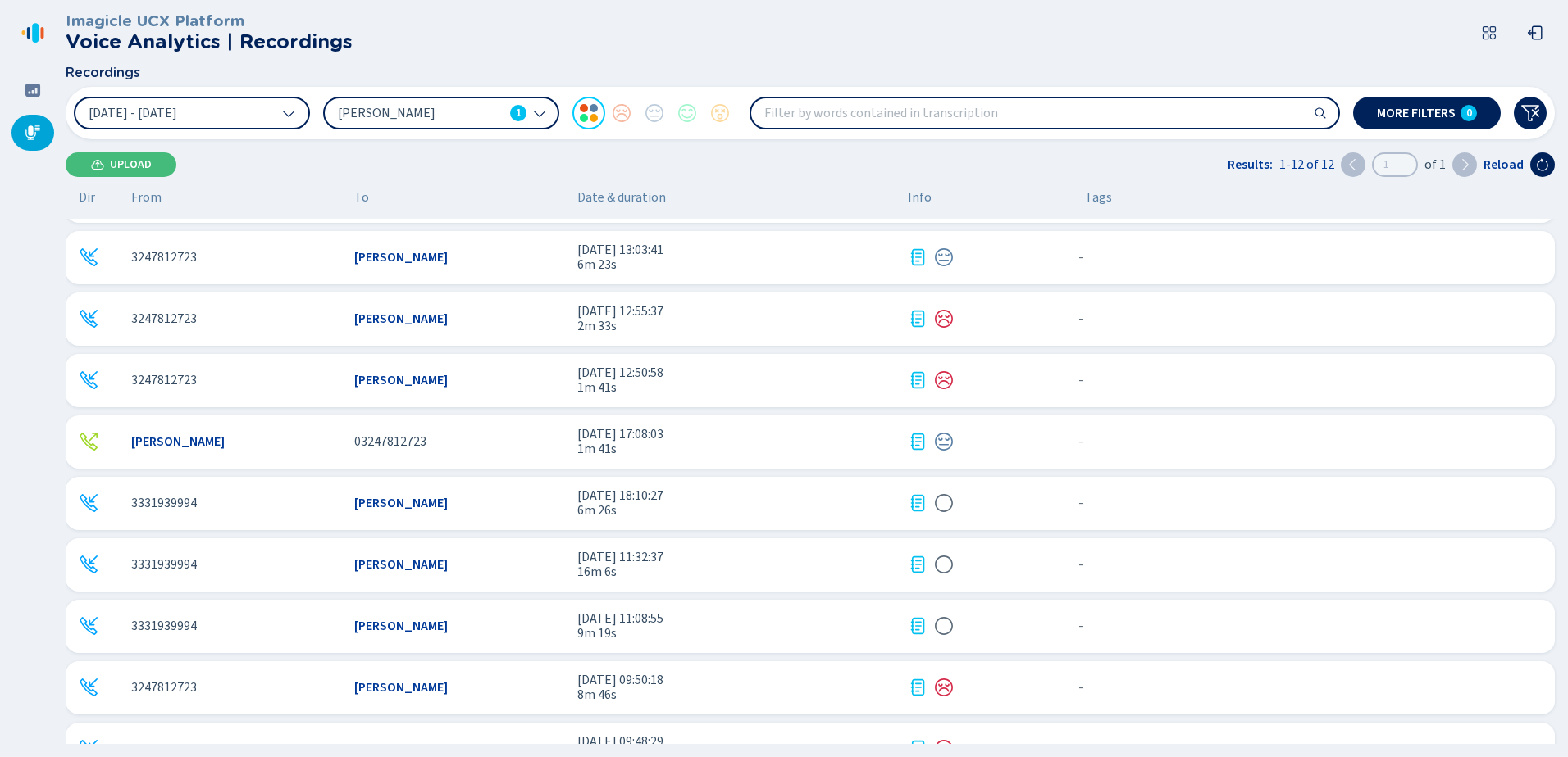
scroll to position [164, 0]
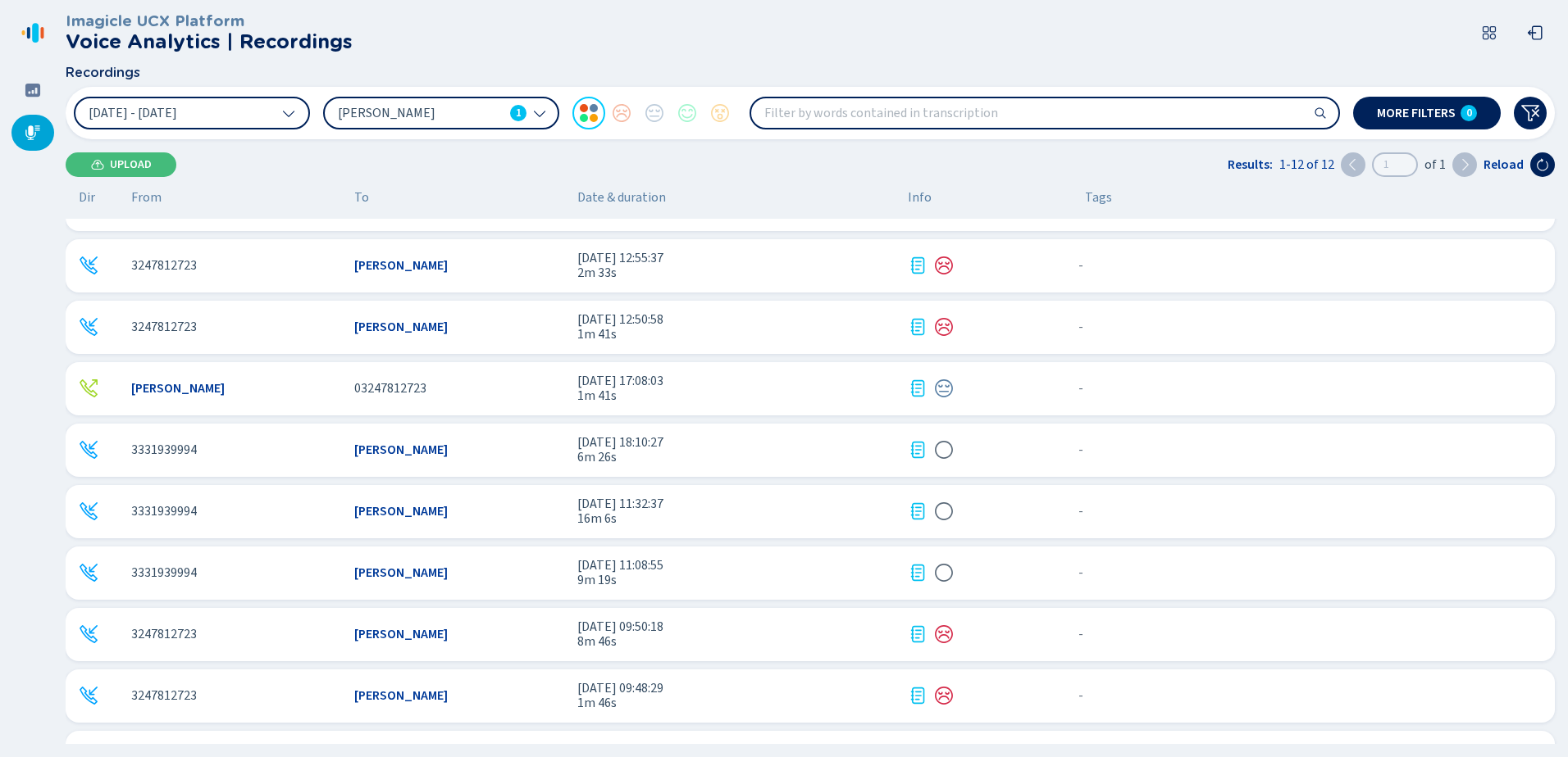
click at [916, 510] on icon at bounding box center [917, 511] width 20 height 20
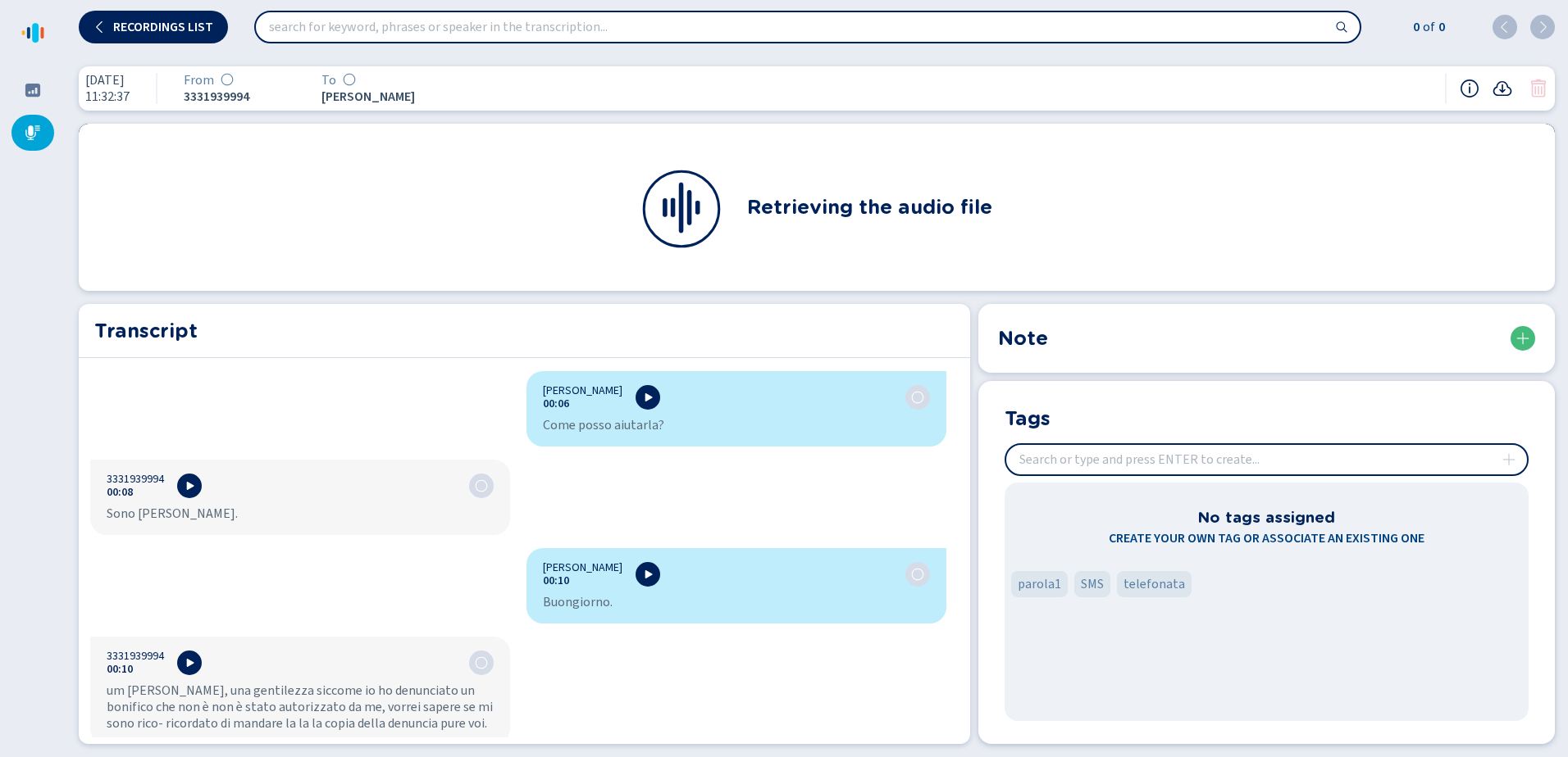
click at [1502, 86] on icon at bounding box center [1503, 88] width 19 height 15
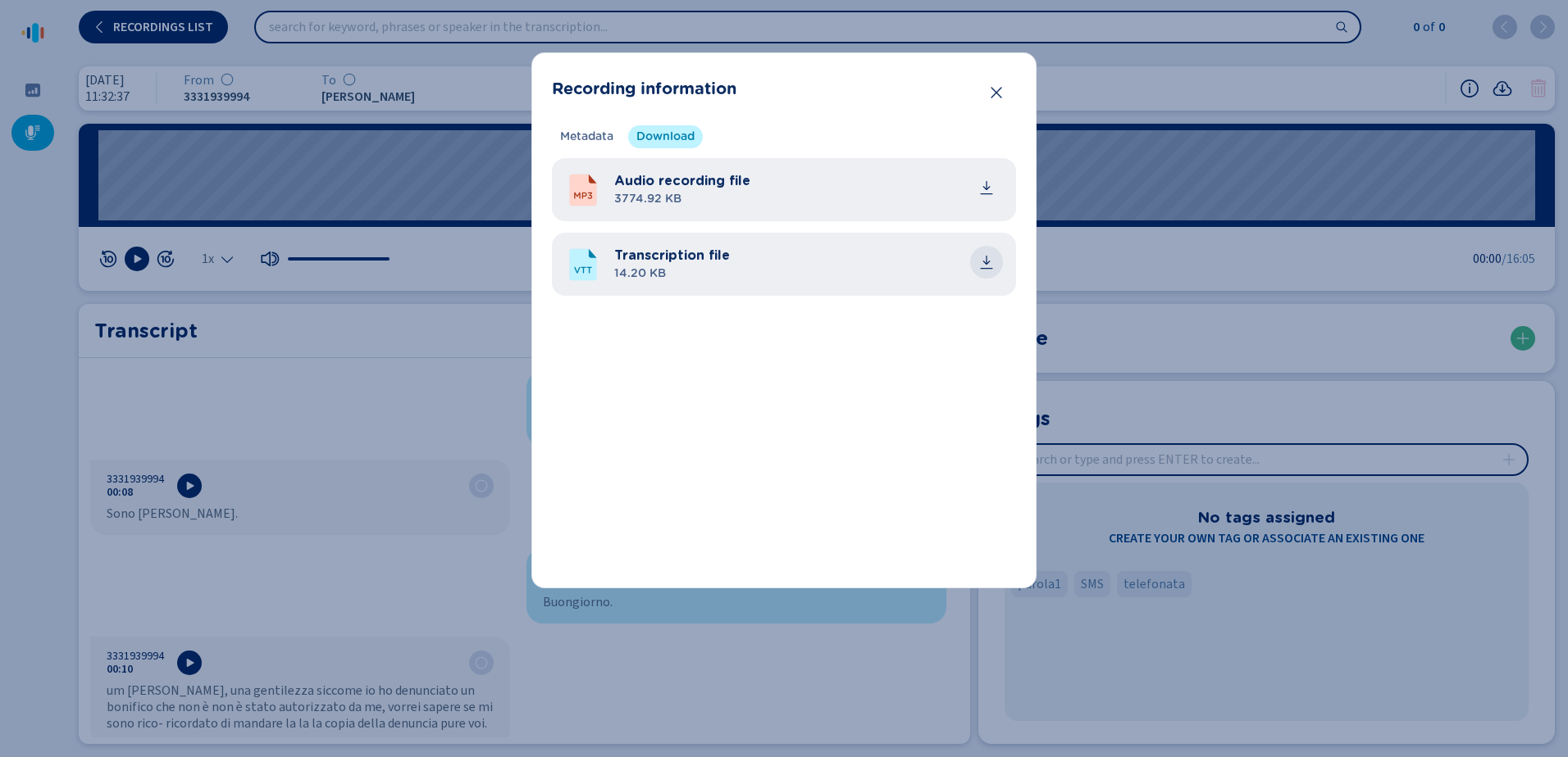
click at [988, 262] on icon "common.download" at bounding box center [986, 262] width 17 height 17
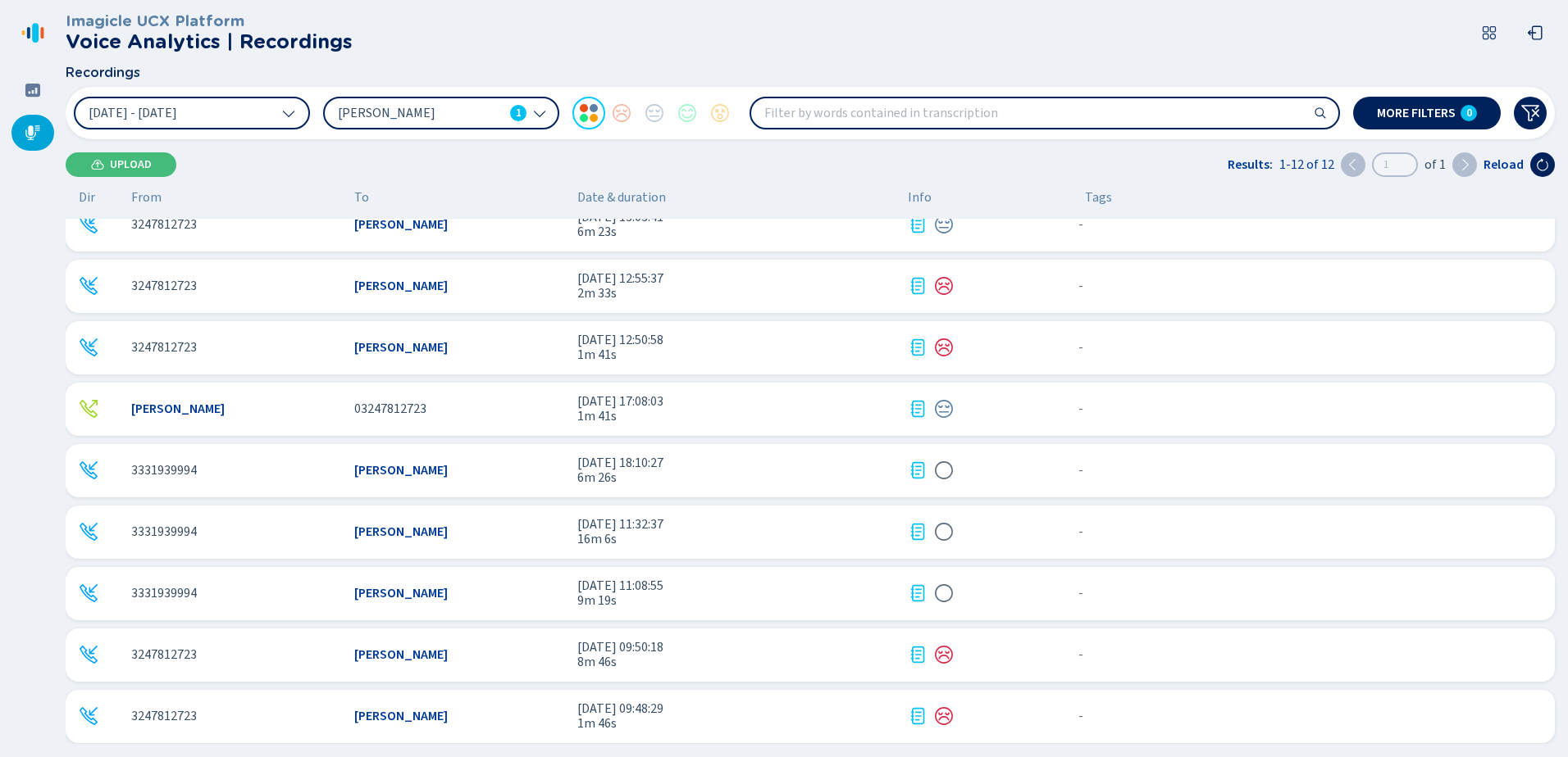
scroll to position [210, 0]
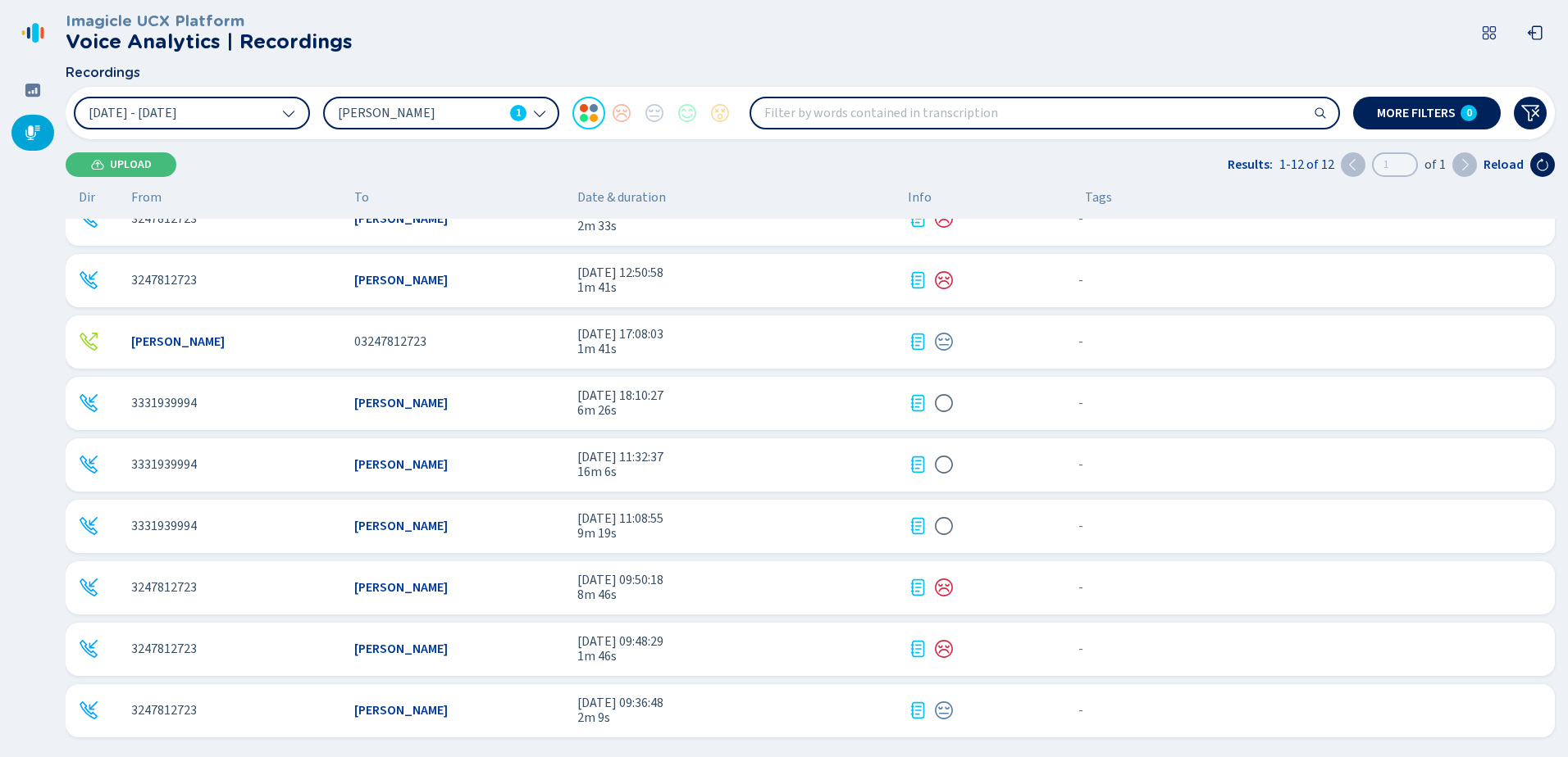
click at [921, 525] on icon at bounding box center [917, 526] width 20 height 20
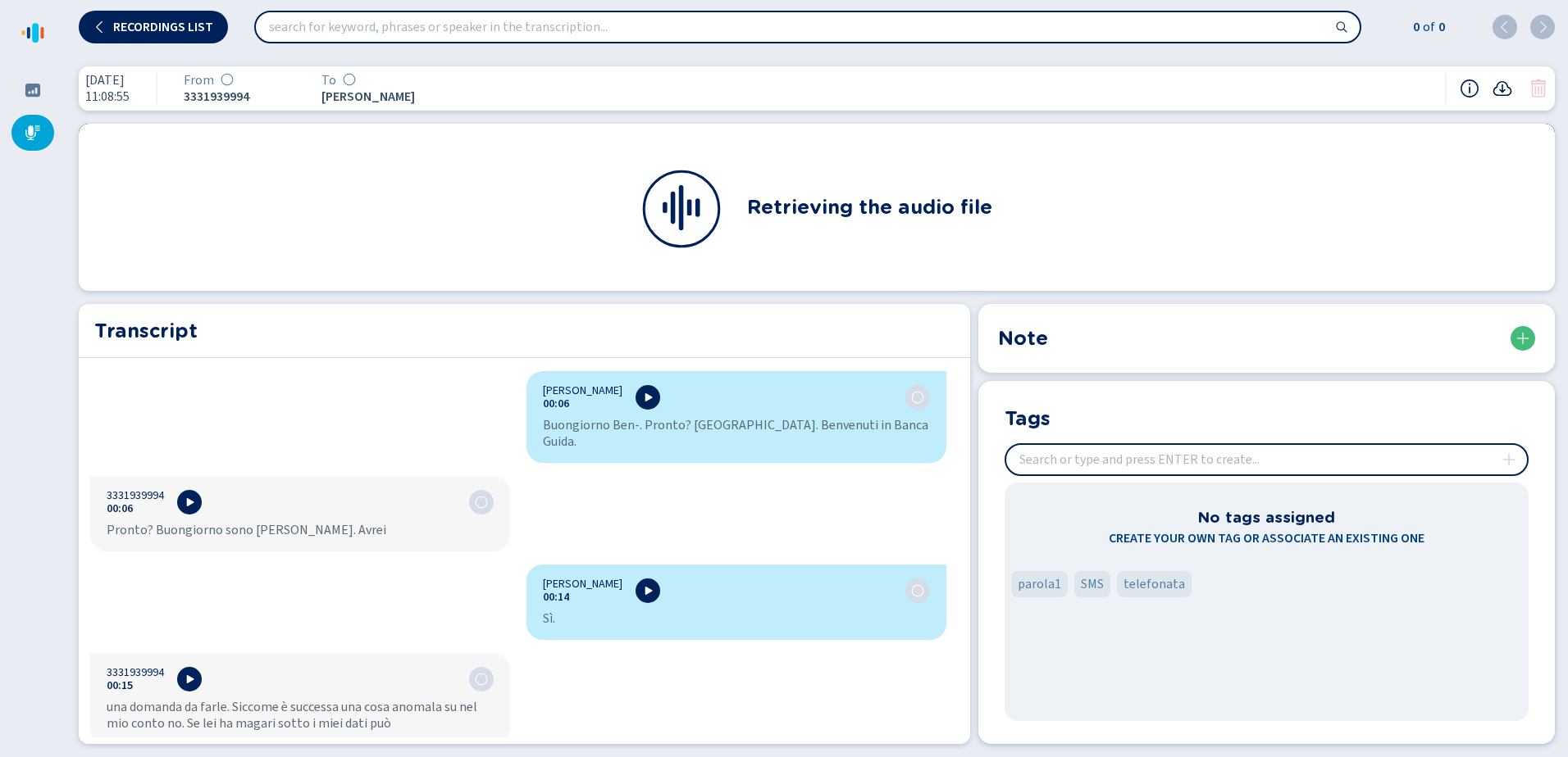
click at [1505, 85] on icon at bounding box center [1502, 88] width 20 height 20
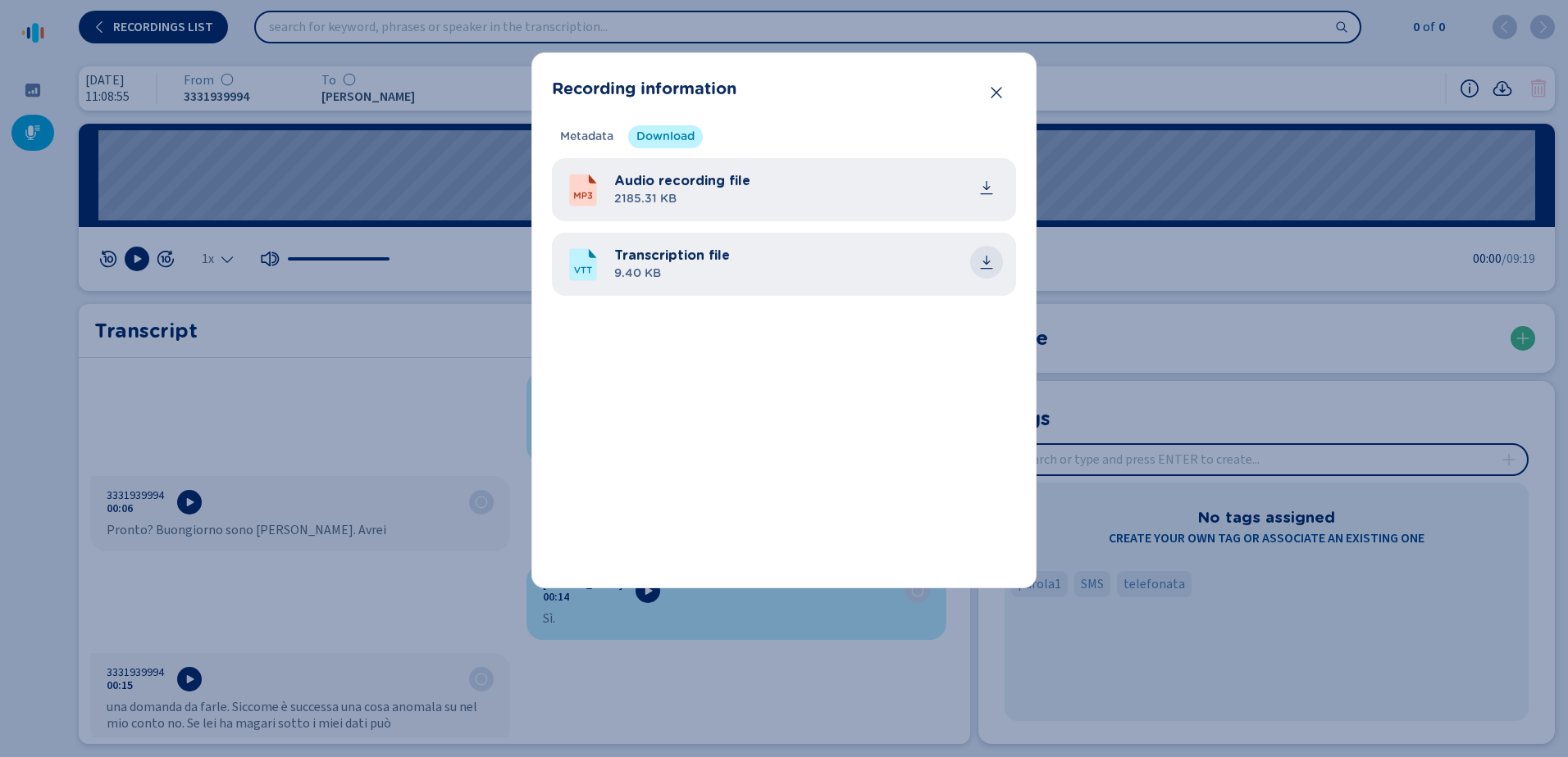
click at [984, 263] on icon "common.download" at bounding box center [986, 262] width 17 height 17
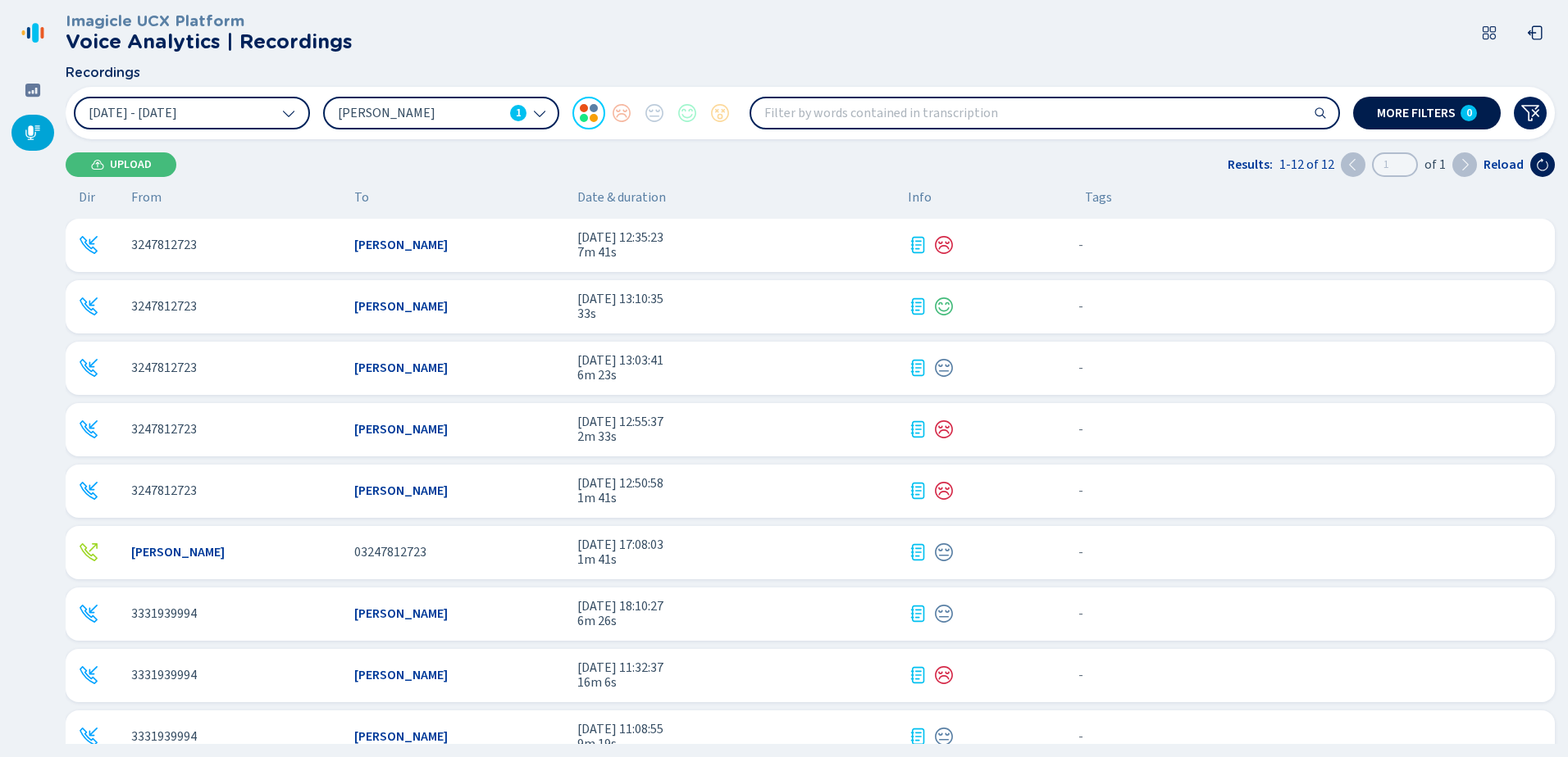
click at [1430, 110] on span "More filters" at bounding box center [1416, 113] width 79 height 13
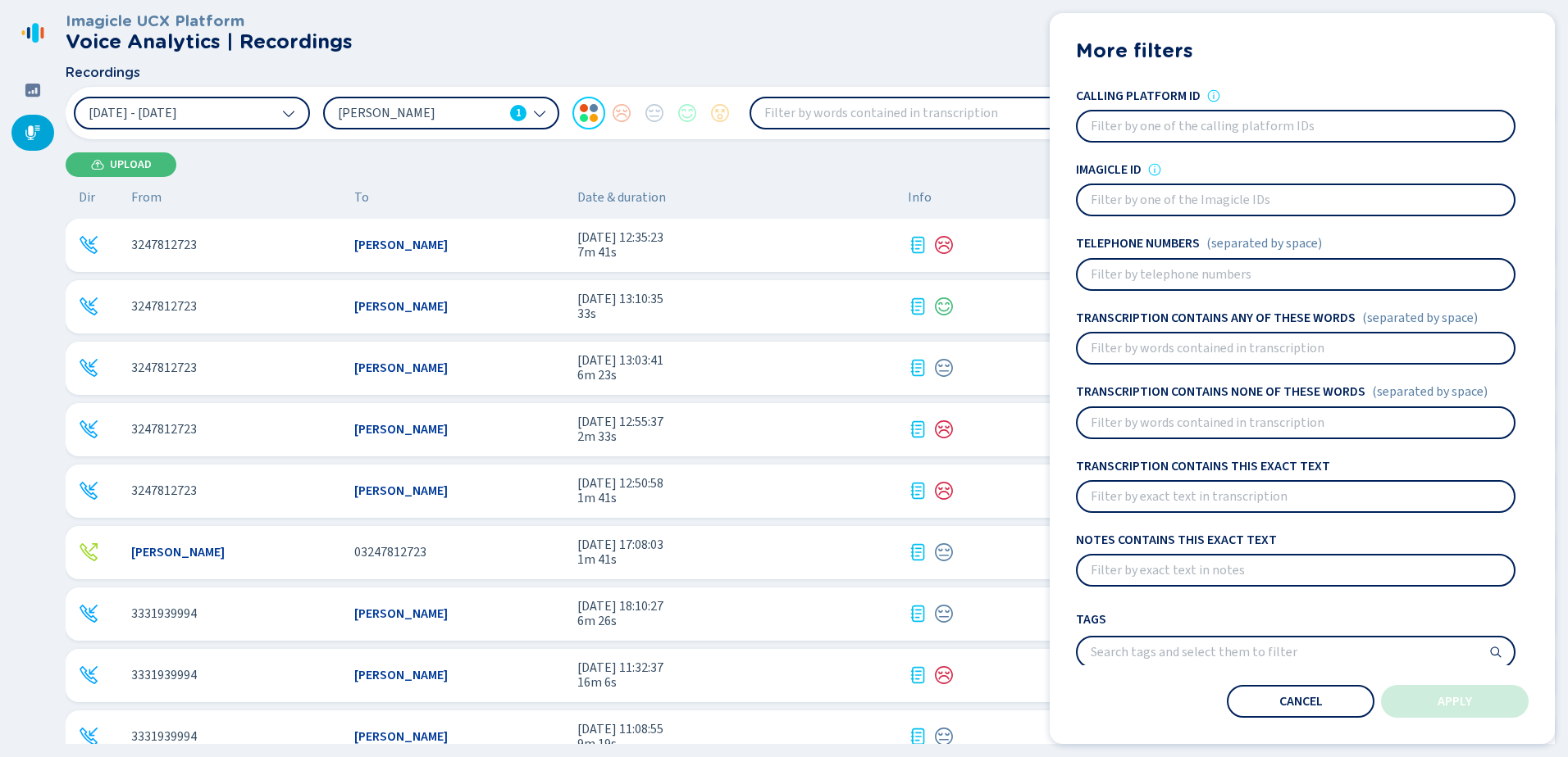
paste input
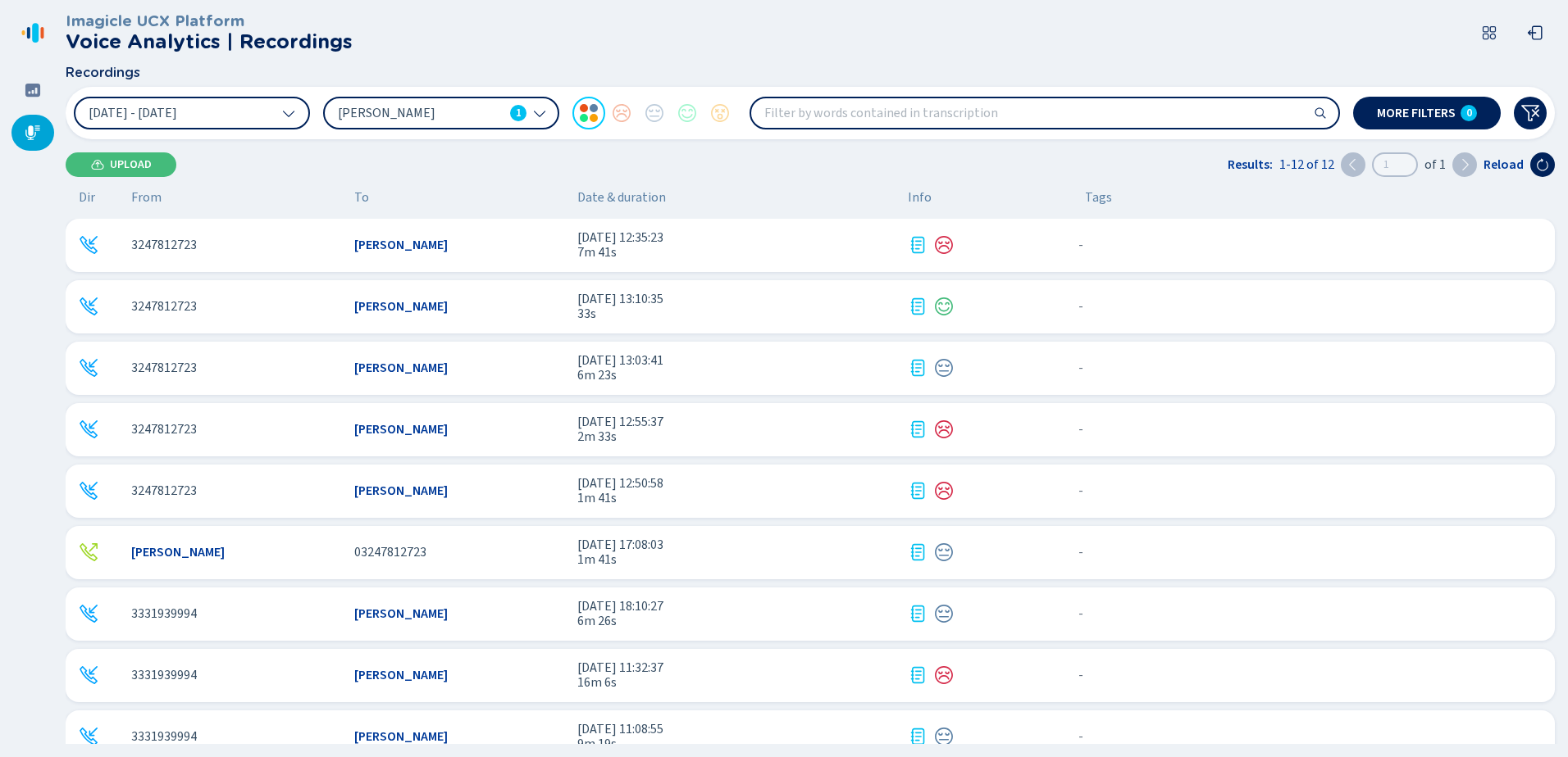
click at [773, 45] on header "Imagicle UCX Platform Voice Analytics | Recordings" at bounding box center [813, 32] width 1496 height 65
